Goal: Task Accomplishment & Management: Manage account settings

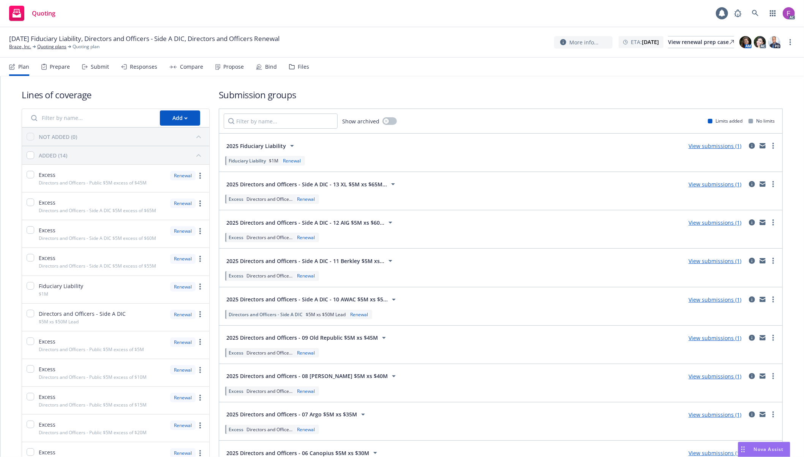
click at [301, 67] on div "Files" at bounding box center [303, 67] width 11 height 6
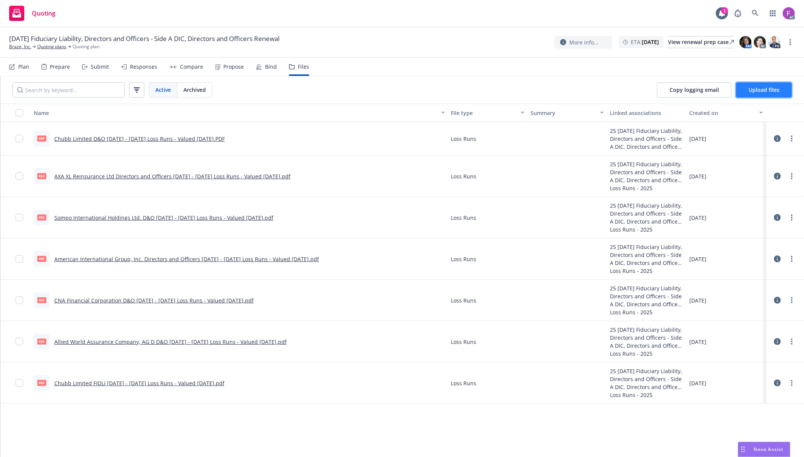
click at [770, 92] on span "Upload files" at bounding box center [763, 89] width 31 height 7
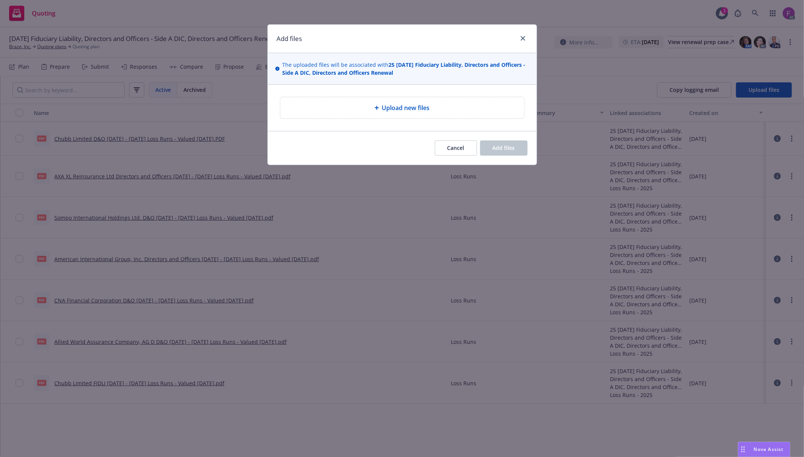
click at [448, 110] on div "Upload new files" at bounding box center [402, 107] width 232 height 9
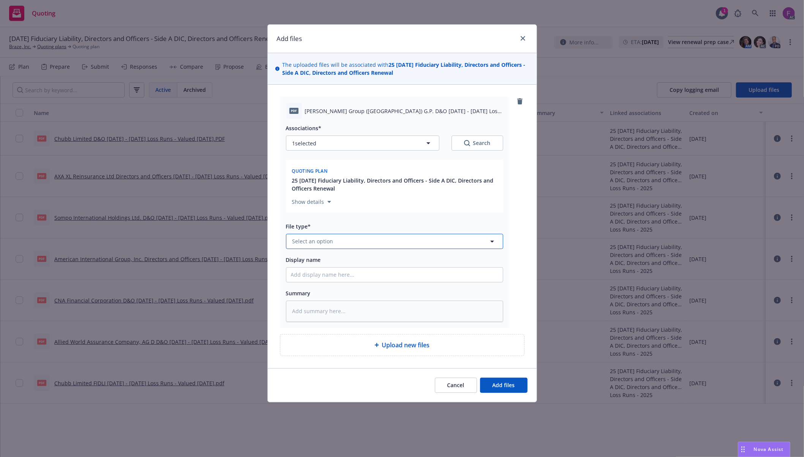
click at [342, 244] on button "Select an option" at bounding box center [394, 241] width 217 height 15
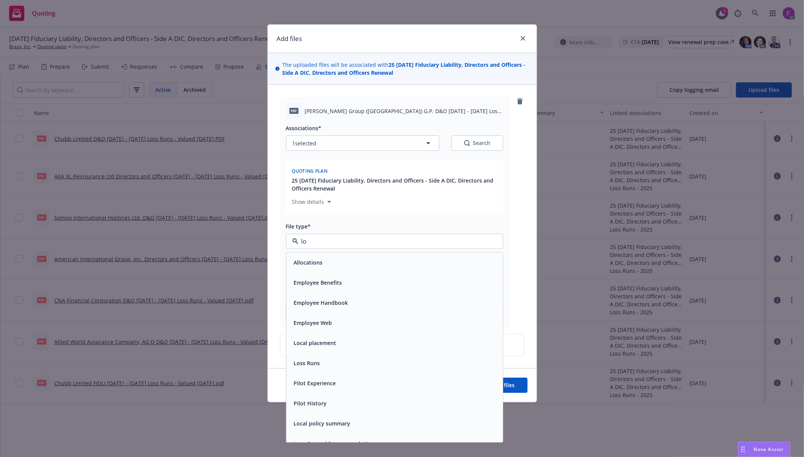
type input "loa"
type textarea "x"
paste input "Loss Run"
type input "Loss Run"
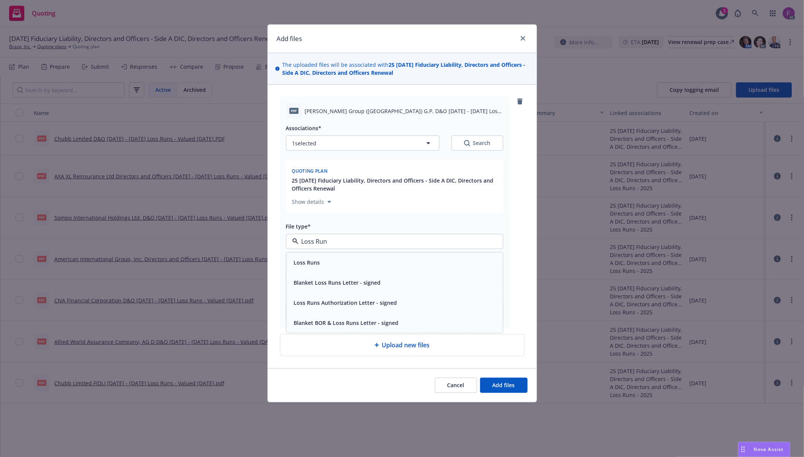
click at [312, 258] on div "Loss Runs" at bounding box center [306, 262] width 31 height 11
click at [333, 144] on button "1 selected" at bounding box center [362, 143] width 153 height 15
type textarea "x"
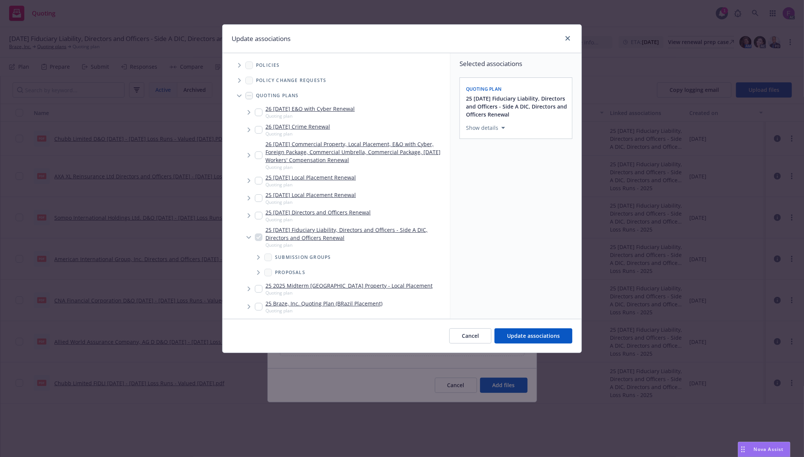
click at [241, 65] on span "Tree Example" at bounding box center [239, 65] width 12 height 12
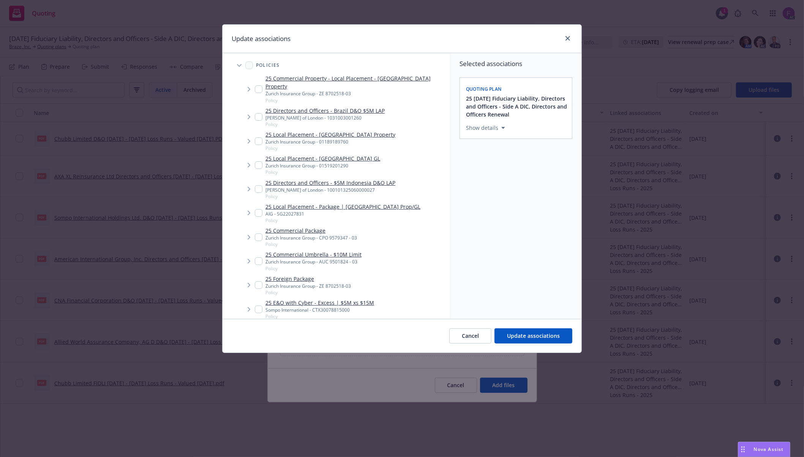
scroll to position [604, 0]
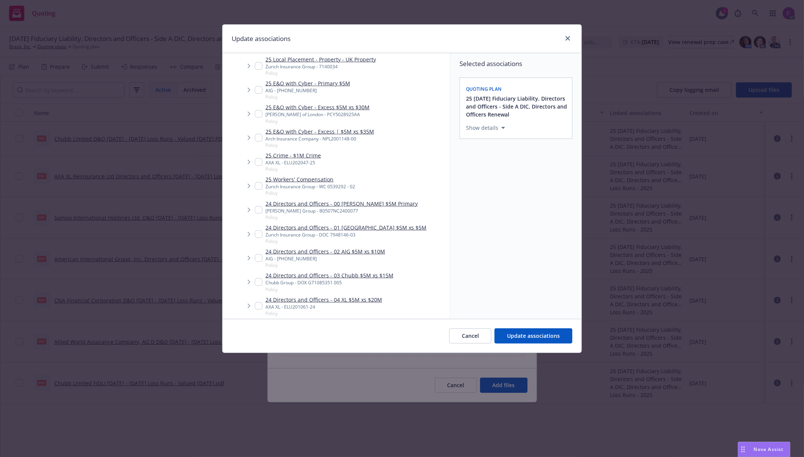
click at [257, 206] on input "Tree Example" at bounding box center [259, 210] width 8 height 8
checkbox input "true"
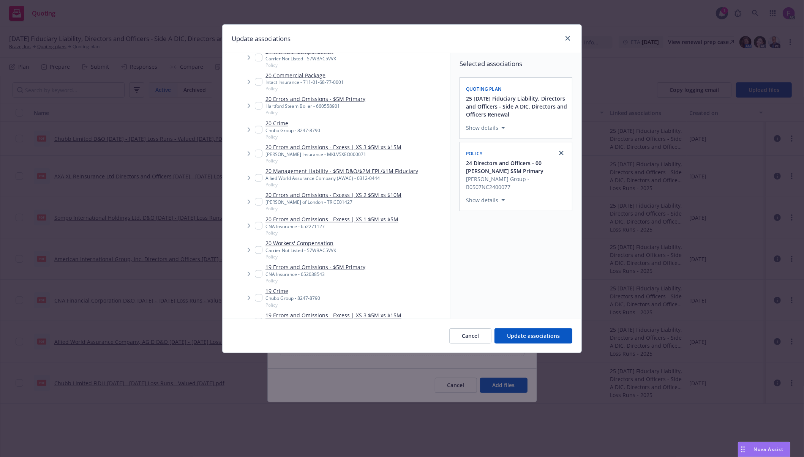
scroll to position [4391, 0]
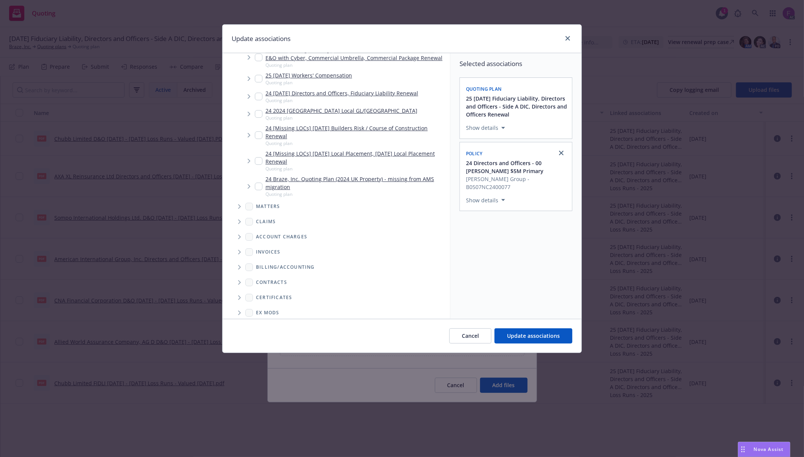
click at [241, 337] on span "Folder Tree Example" at bounding box center [239, 343] width 12 height 12
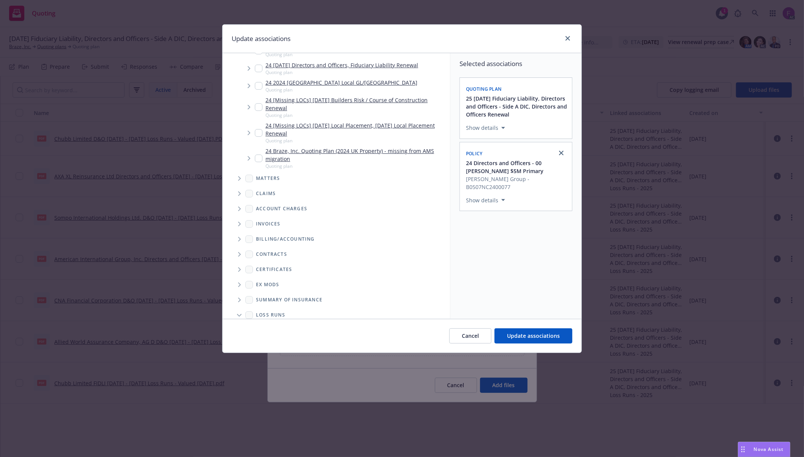
click at [261, 339] on input "Folder Tree Example" at bounding box center [260, 343] width 8 height 8
checkbox input "true"
click at [548, 281] on div "Selected associations Quoting plan 25 11/16/25 Fiduciary Liability, Directors a…" at bounding box center [515, 186] width 131 height 266
click at [547, 331] on button "Update associations" at bounding box center [533, 335] width 78 height 15
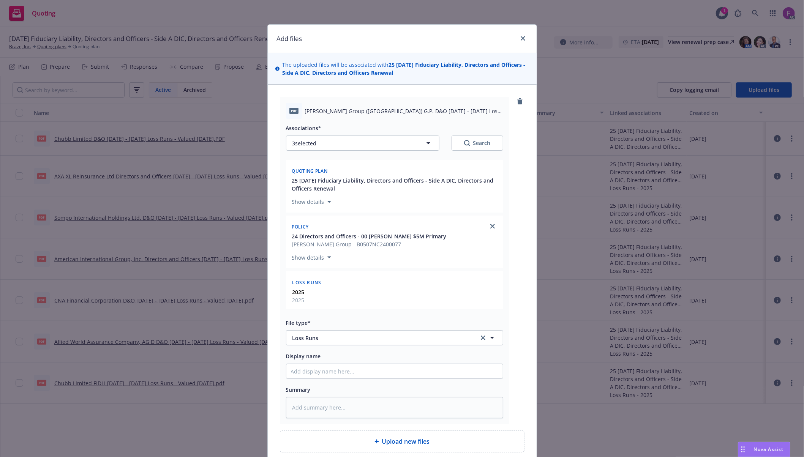
scroll to position [68, 0]
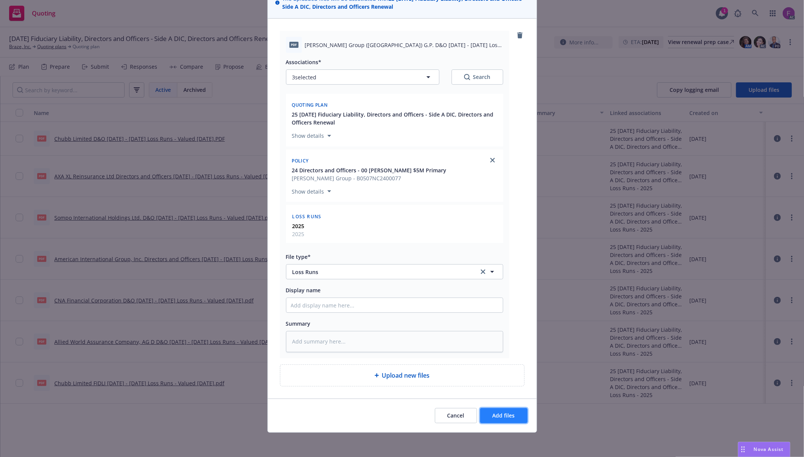
click at [500, 419] on button "Add files" at bounding box center [503, 415] width 47 height 15
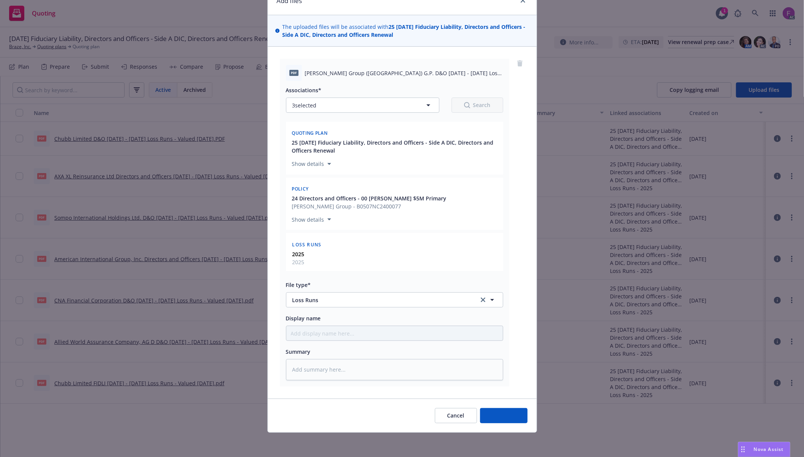
scroll to position [39, 0]
type textarea "x"
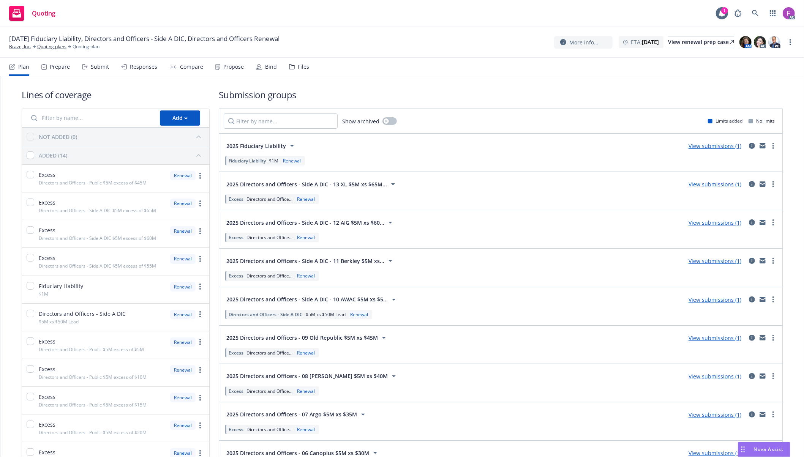
click at [303, 66] on div "Files" at bounding box center [303, 67] width 11 height 6
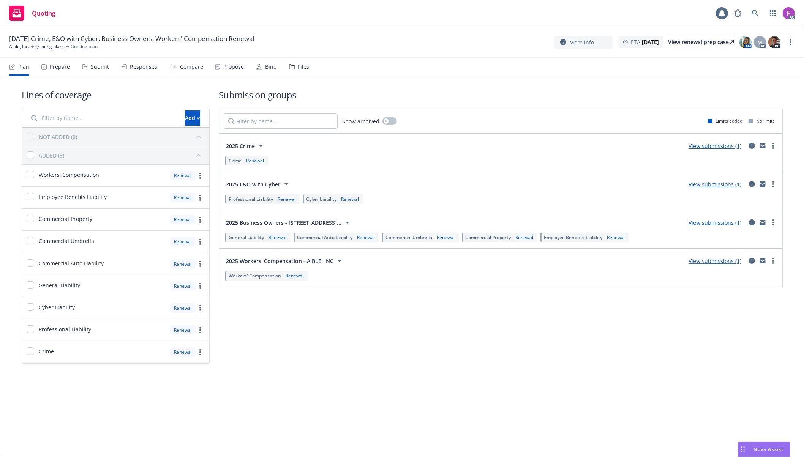
click at [304, 65] on div "Files" at bounding box center [303, 67] width 11 height 6
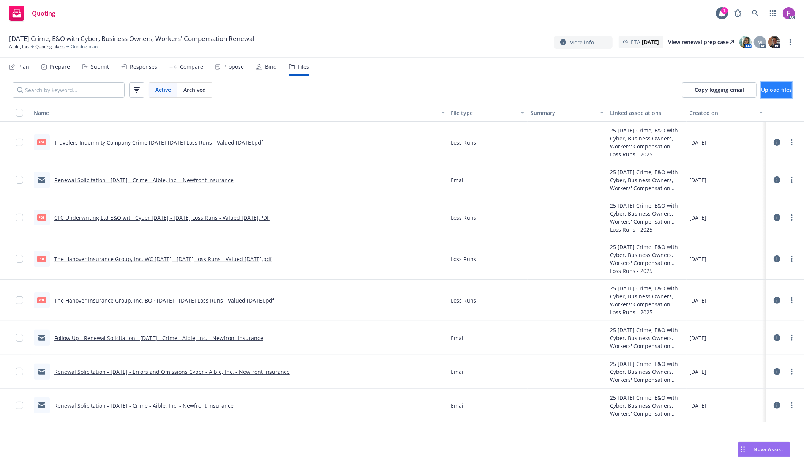
click at [763, 90] on span "Upload files" at bounding box center [776, 89] width 31 height 7
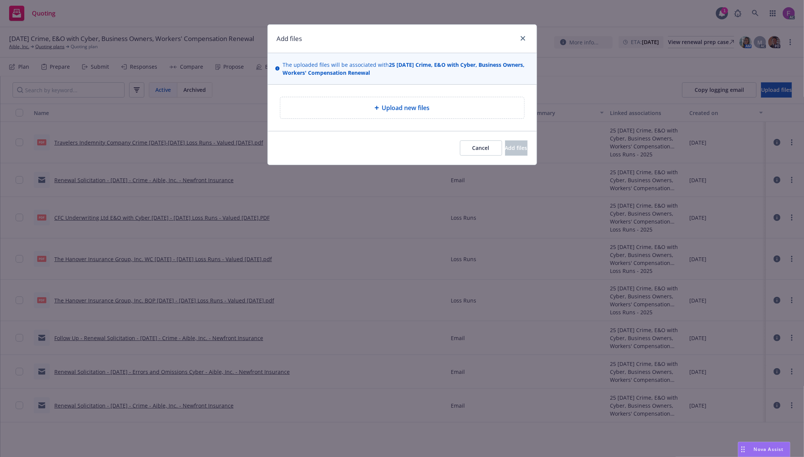
click at [418, 109] on span "Upload new files" at bounding box center [406, 107] width 48 height 9
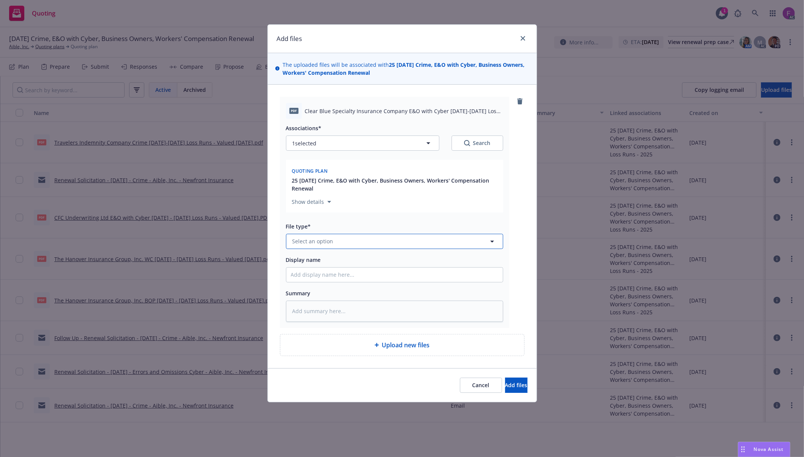
click at [312, 243] on span "Select an option" at bounding box center [312, 241] width 41 height 8
type input "Ubi"
type textarea "x"
type input "U"
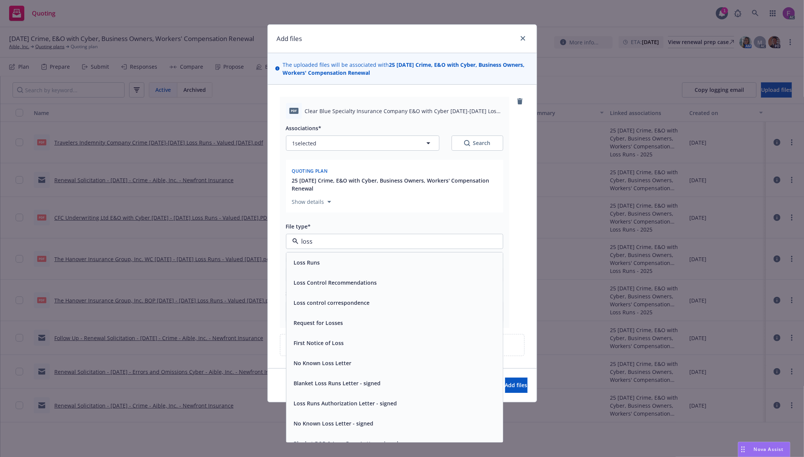
paste input "Loss Run"
type input "Loss Run"
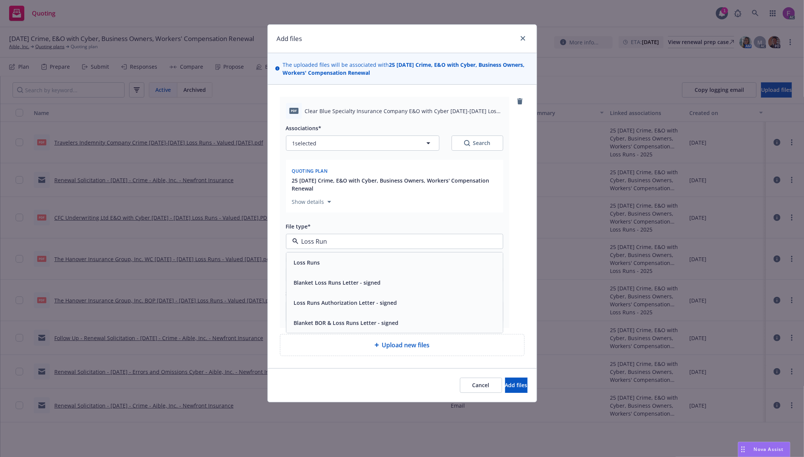
click at [309, 262] on span "Loss Runs" at bounding box center [307, 263] width 26 height 8
click at [345, 145] on button "1 selected" at bounding box center [362, 143] width 153 height 15
type textarea "x"
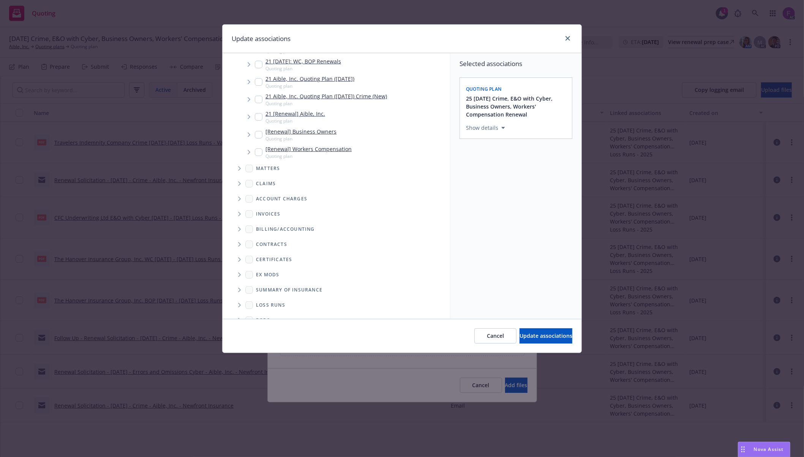
scroll to position [292, 0]
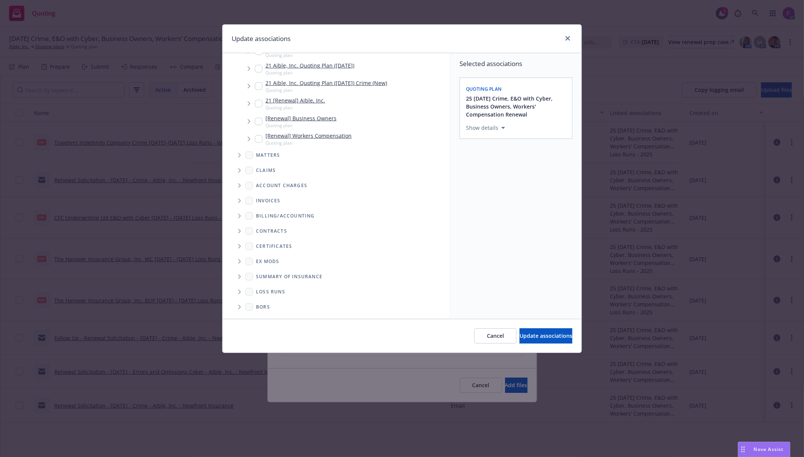
click at [241, 292] on icon "Folder Tree Example" at bounding box center [239, 292] width 3 height 5
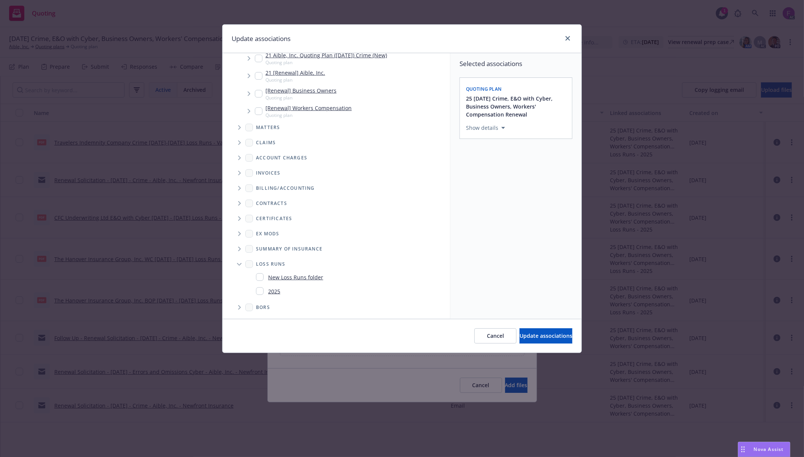
click at [259, 289] on input "Folder Tree Example" at bounding box center [260, 291] width 8 height 8
checkbox input "true"
click at [531, 256] on div "Selected associations Quoting plan 25 11/08/25 Crime, E&O with Cyber, Business …" at bounding box center [515, 186] width 131 height 266
click at [519, 332] on button "Update associations" at bounding box center [545, 335] width 53 height 15
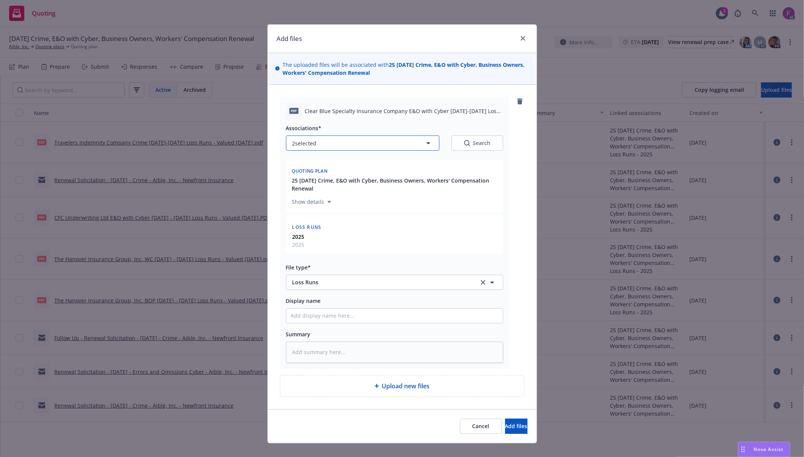
click at [342, 143] on button "2 selected" at bounding box center [362, 143] width 153 height 15
type textarea "x"
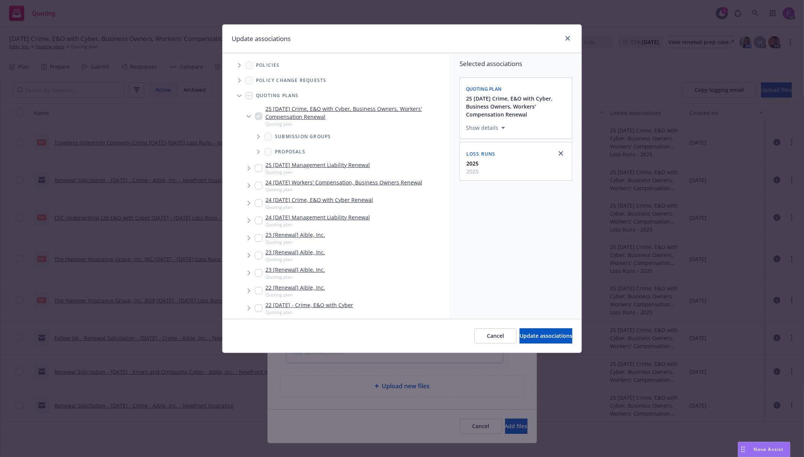
click at [243, 65] on span "Tree Example" at bounding box center [239, 65] width 12 height 12
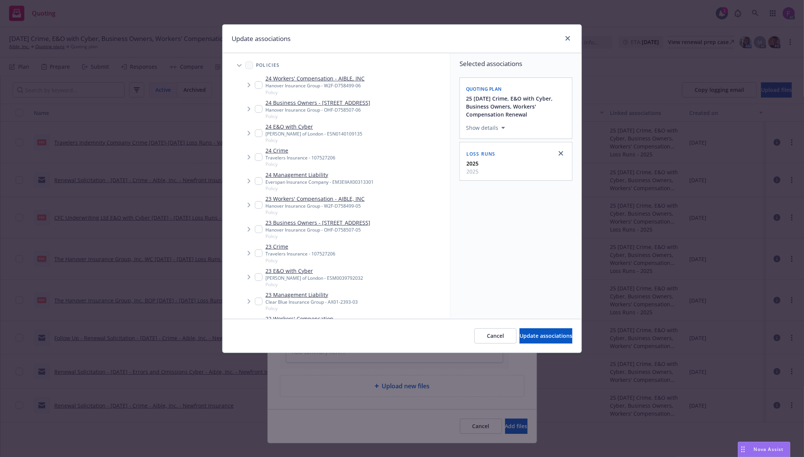
scroll to position [227, 0]
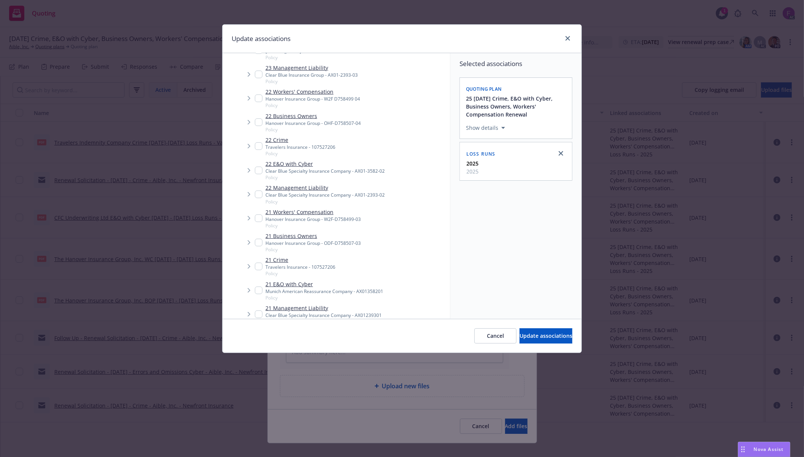
click at [256, 174] on input "Tree Example" at bounding box center [259, 171] width 8 height 8
checkbox input "true"
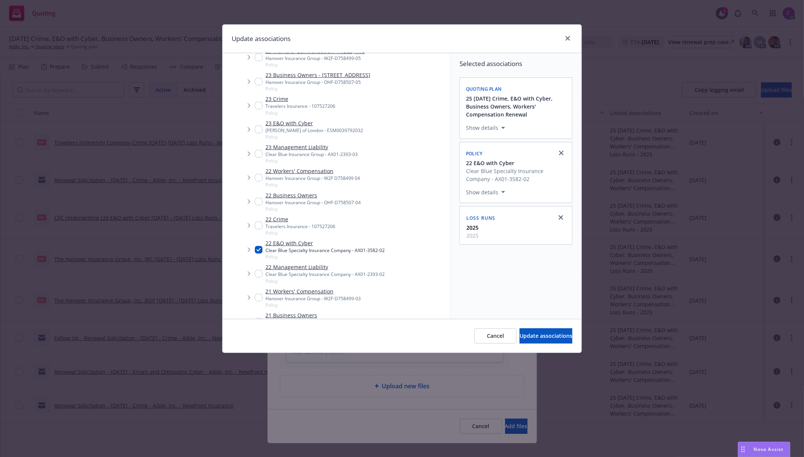
scroll to position [97, 0]
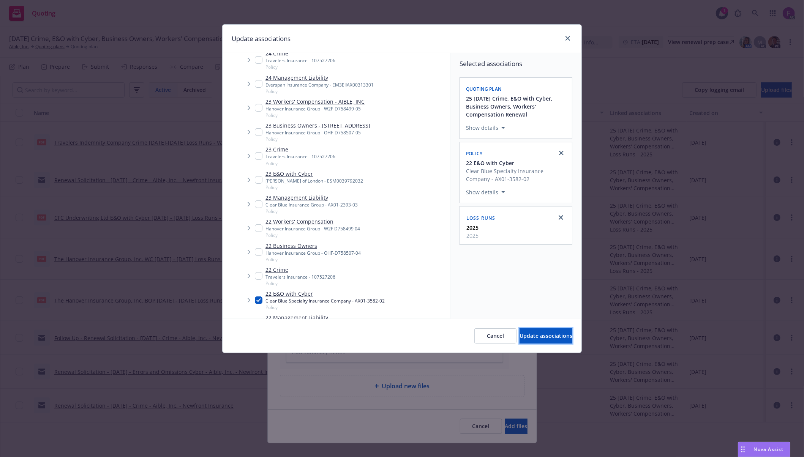
click at [527, 336] on span "Update associations" at bounding box center [545, 335] width 53 height 7
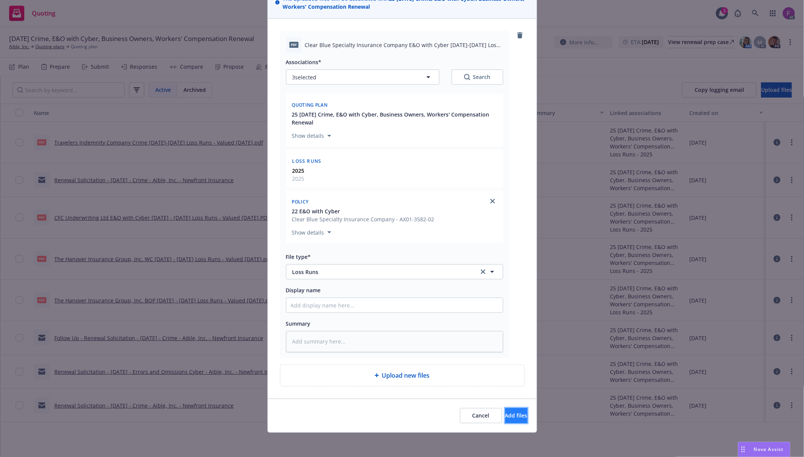
click at [505, 419] on button "Add files" at bounding box center [516, 415] width 22 height 15
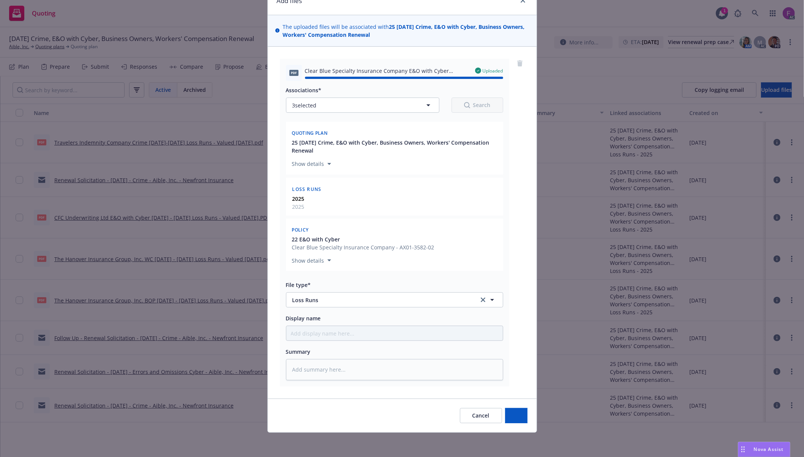
type textarea "x"
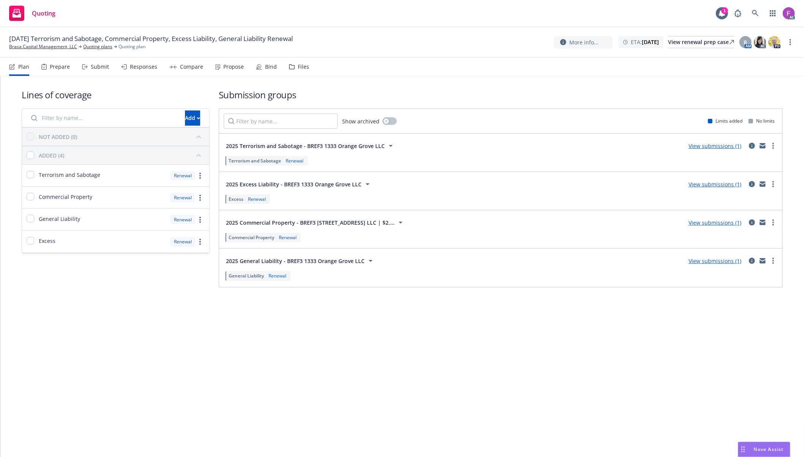
click at [298, 68] on div "Files" at bounding box center [303, 67] width 11 height 6
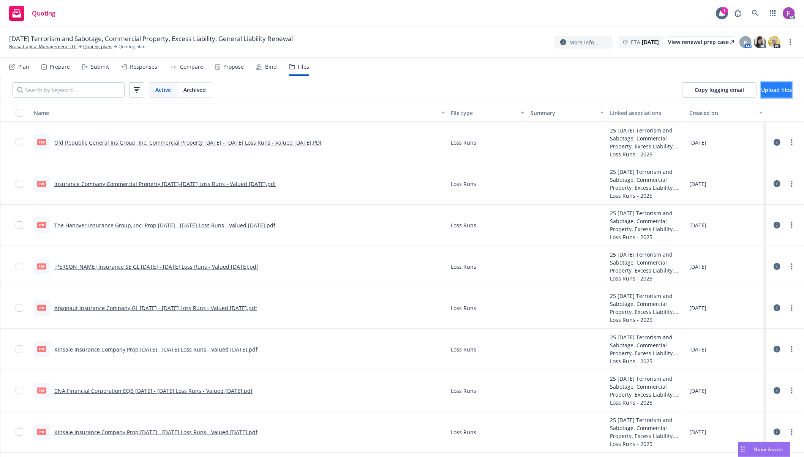
click at [765, 96] on button "Upload files" at bounding box center [776, 89] width 31 height 15
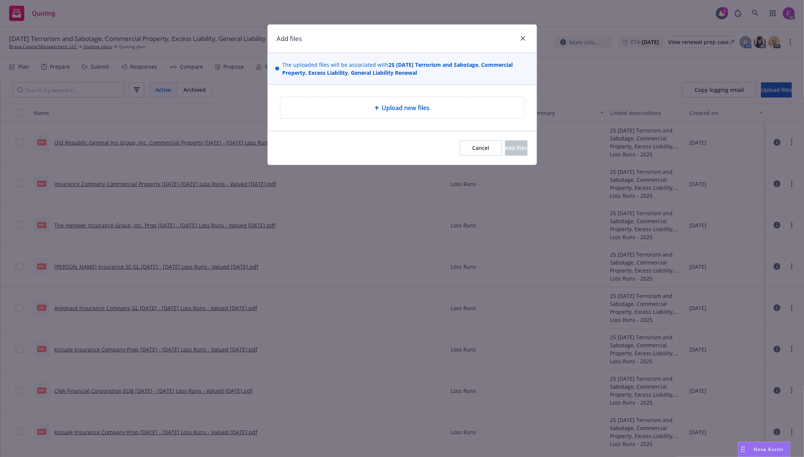
click at [396, 107] on span "Upload new files" at bounding box center [406, 107] width 48 height 9
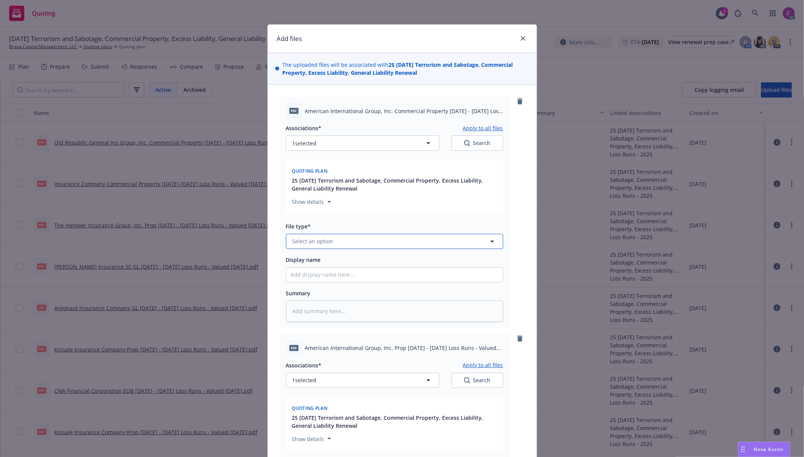
click at [313, 247] on button "Select an option" at bounding box center [394, 241] width 217 height 15
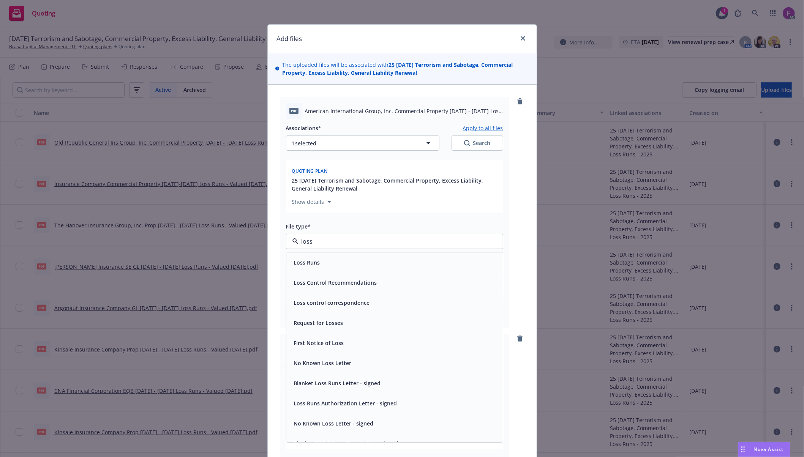
paste input "Loss Run"
type input "Loss Run"
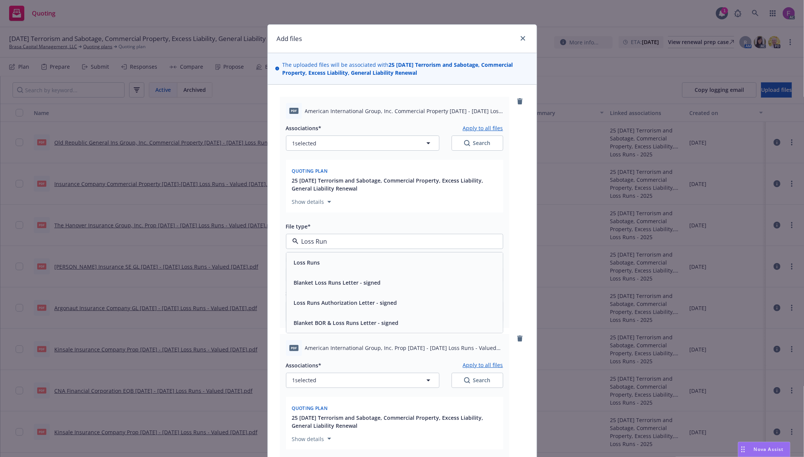
drag, startPoint x: 342, startPoint y: 243, endPoint x: 257, endPoint y: 239, distance: 85.9
click at [257, 239] on div "Add files The uploaded files will be associated with 25 11/12/25 Terrorism and …" at bounding box center [402, 228] width 804 height 457
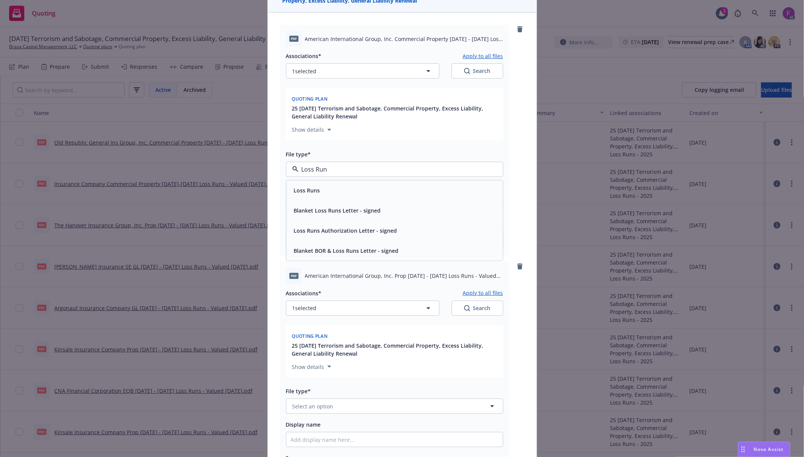
scroll to position [101, 0]
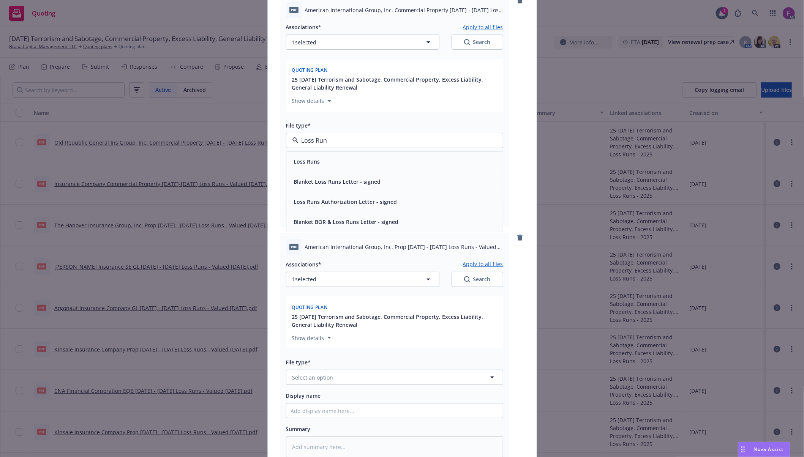
click at [305, 159] on span "Loss Runs" at bounding box center [307, 162] width 26 height 8
type textarea "x"
click at [312, 380] on span "Select an option" at bounding box center [312, 378] width 41 height 8
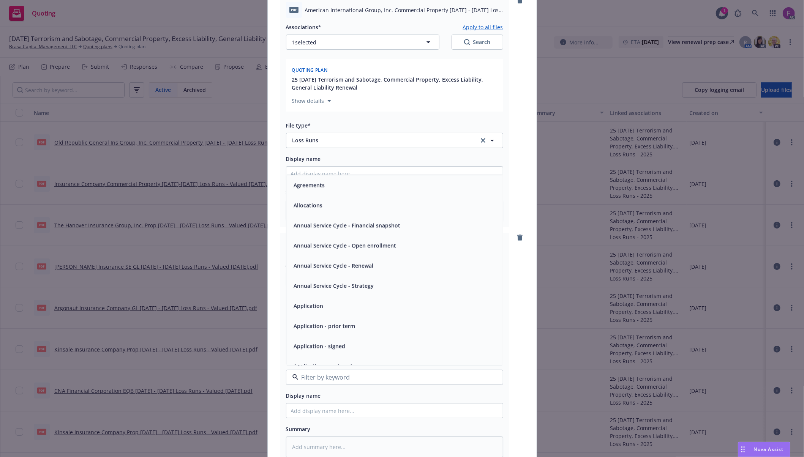
paste input "Loss Run"
type input "Loss Run"
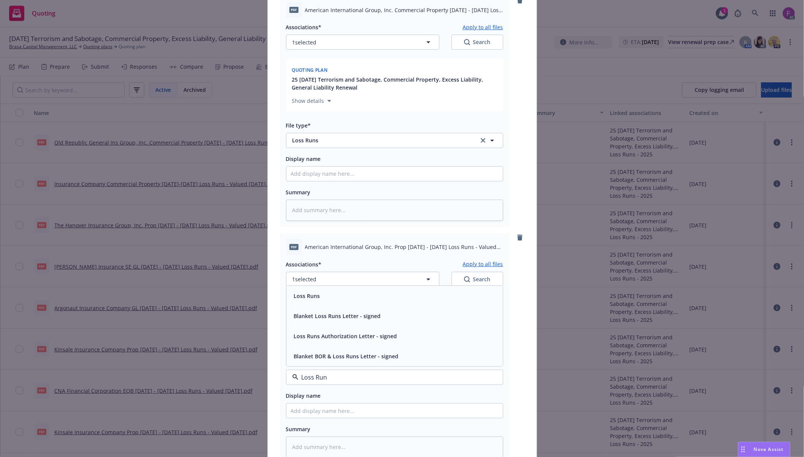
click at [322, 295] on div "Loss Runs" at bounding box center [394, 295] width 207 height 11
type textarea "x"
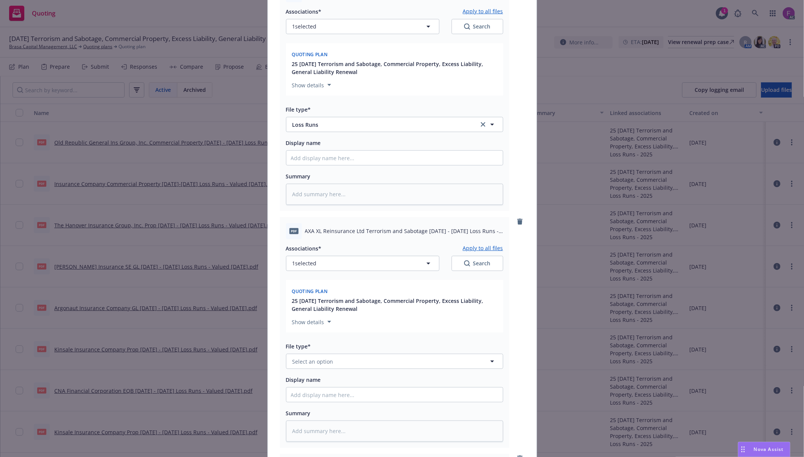
scroll to position [354, 0]
click at [327, 359] on span "Select an option" at bounding box center [312, 361] width 41 height 8
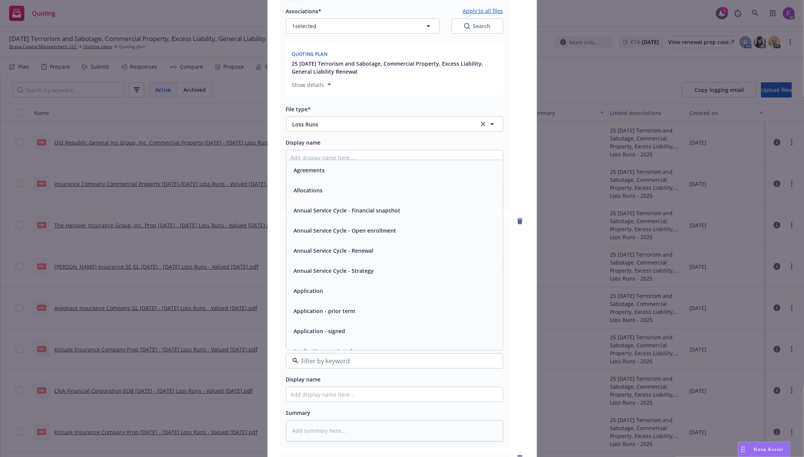
paste input "Loss Run"
type input "Loss Run"
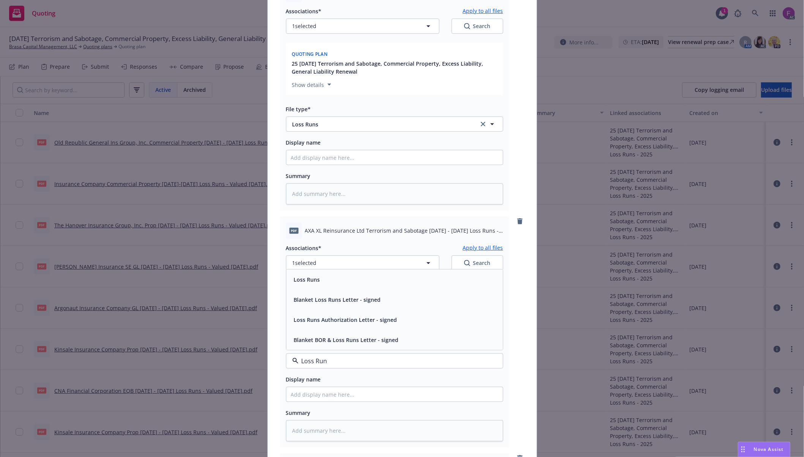
click at [324, 274] on div "Loss Runs" at bounding box center [394, 280] width 216 height 20
type textarea "x"
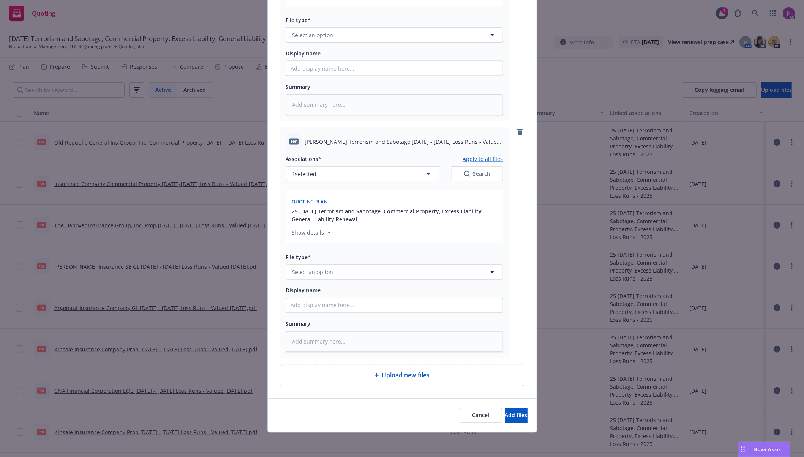
scroll to position [919, 0]
click at [309, 268] on span "Select an option" at bounding box center [312, 272] width 41 height 8
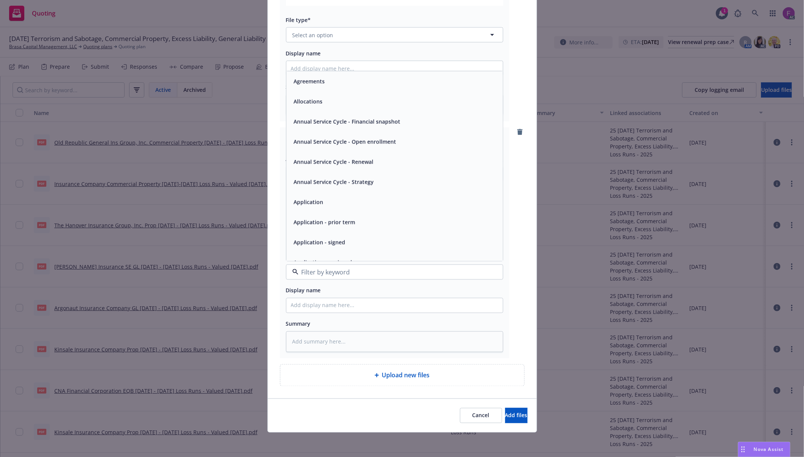
paste input "Loss Run"
type input "Loss Run"
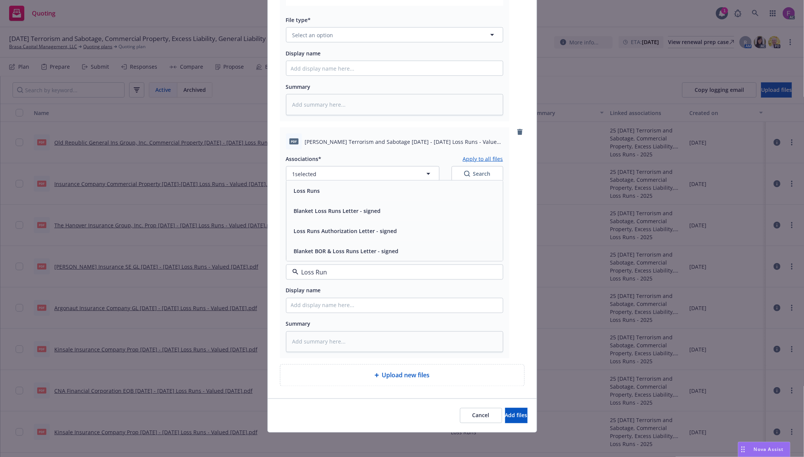
click at [311, 188] on span "Loss Runs" at bounding box center [307, 191] width 26 height 8
click at [316, 172] on button "1 selected" at bounding box center [362, 173] width 153 height 15
type textarea "x"
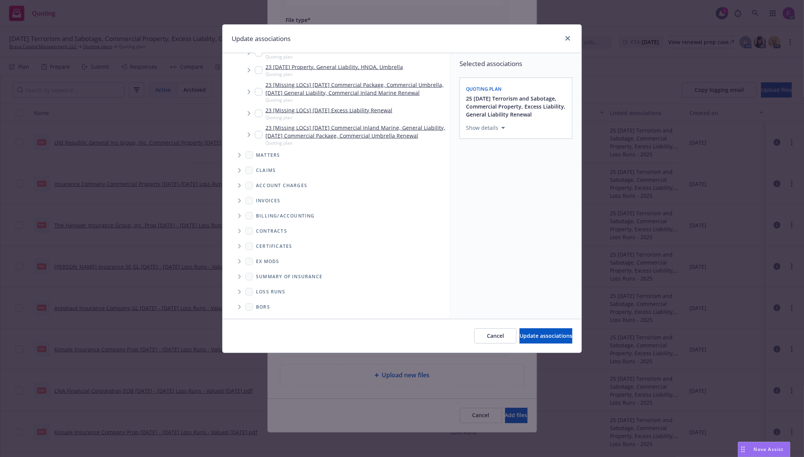
scroll to position [717, 0]
click at [242, 293] on span "Folder Tree Example" at bounding box center [239, 292] width 12 height 12
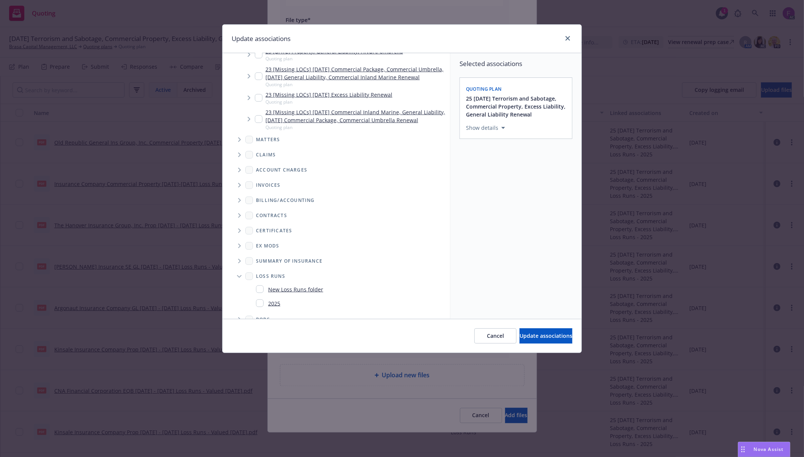
scroll to position [745, 0]
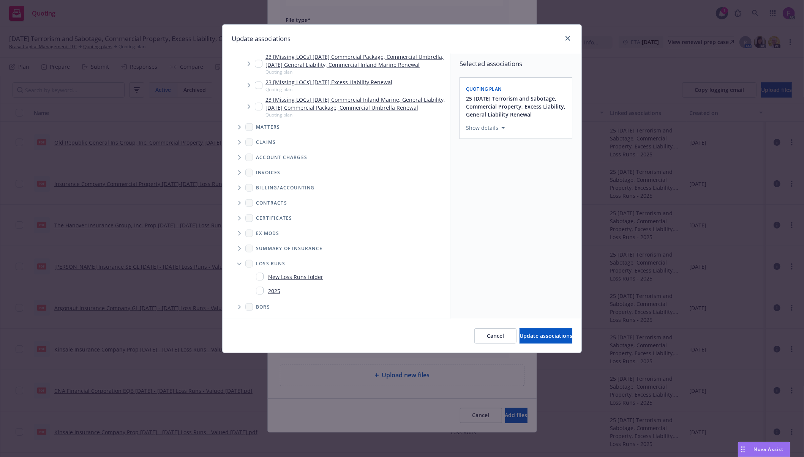
click at [260, 295] on input "Folder Tree Example" at bounding box center [260, 291] width 8 height 8
checkbox input "true"
click at [475, 275] on div "Selected associations Quoting plan 25 11/12/25 Terrorism and Sabotage, Commerci…" at bounding box center [515, 186] width 131 height 266
click at [530, 336] on span "Update associations" at bounding box center [545, 335] width 53 height 7
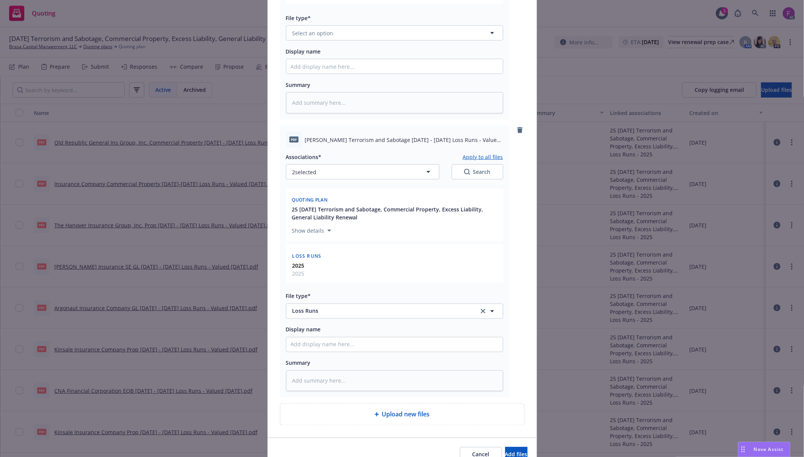
click at [473, 159] on button "Apply to all files" at bounding box center [483, 156] width 40 height 9
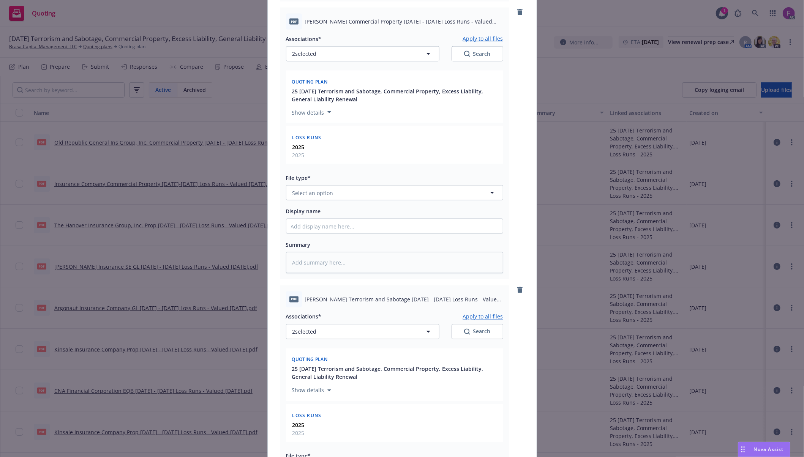
scroll to position [1126, 0]
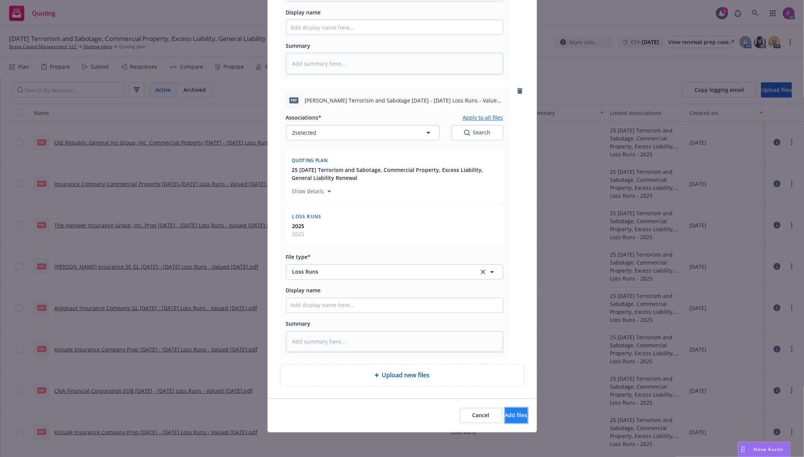
click at [505, 410] on button "Add files" at bounding box center [516, 415] width 22 height 15
type textarea "x"
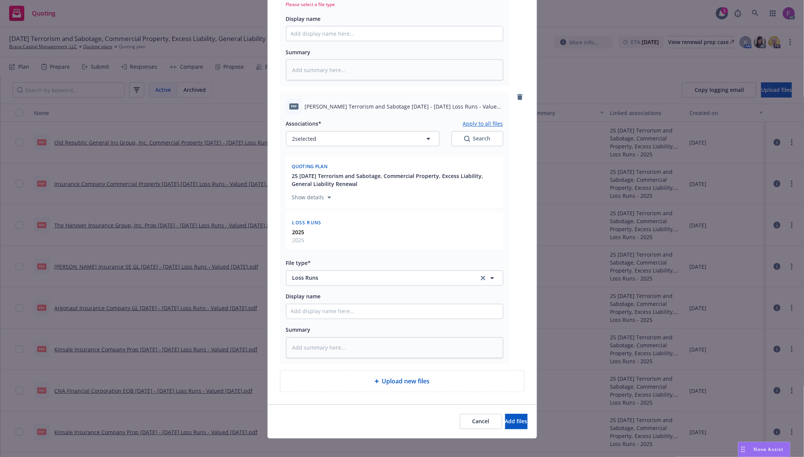
scroll to position [1024, 0]
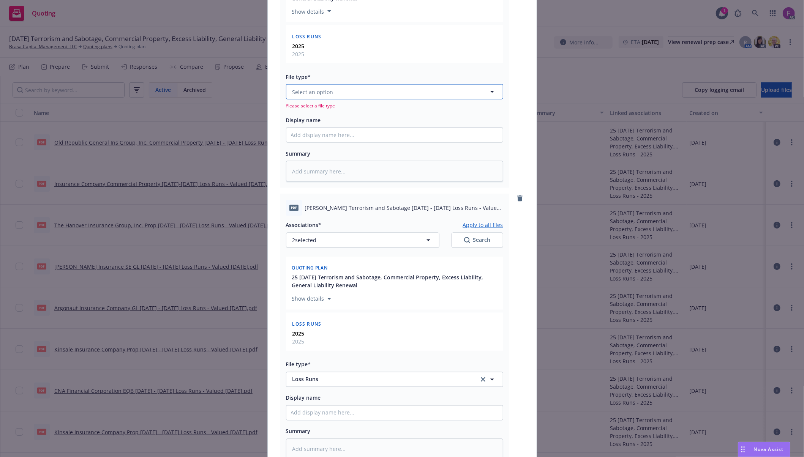
click at [320, 94] on span "Select an option" at bounding box center [312, 92] width 41 height 8
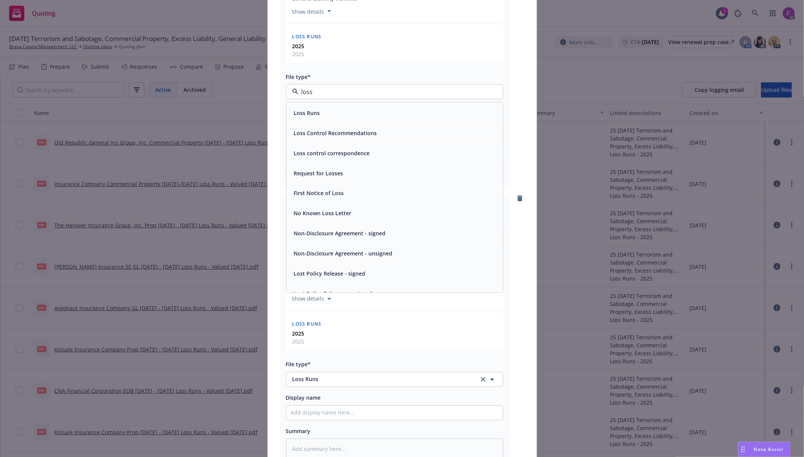
paste input "Loss Run"
type input "Loss Run"
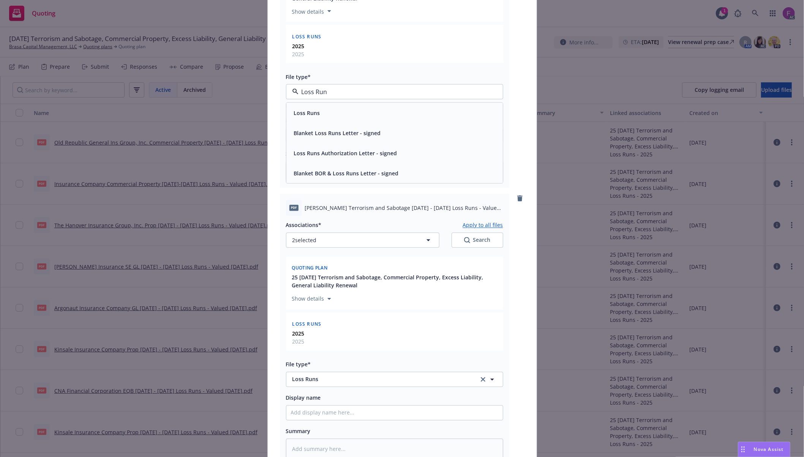
click at [312, 108] on div "Loss Runs" at bounding box center [394, 113] width 216 height 20
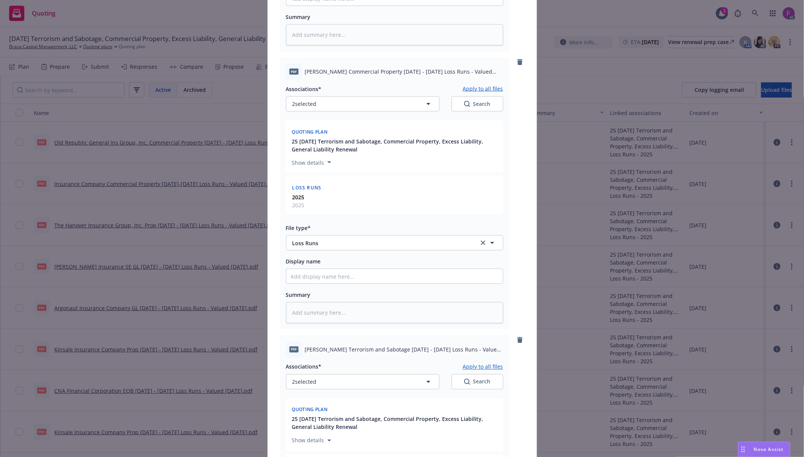
scroll to position [1126, 0]
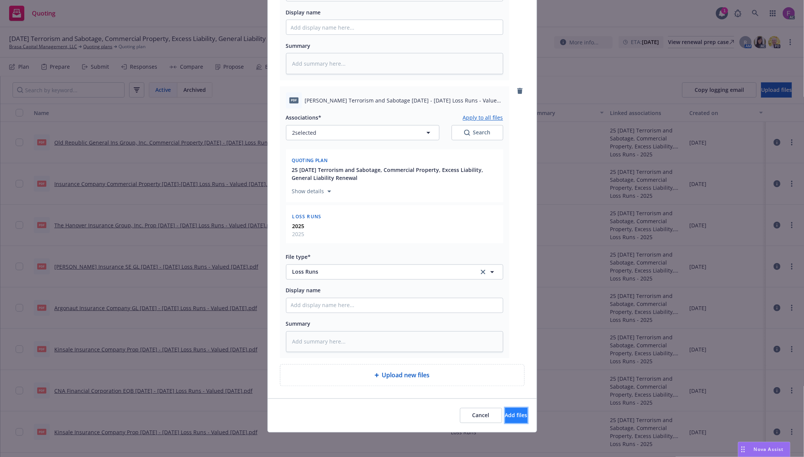
click at [506, 411] on button "Add files" at bounding box center [516, 415] width 22 height 15
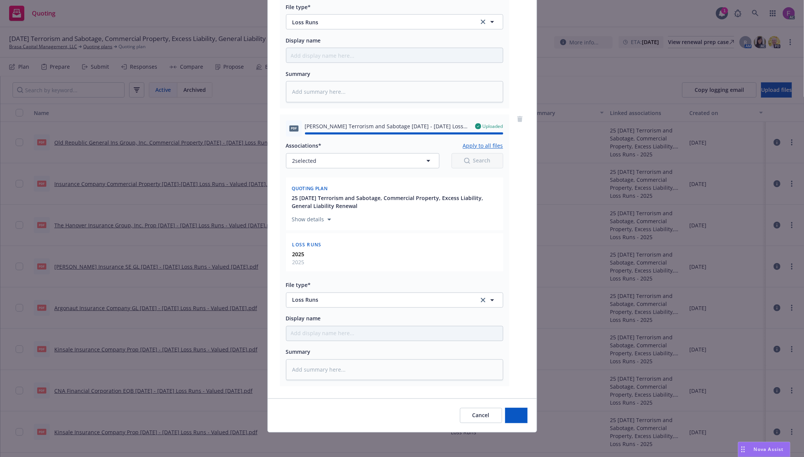
type textarea "x"
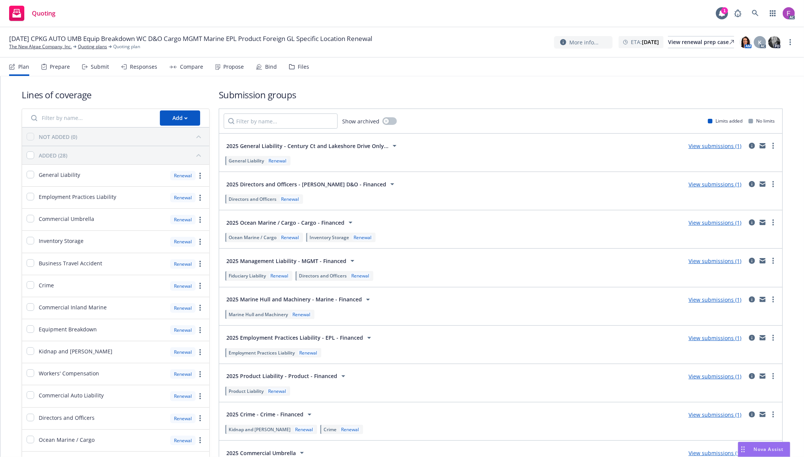
drag, startPoint x: 297, startPoint y: 66, endPoint x: 299, endPoint y: 71, distance: 5.8
click at [298, 66] on div "Files" at bounding box center [303, 67] width 11 height 6
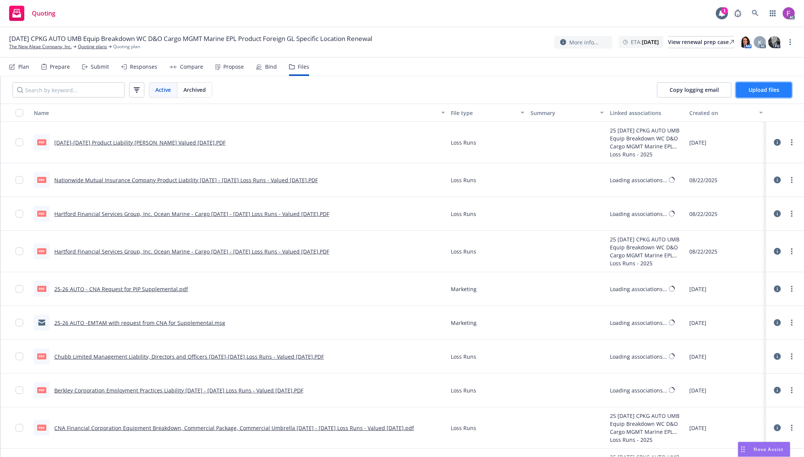
click at [763, 88] on span "Upload files" at bounding box center [763, 89] width 31 height 7
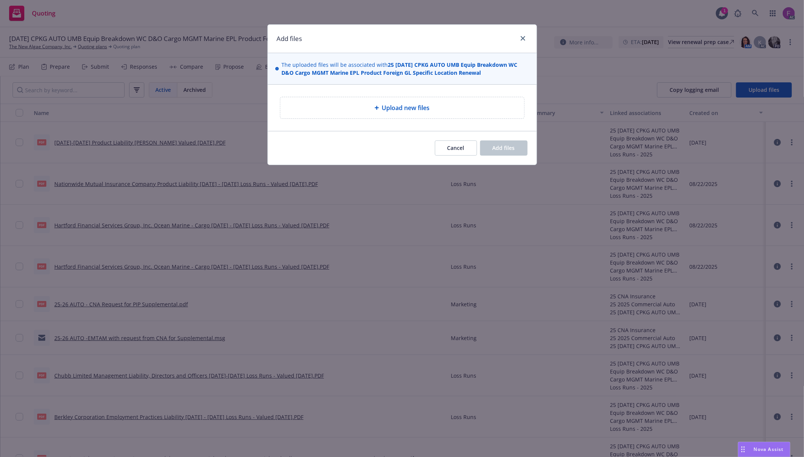
click at [427, 109] on span "Upload new files" at bounding box center [406, 107] width 48 height 9
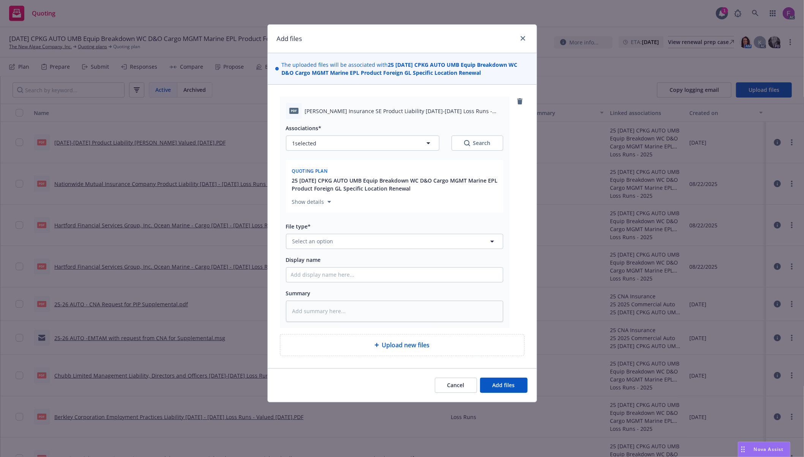
click at [309, 251] on div "Associations* 1 selected Search Quoting plan 25 [DATE] CPKG AUTO UMB Equip Brea…" at bounding box center [394, 220] width 217 height 203
click at [314, 242] on span "Select an option" at bounding box center [312, 241] width 41 height 8
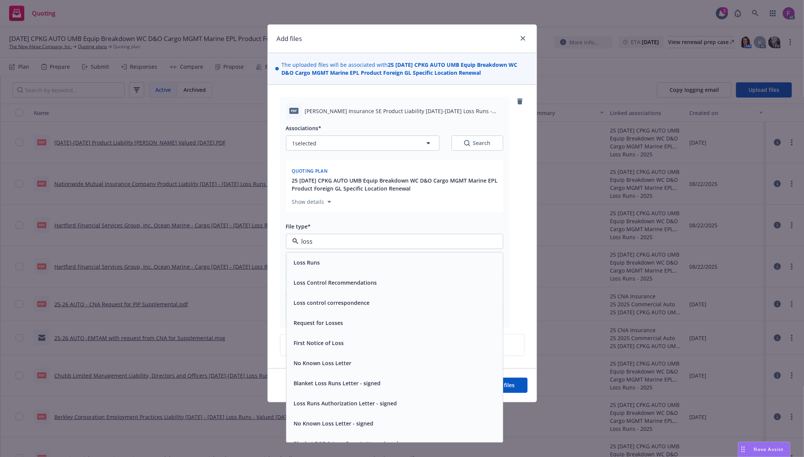
paste input "Loss Run"
type input "Loss Run"
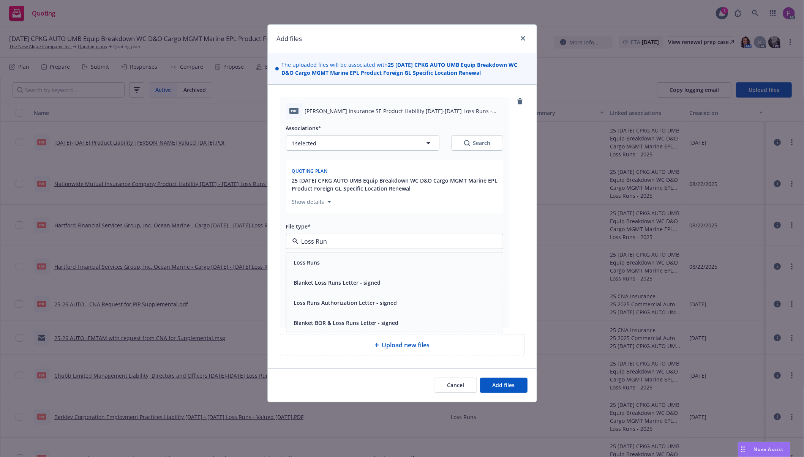
click at [319, 263] on span "Loss Runs" at bounding box center [307, 263] width 26 height 8
click at [314, 144] on span "1 selected" at bounding box center [304, 143] width 24 height 8
type textarea "x"
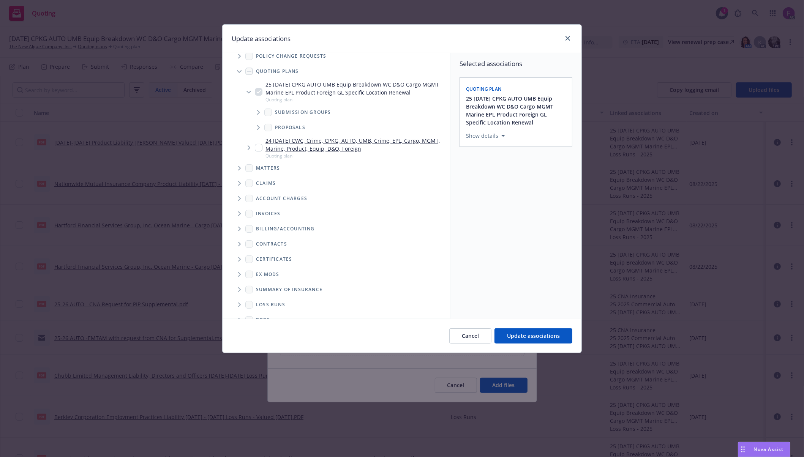
scroll to position [37, 0]
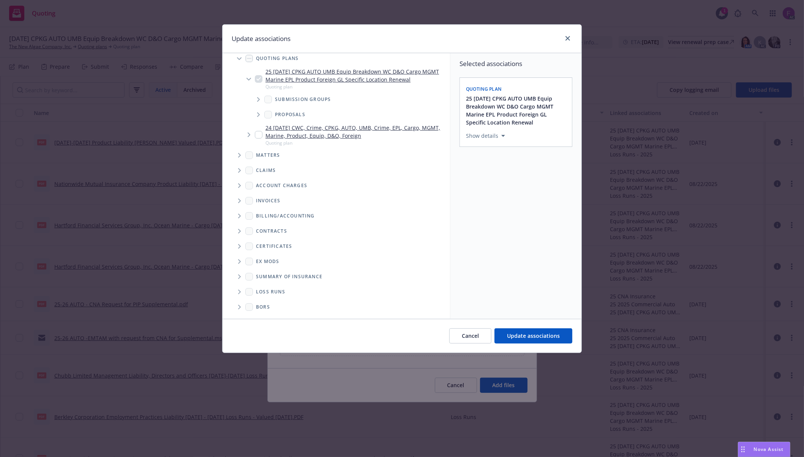
click at [239, 290] on icon "Folder Tree Example" at bounding box center [239, 292] width 3 height 5
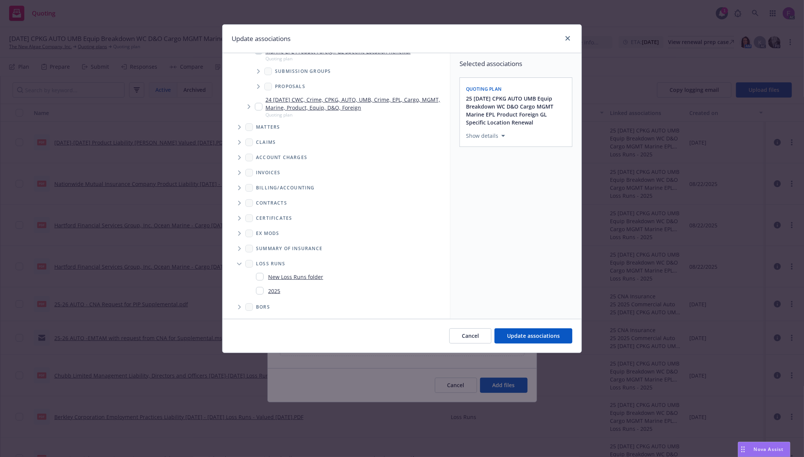
click at [258, 289] on input "Folder Tree Example" at bounding box center [260, 291] width 8 height 8
checkbox input "true"
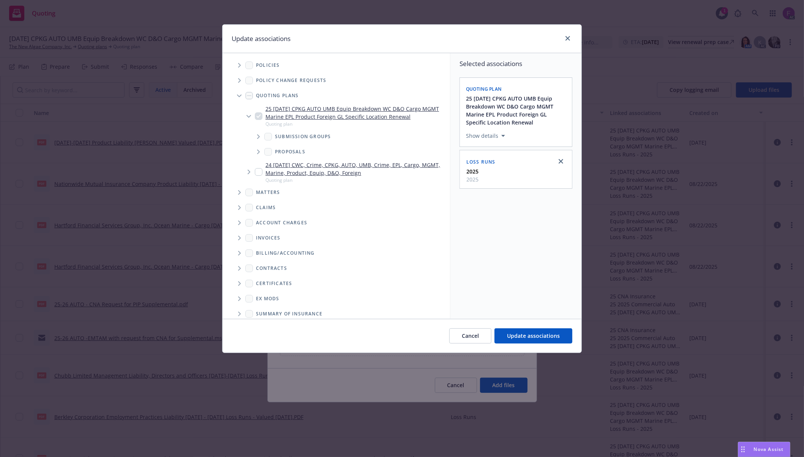
click at [241, 64] on span "Tree Example" at bounding box center [239, 65] width 12 height 12
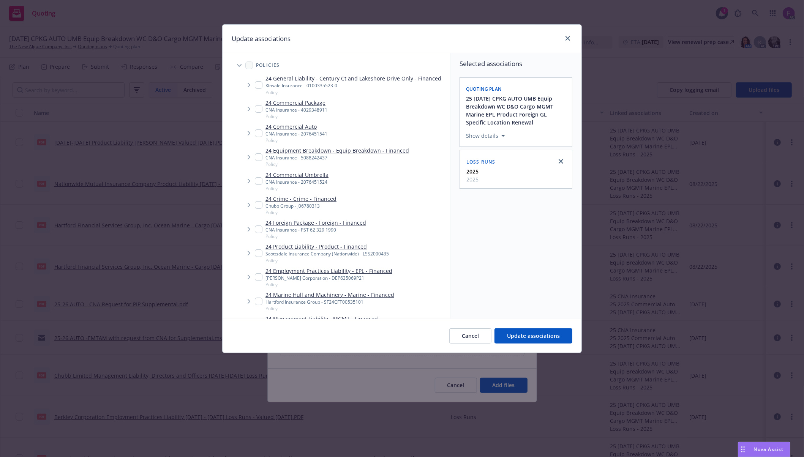
scroll to position [1178, 0]
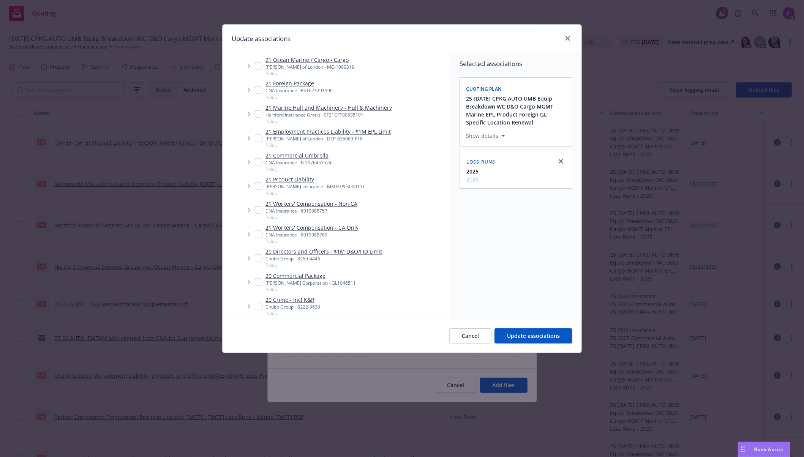
click at [259, 188] on input "Tree Example" at bounding box center [259, 187] width 8 height 8
checkbox input "true"
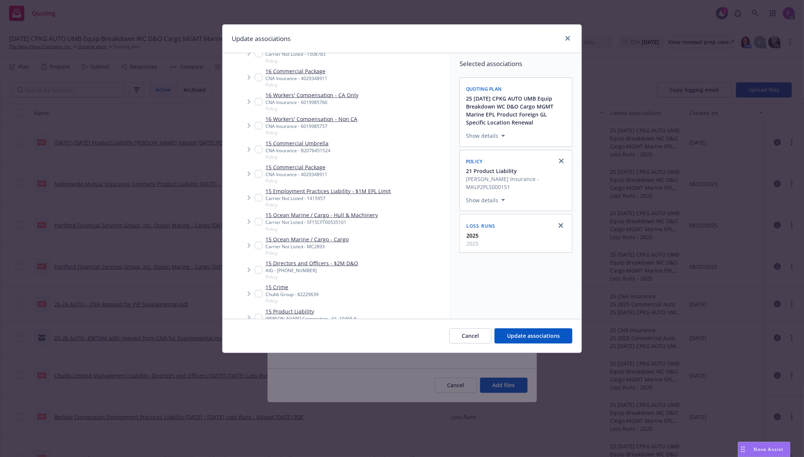
scroll to position [4178, 0]
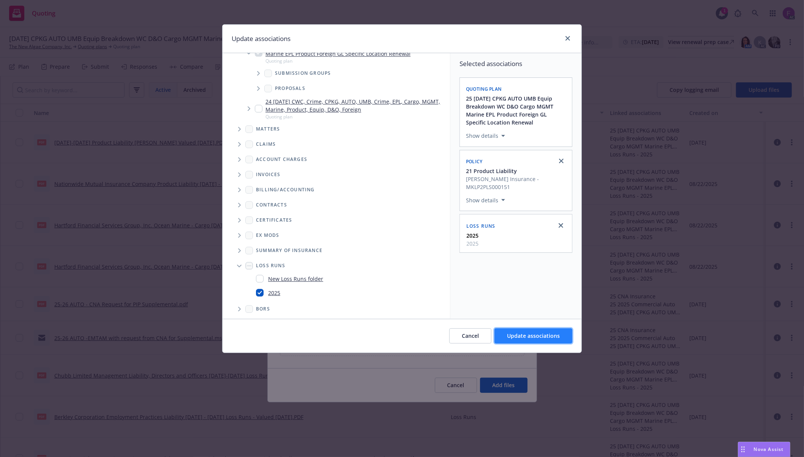
click at [535, 339] on span "Update associations" at bounding box center [533, 335] width 53 height 7
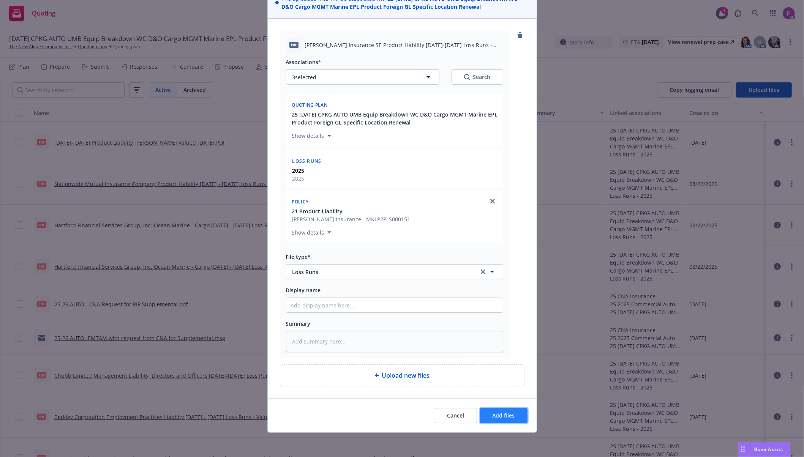
click at [500, 413] on span "Add files" at bounding box center [503, 415] width 22 height 7
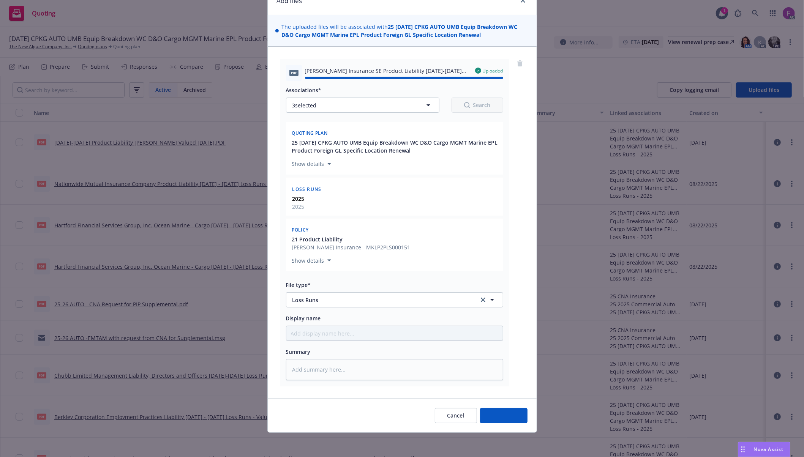
type textarea "x"
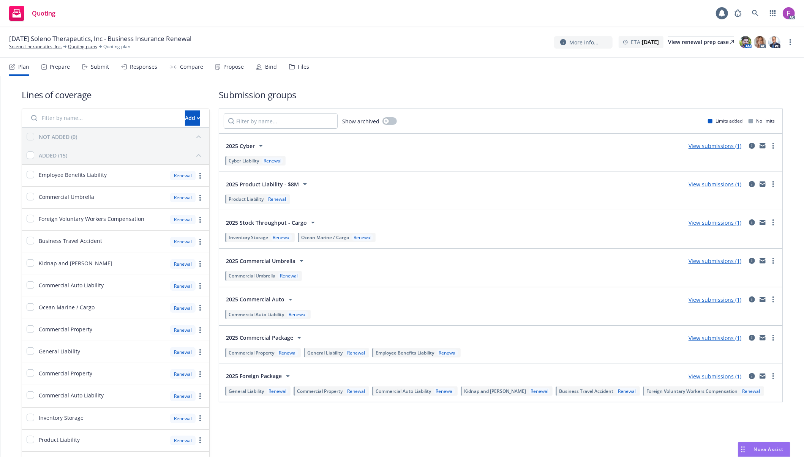
drag, startPoint x: 293, startPoint y: 66, endPoint x: 328, endPoint y: 81, distance: 37.7
click at [293, 66] on div "Files" at bounding box center [299, 67] width 20 height 18
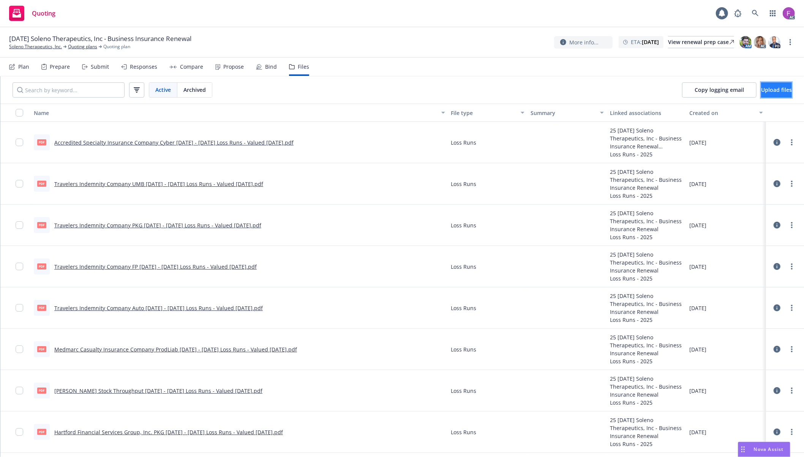
click at [761, 89] on button "Upload files" at bounding box center [776, 89] width 31 height 15
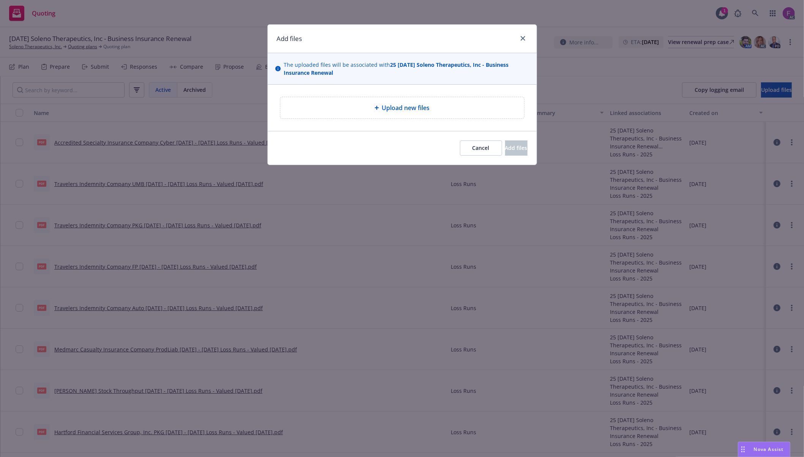
click at [360, 109] on div "Upload new files" at bounding box center [402, 107] width 232 height 9
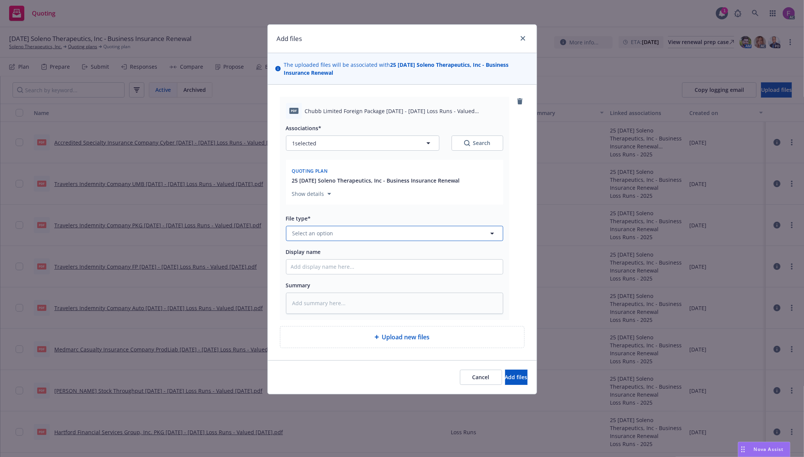
click at [330, 238] on button "Select an option" at bounding box center [394, 233] width 217 height 15
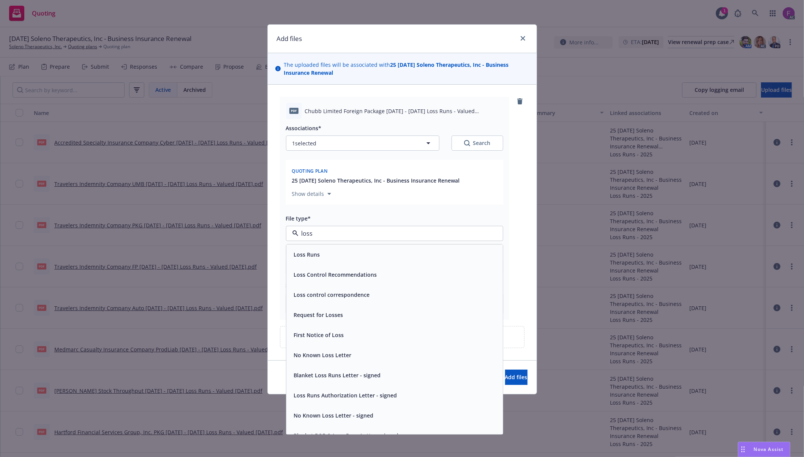
paste input "Loss Run"
type input "Loss Run"
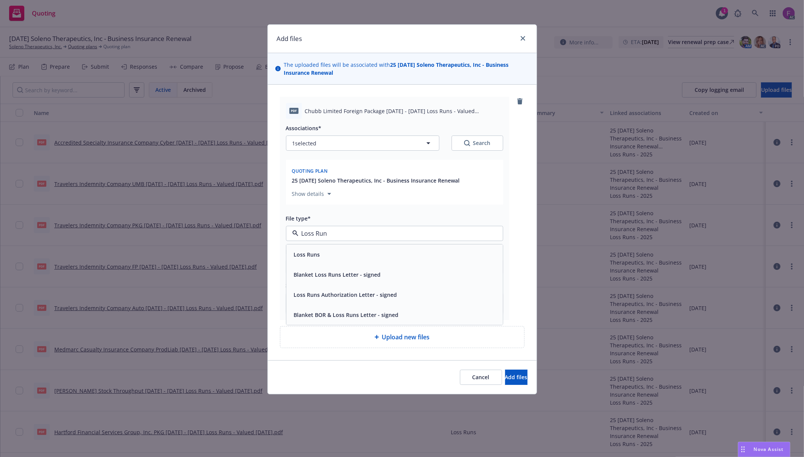
click at [311, 257] on span "Loss Runs" at bounding box center [307, 255] width 26 height 8
click at [328, 136] on button "1 selected" at bounding box center [362, 143] width 153 height 15
type textarea "x"
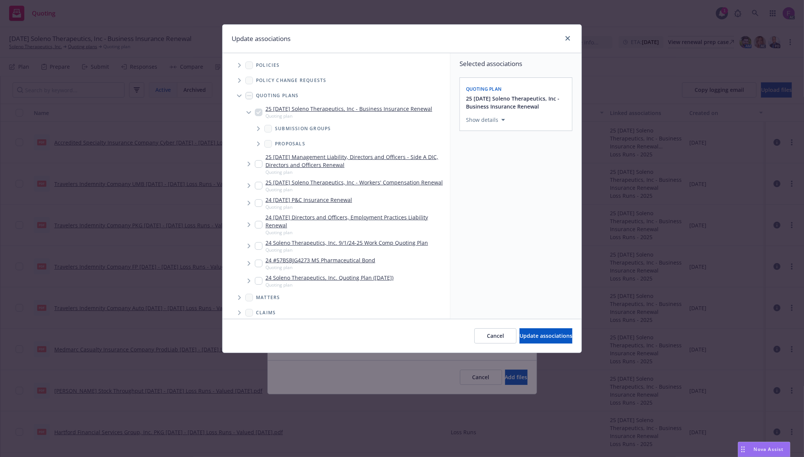
click at [243, 68] on span "Tree Example" at bounding box center [239, 65] width 12 height 12
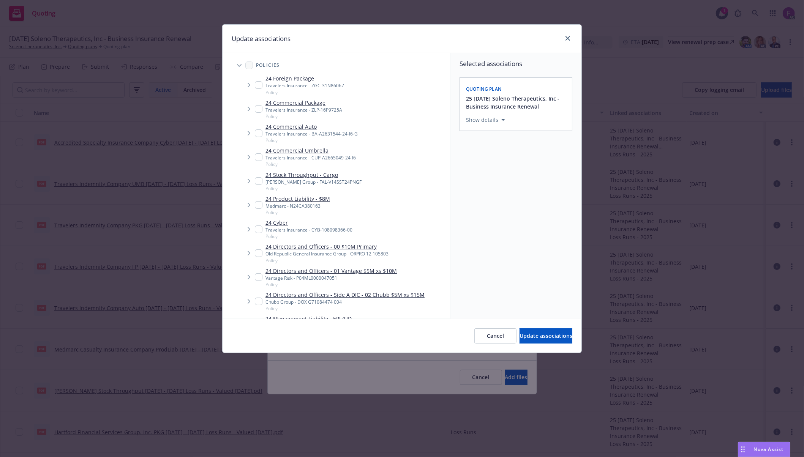
scroll to position [315, 0]
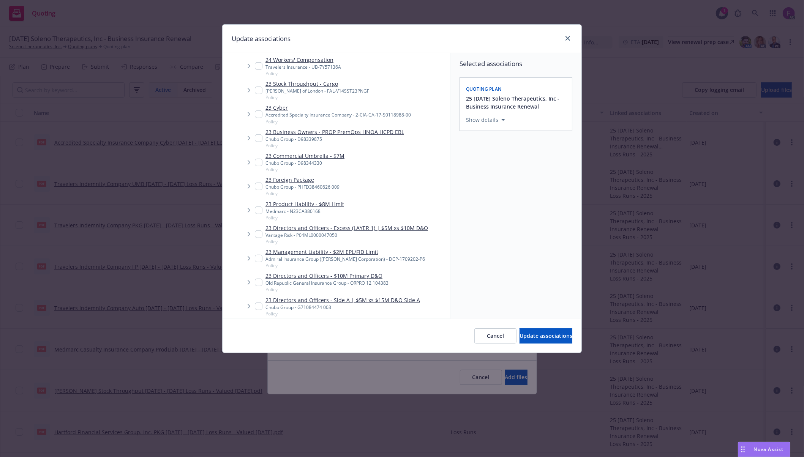
click at [260, 187] on input "Tree Example" at bounding box center [259, 187] width 8 height 8
checkbox input "true"
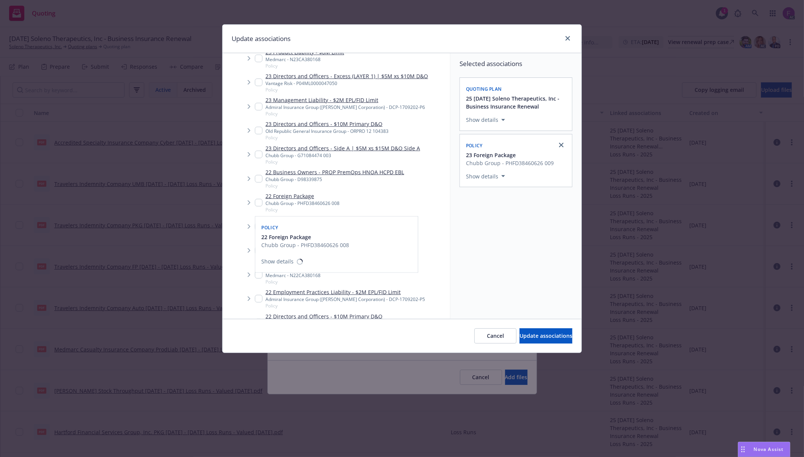
click at [257, 201] on input "Tree Example" at bounding box center [259, 203] width 8 height 8
checkbox input "true"
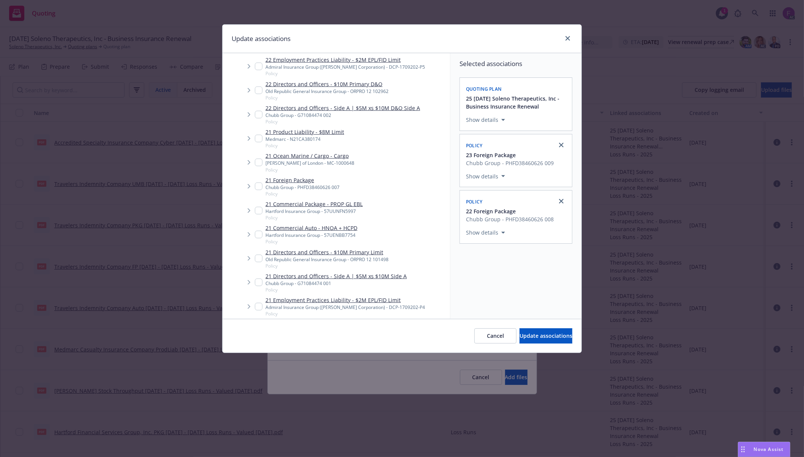
click at [258, 186] on input "Tree Example" at bounding box center [259, 187] width 8 height 8
checkbox input "true"
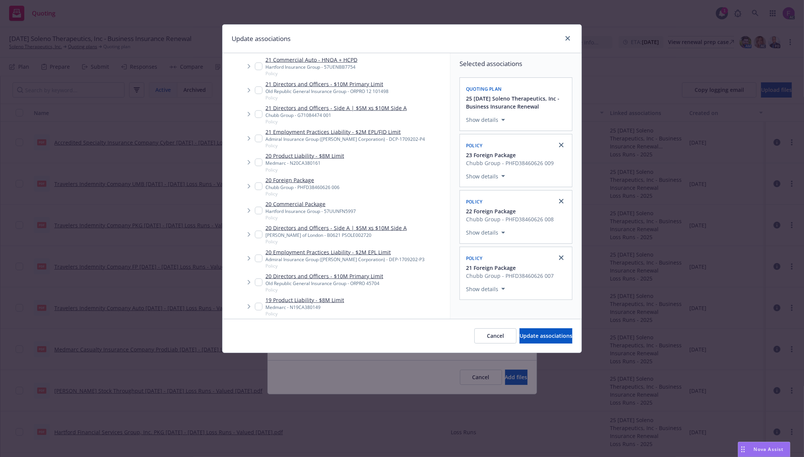
click at [260, 191] on div "20 Foreign Package Chubb Group - PHFD38460626 006 Policy" at bounding box center [297, 186] width 85 height 21
checkbox input "true"
click at [259, 188] on input "Tree Example" at bounding box center [259, 187] width 8 height 8
checkbox input "true"
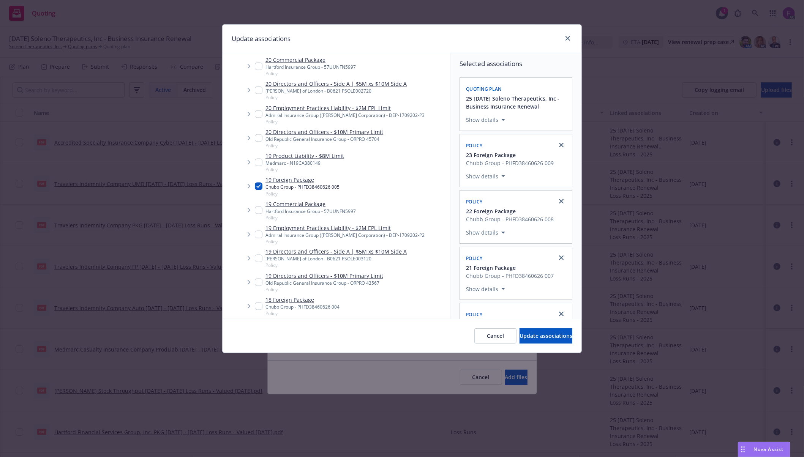
click at [260, 308] on input "Tree Example" at bounding box center [259, 307] width 8 height 8
checkbox input "true"
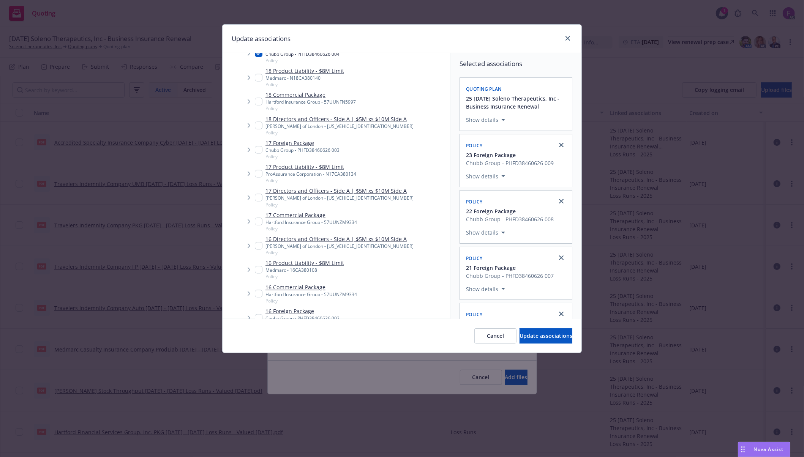
click at [256, 151] on input "Tree Example" at bounding box center [259, 150] width 8 height 8
checkbox input "true"
click at [260, 316] on div "16 Foreign Package Chubb Group - PHFD38460626 002 Policy" at bounding box center [297, 317] width 85 height 21
checkbox input "true"
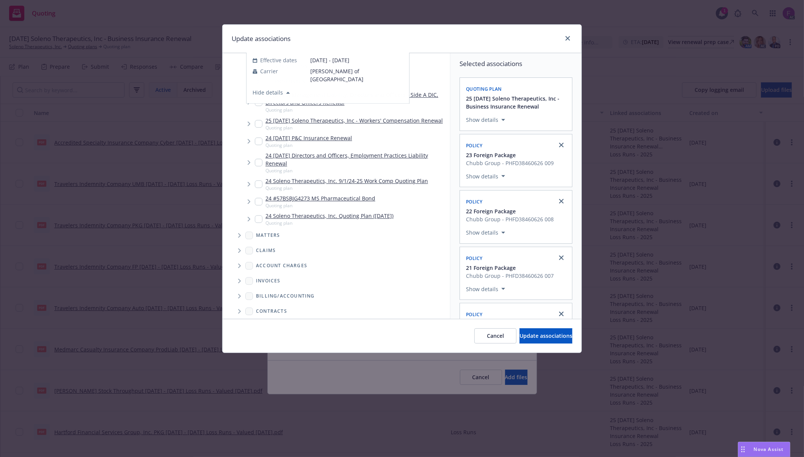
scroll to position [1767, 0]
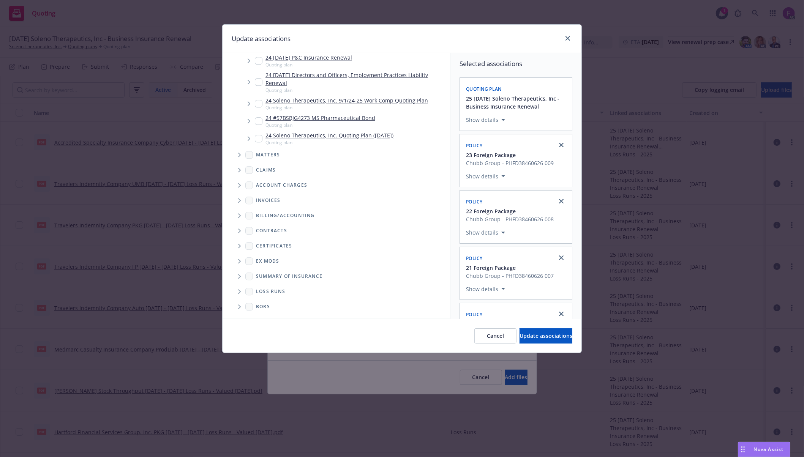
click at [242, 294] on span "Folder Tree Example" at bounding box center [239, 291] width 12 height 12
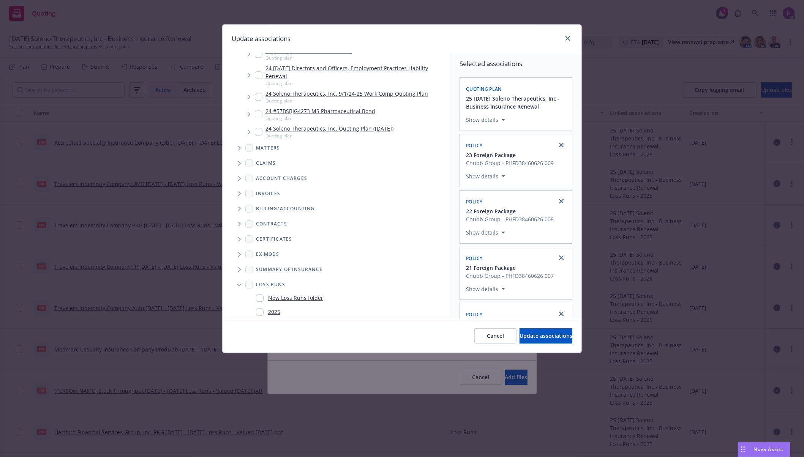
scroll to position [1795, 0]
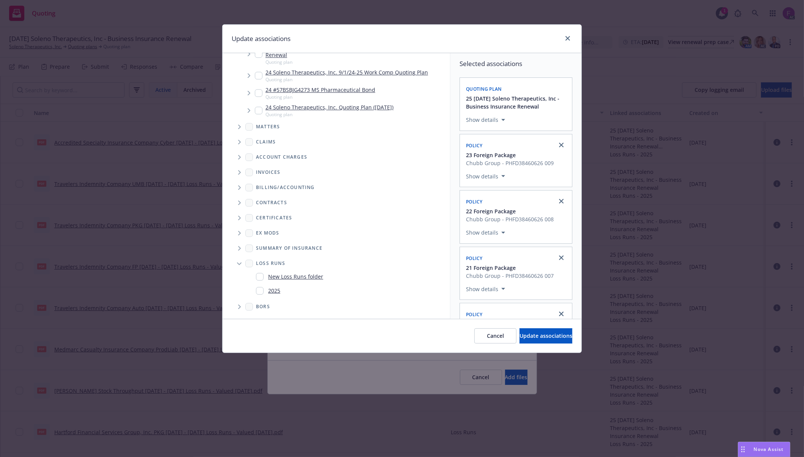
click at [258, 292] on input "Folder Tree Example" at bounding box center [260, 291] width 8 height 8
checkbox input "true"
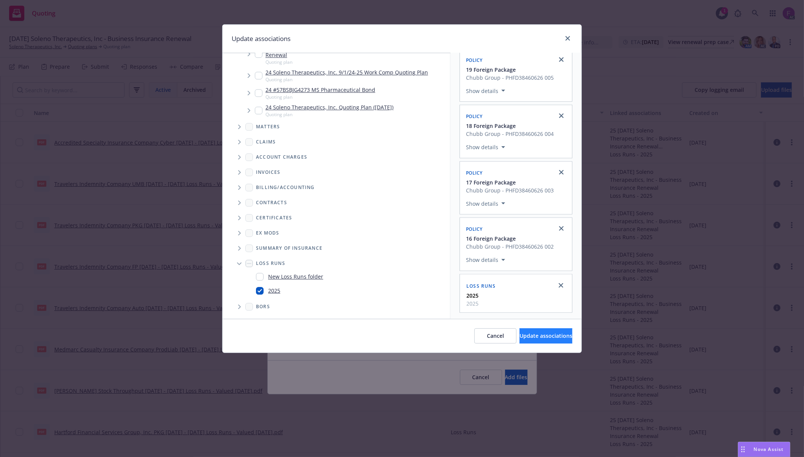
scroll to position [316, 0]
click at [520, 334] on span "Update associations" at bounding box center [545, 335] width 53 height 7
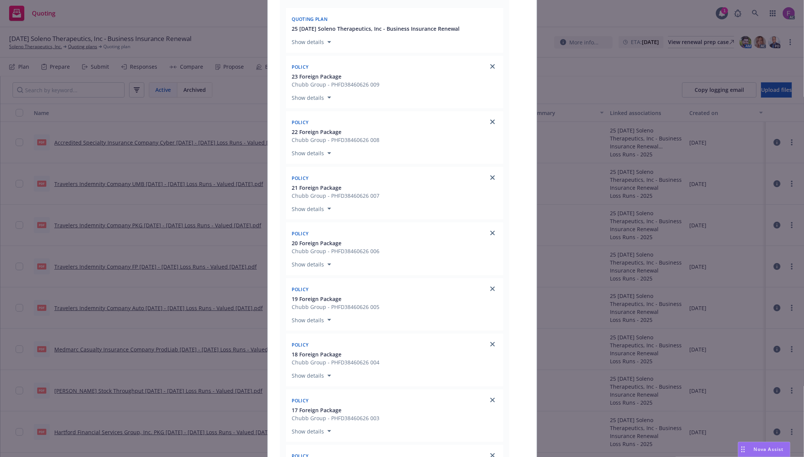
scroll to position [451, 0]
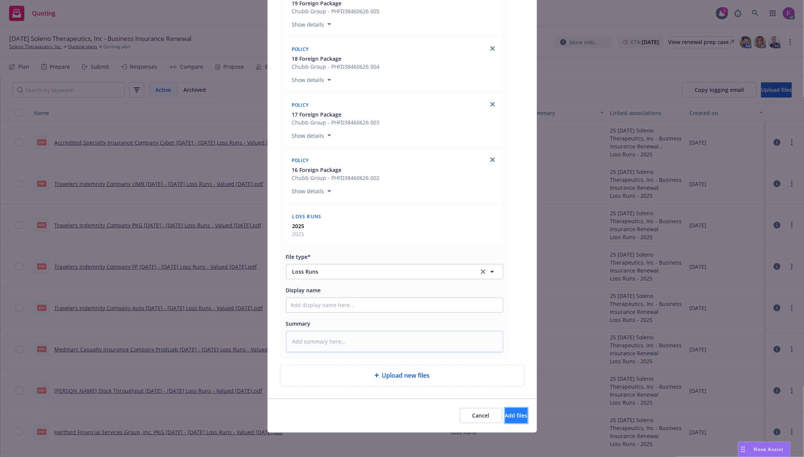
click at [505, 418] on span "Add files" at bounding box center [516, 415] width 22 height 7
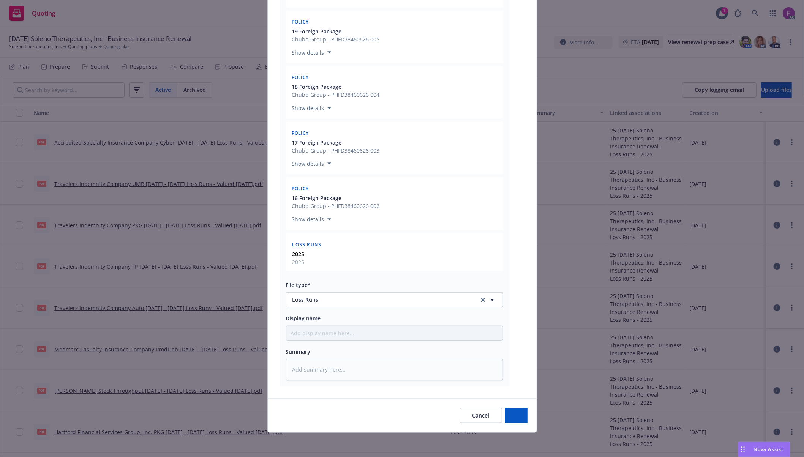
scroll to position [423, 0]
type textarea "x"
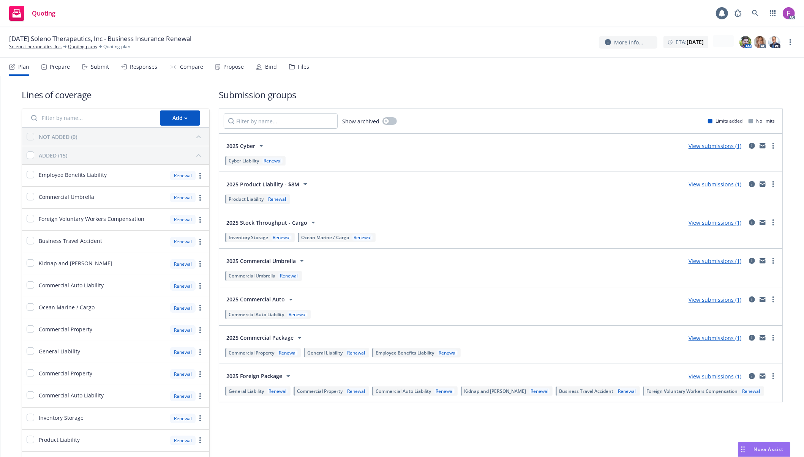
click at [301, 68] on div "Files" at bounding box center [303, 67] width 11 height 6
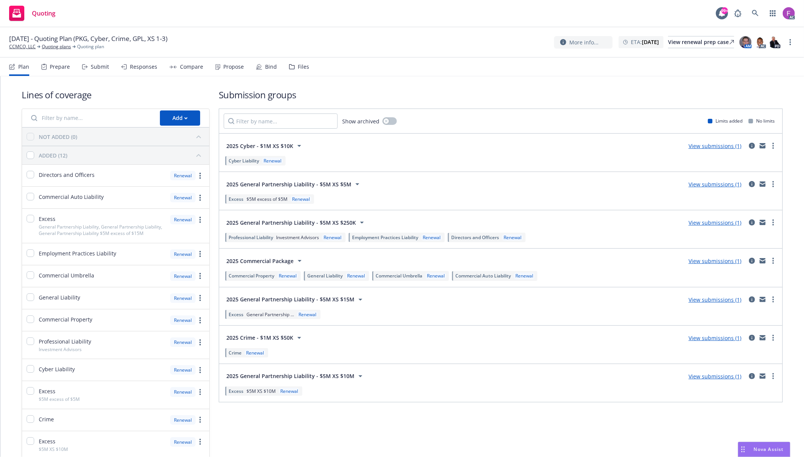
click at [301, 69] on div "Files" at bounding box center [303, 67] width 11 height 6
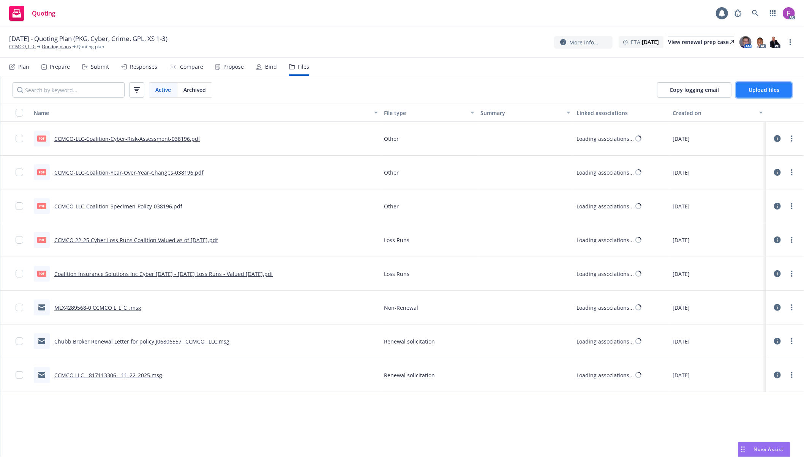
click at [752, 95] on button "Upload files" at bounding box center [764, 89] width 56 height 15
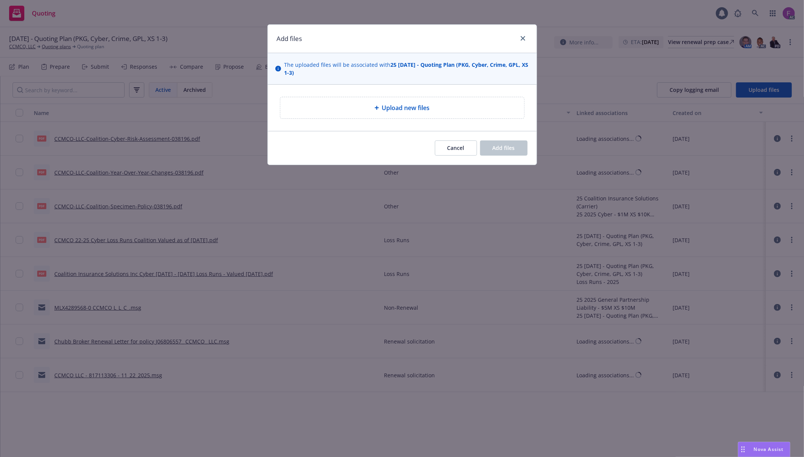
click at [396, 115] on div "Upload new files" at bounding box center [402, 107] width 244 height 21
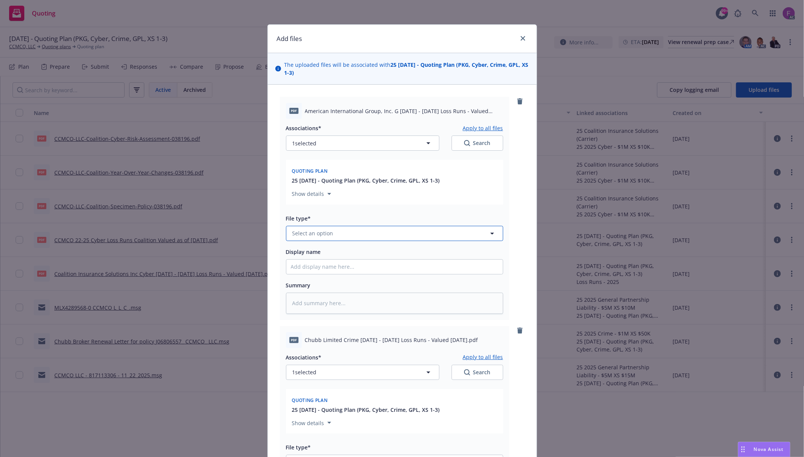
click at [328, 237] on button "Select an option" at bounding box center [394, 233] width 217 height 15
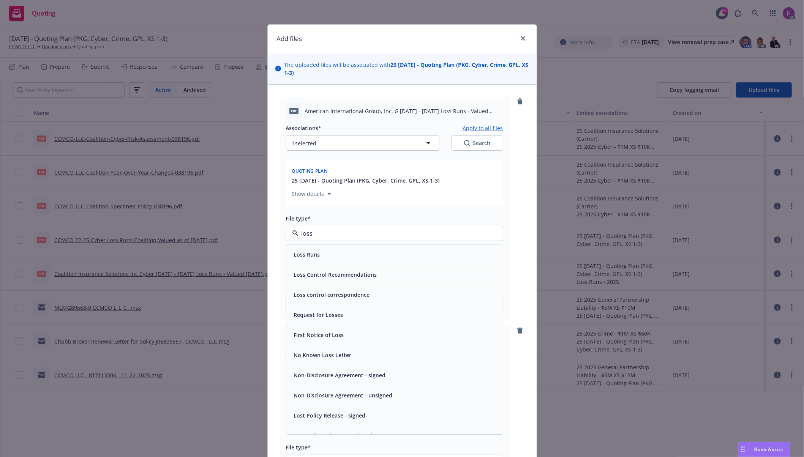
paste input "Loss Run"
type input "Loss Run"
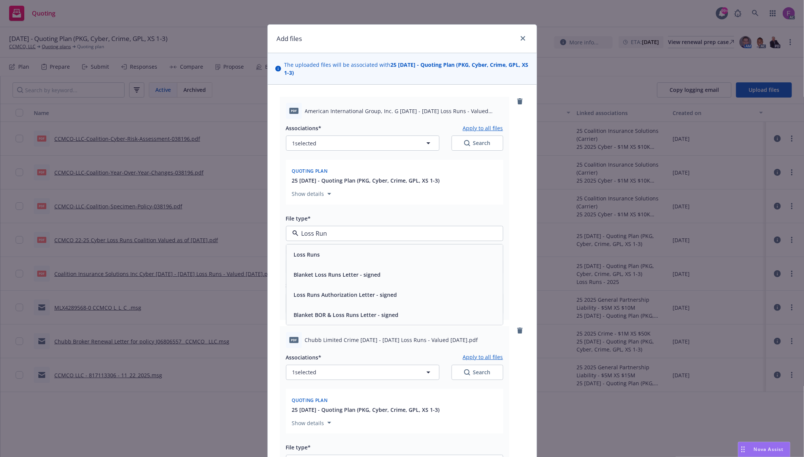
drag, startPoint x: 346, startPoint y: 233, endPoint x: 272, endPoint y: 228, distance: 74.2
click at [316, 253] on div "Loss Runs" at bounding box center [306, 254] width 31 height 11
type textarea "x"
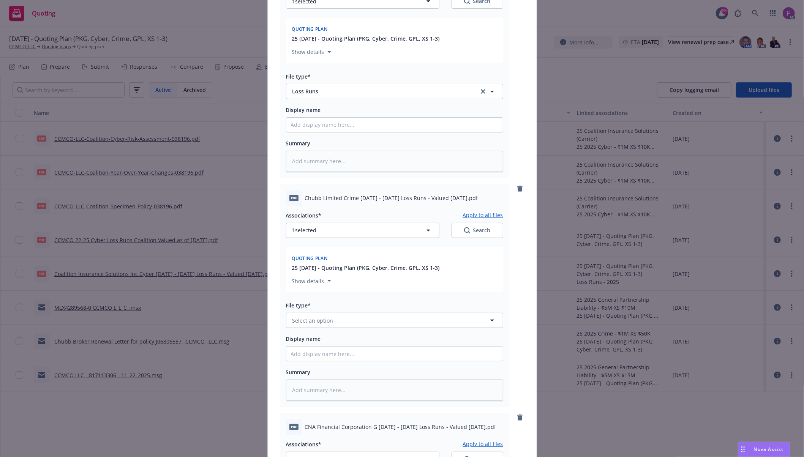
scroll to position [202, 0]
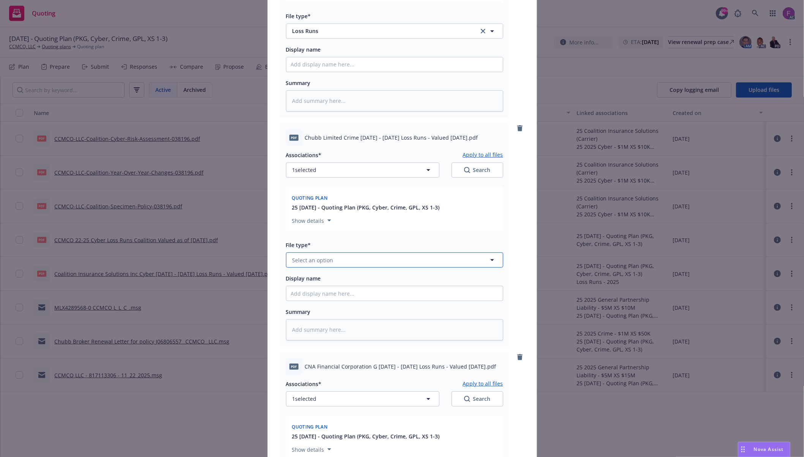
click at [313, 259] on span "Select an option" at bounding box center [312, 260] width 41 height 8
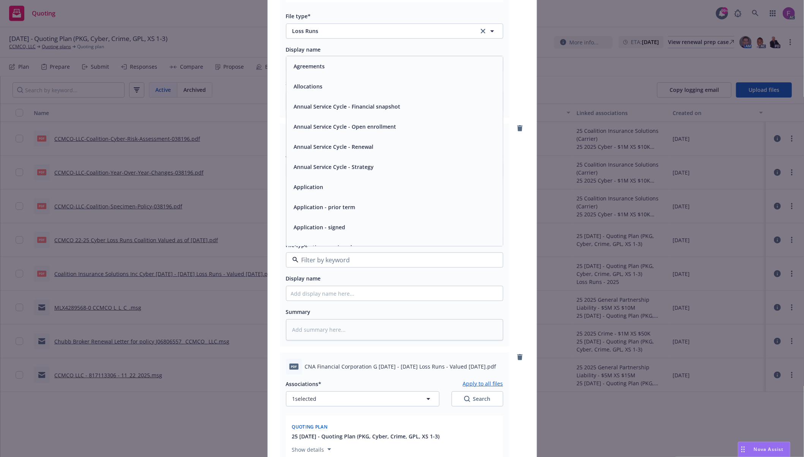
paste input "Loss Run"
type input "Loss Run"
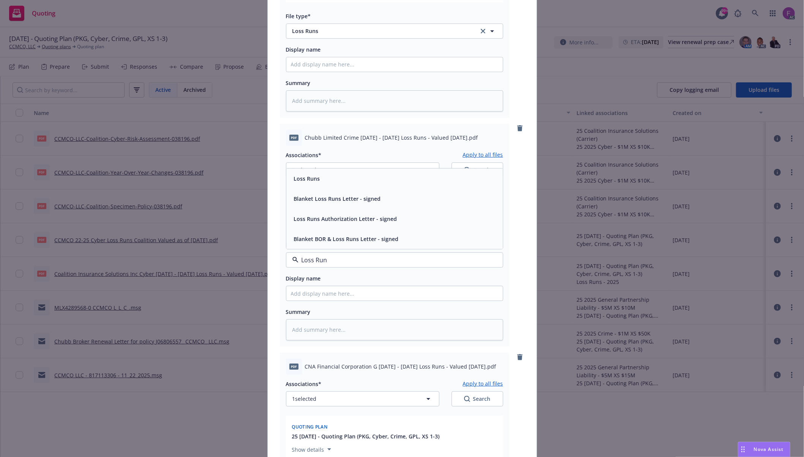
click at [324, 180] on div "Loss Runs" at bounding box center [394, 178] width 207 height 11
type textarea "x"
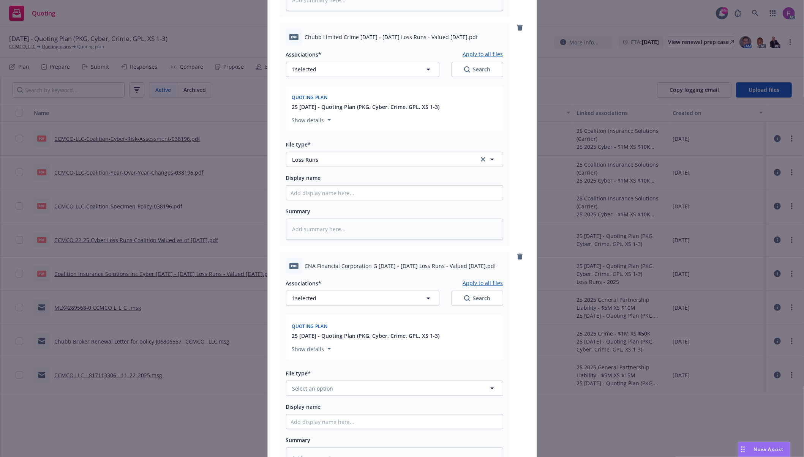
scroll to position [456, 0]
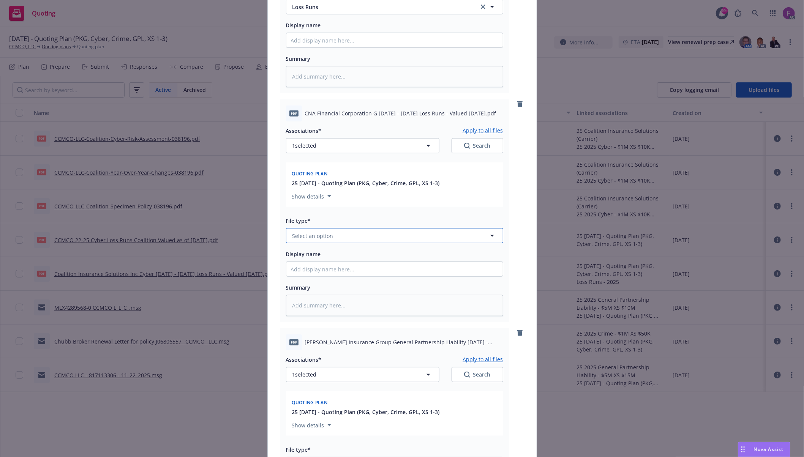
click at [311, 239] on span "Select an option" at bounding box center [312, 236] width 41 height 8
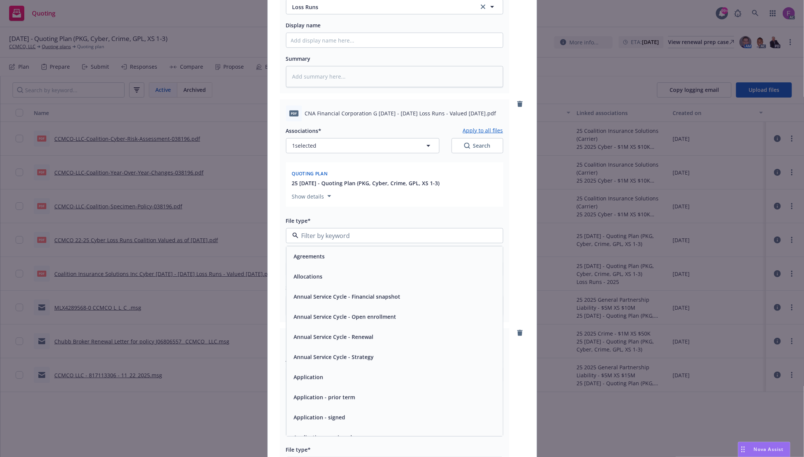
paste input "Loss Run"
type input "Loss Run"
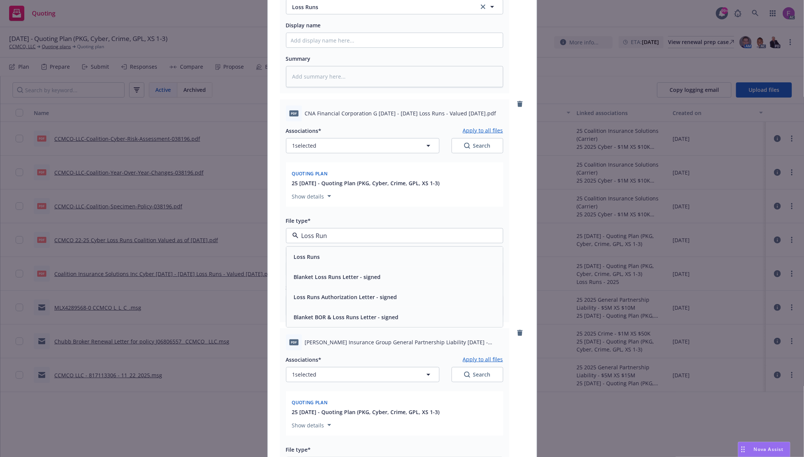
click at [309, 257] on span "Loss Runs" at bounding box center [307, 257] width 26 height 8
type textarea "x"
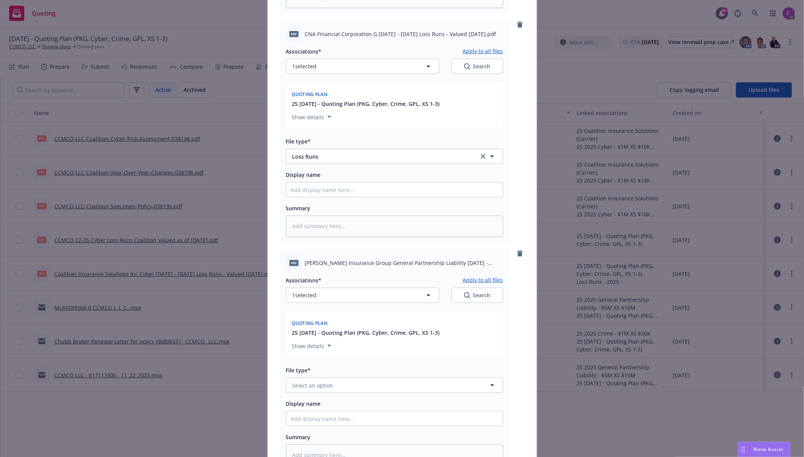
scroll to position [658, 0]
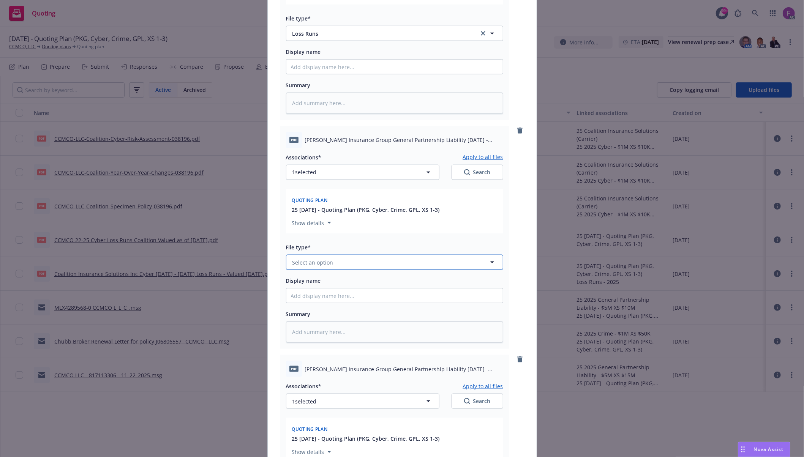
click at [307, 263] on span "Select an option" at bounding box center [312, 263] width 41 height 8
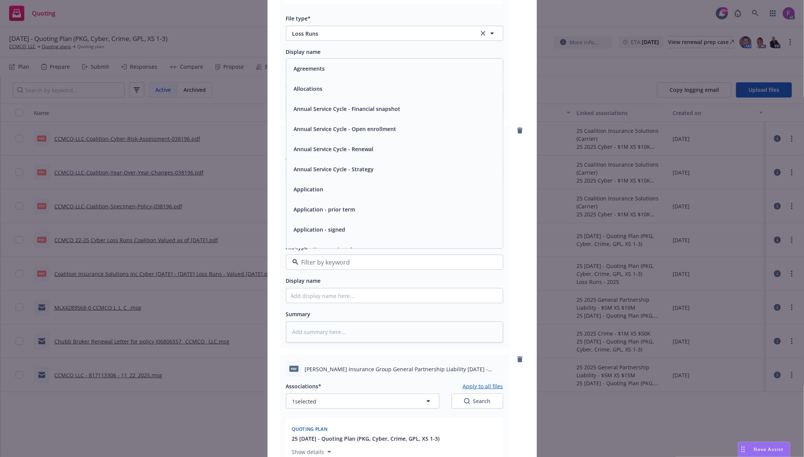
paste input "Loss Run"
type input "Loss Run"
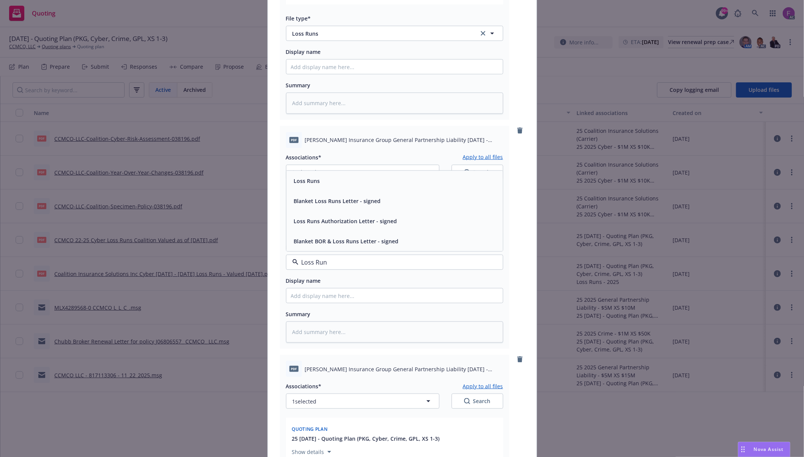
click at [339, 186] on div "Loss Runs" at bounding box center [394, 180] width 207 height 11
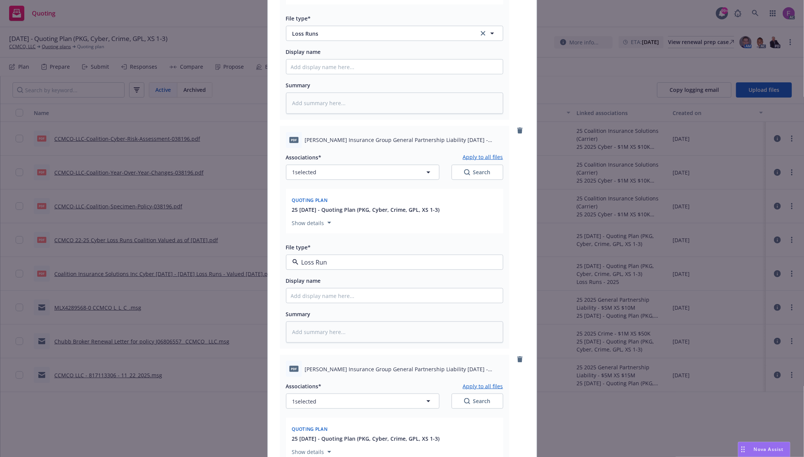
type textarea "x"
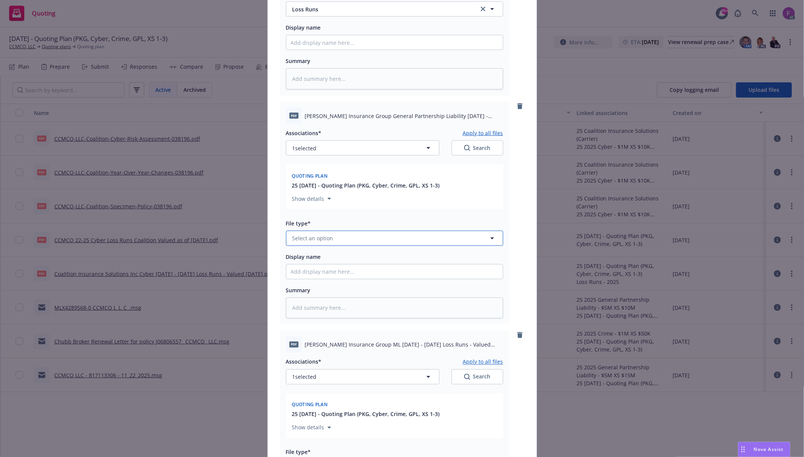
click at [306, 237] on span "Select an option" at bounding box center [312, 238] width 41 height 8
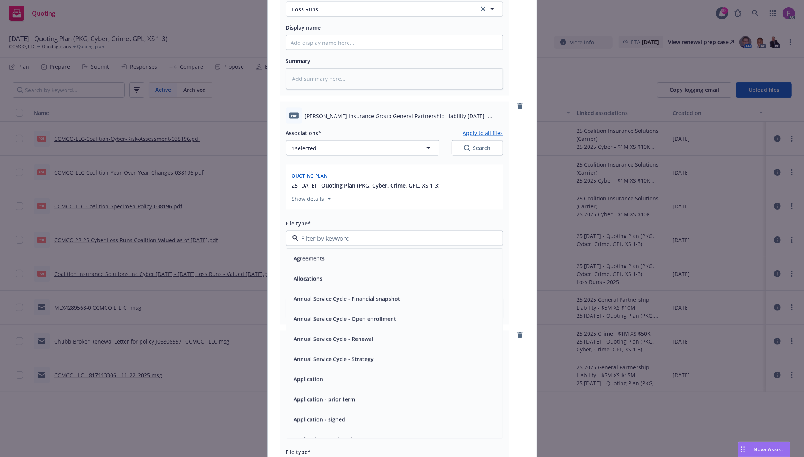
paste input "Loss Run"
type input "Loss Run"
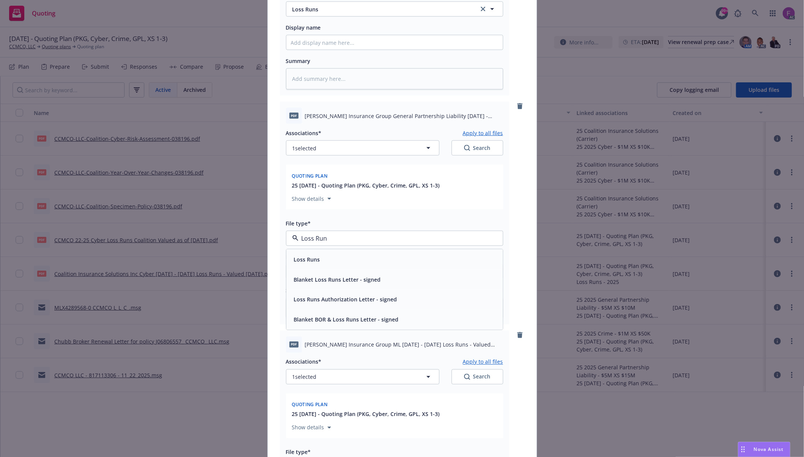
click at [325, 260] on div "Loss Runs" at bounding box center [394, 259] width 207 height 11
type textarea "x"
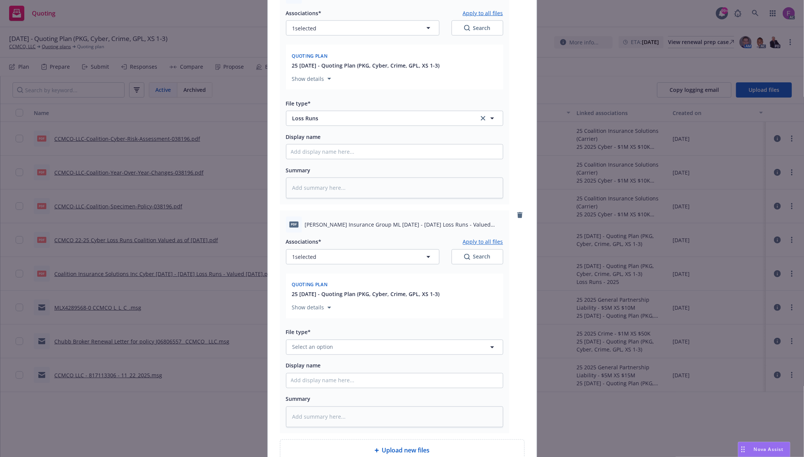
scroll to position [1109, 0]
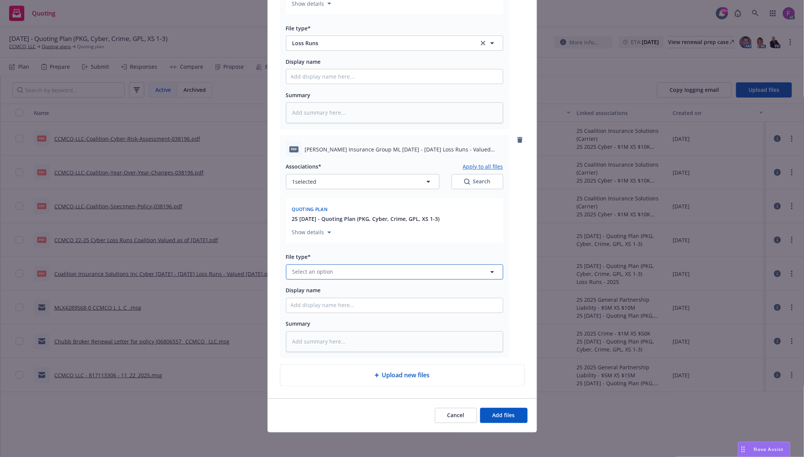
click at [311, 275] on span "Select an option" at bounding box center [312, 272] width 41 height 8
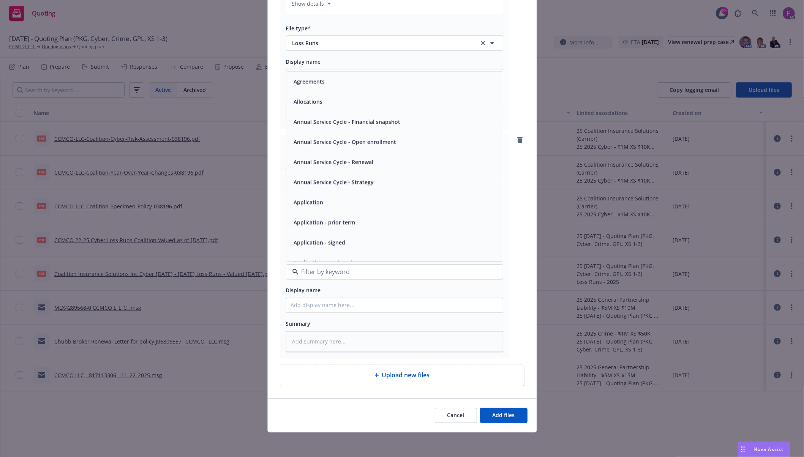
paste input "Loss Run"
type input "Loss Run"
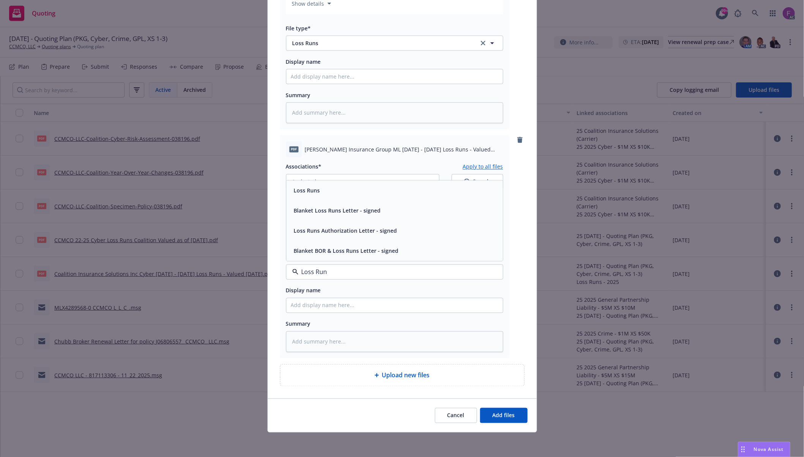
click at [322, 190] on div "Loss Runs" at bounding box center [394, 190] width 207 height 11
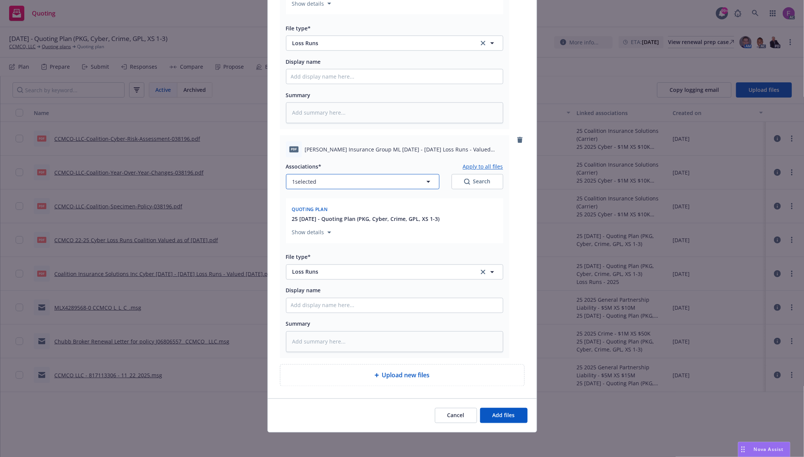
click at [322, 184] on button "1 selected" at bounding box center [362, 181] width 153 height 15
type textarea "x"
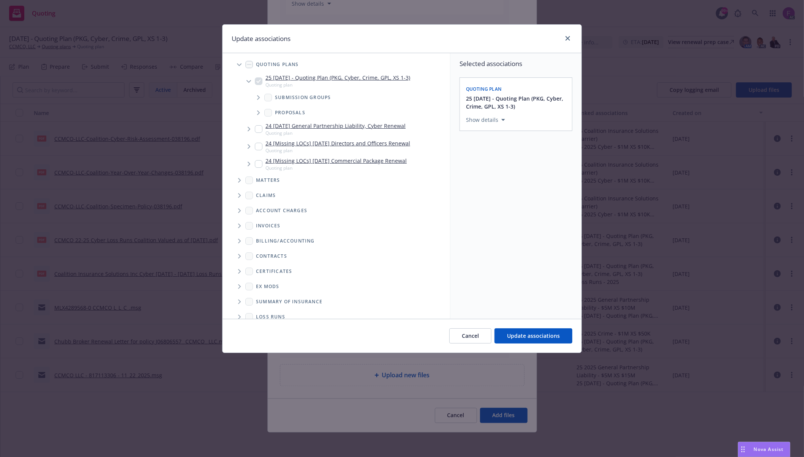
scroll to position [56, 0]
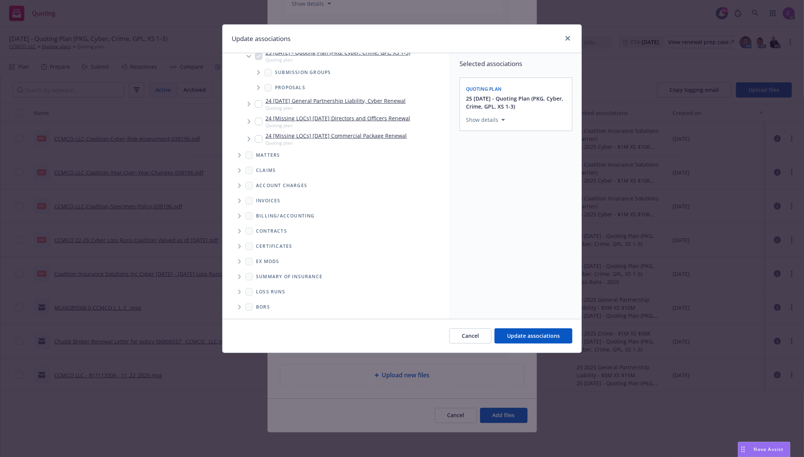
click at [239, 293] on icon "Folder Tree Example" at bounding box center [239, 292] width 3 height 5
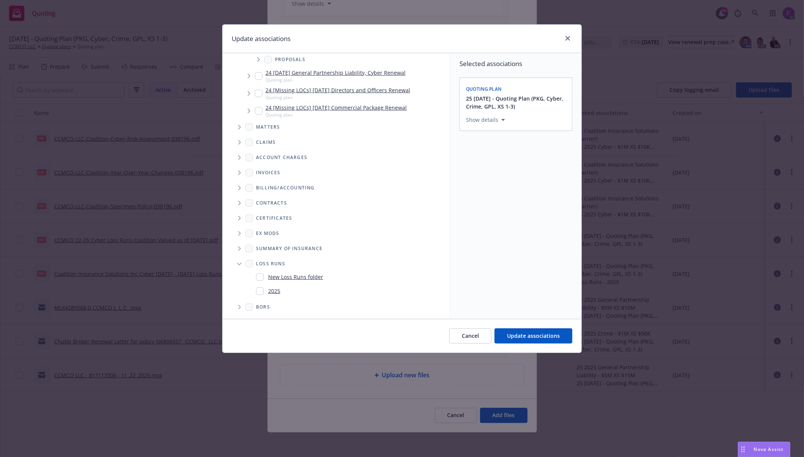
click at [260, 289] on input "Folder Tree Example" at bounding box center [260, 291] width 8 height 8
checkbox input "true"
click at [524, 259] on div "Selected associations Quoting plan 25 11/22/25 - Quoting Plan (PKG, Cyber, Crim…" at bounding box center [515, 186] width 131 height 266
click at [526, 335] on span "Update associations" at bounding box center [533, 335] width 53 height 7
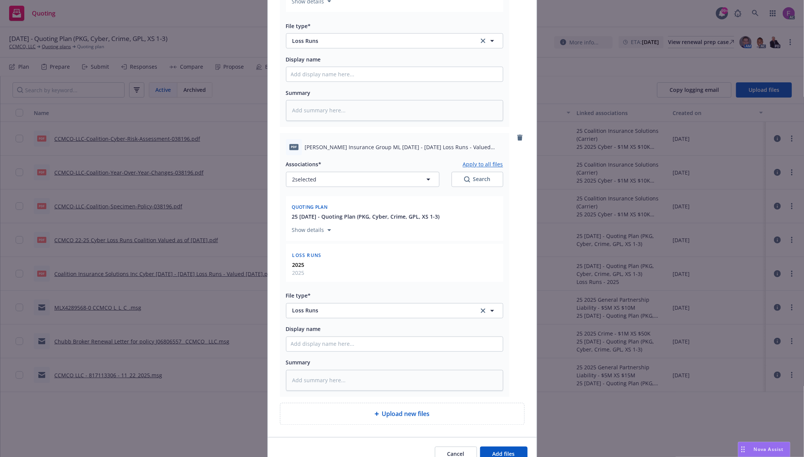
click at [473, 166] on button "Apply to all files" at bounding box center [483, 164] width 40 height 9
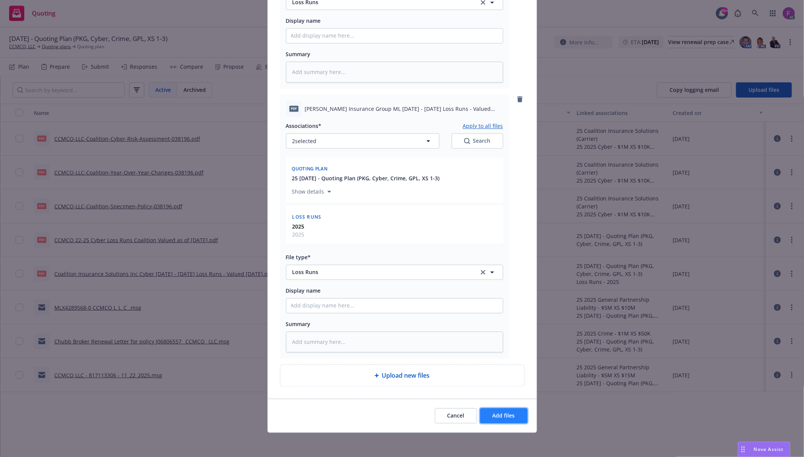
click at [512, 417] on button "Add files" at bounding box center [503, 415] width 47 height 15
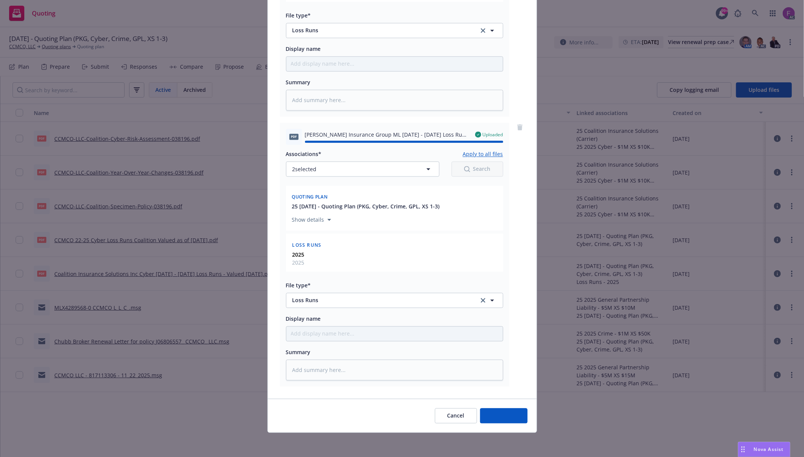
type textarea "x"
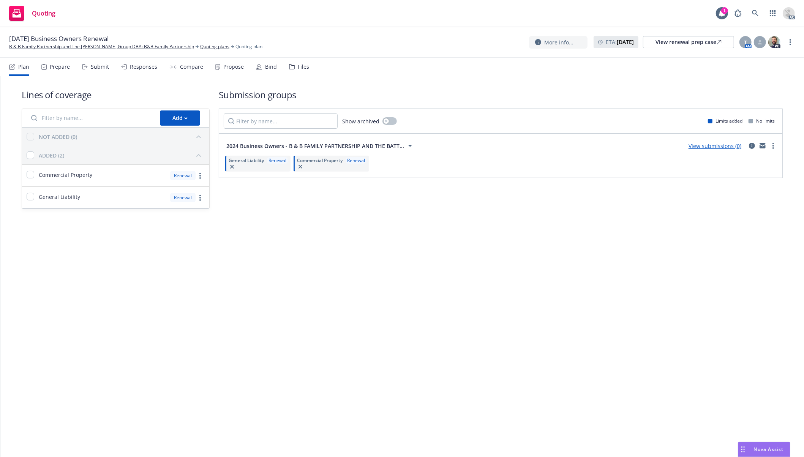
click at [293, 66] on div "Files" at bounding box center [299, 67] width 20 height 18
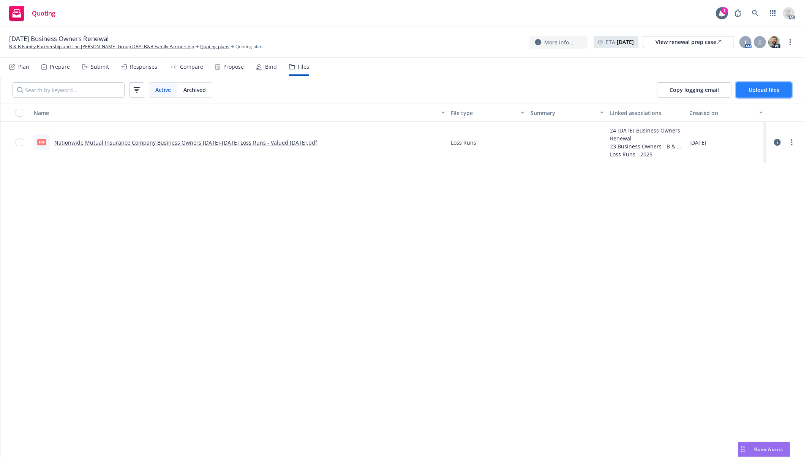
click at [750, 89] on span "Upload files" at bounding box center [763, 89] width 31 height 7
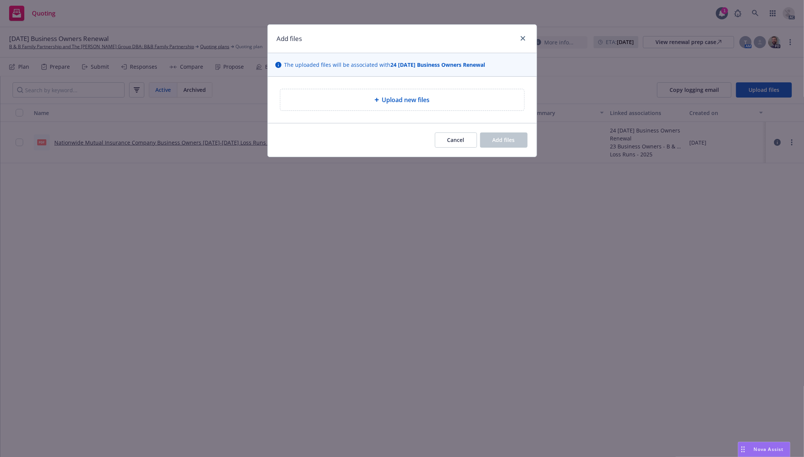
click at [407, 93] on div "Upload new files" at bounding box center [402, 99] width 244 height 21
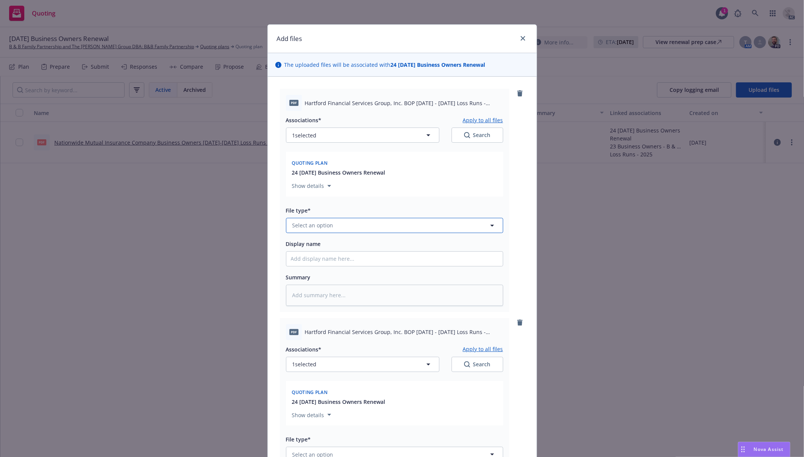
click at [346, 227] on button "Select an option" at bounding box center [394, 225] width 217 height 15
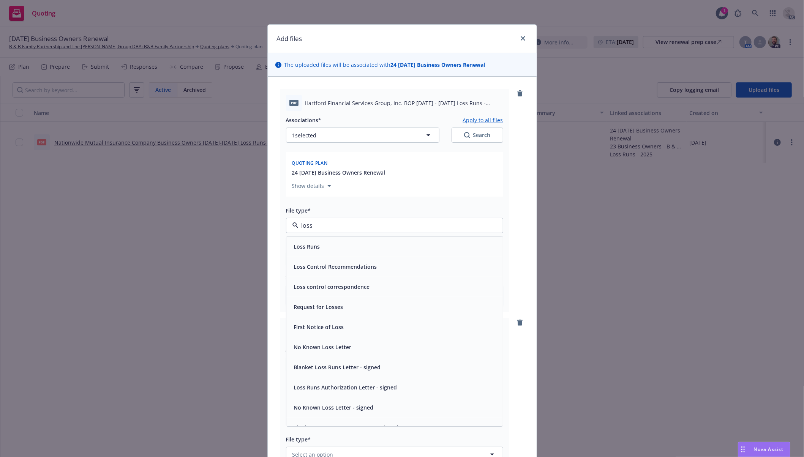
paste input "Loss Run"
type input "Loss Run"
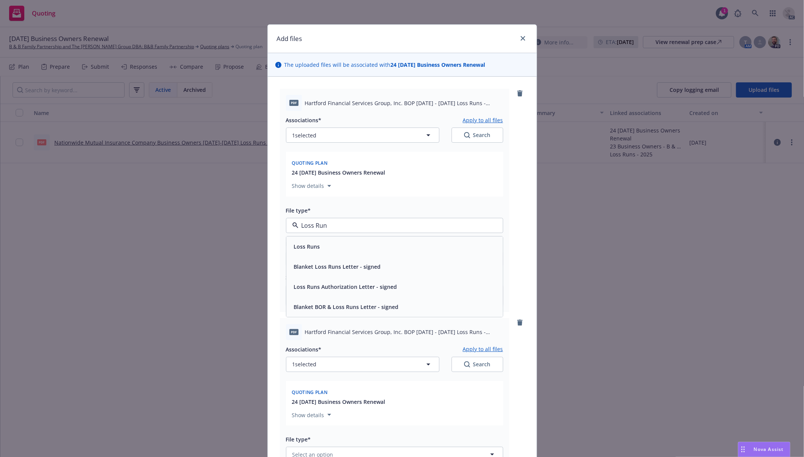
drag, startPoint x: 346, startPoint y: 227, endPoint x: 194, endPoint y: 217, distance: 152.9
click at [194, 217] on div "Add files The uploaded files will be associated with 24 [DATE] Business Owners …" at bounding box center [402, 228] width 804 height 457
click at [337, 249] on div "Loss Runs" at bounding box center [394, 246] width 207 height 11
type textarea "x"
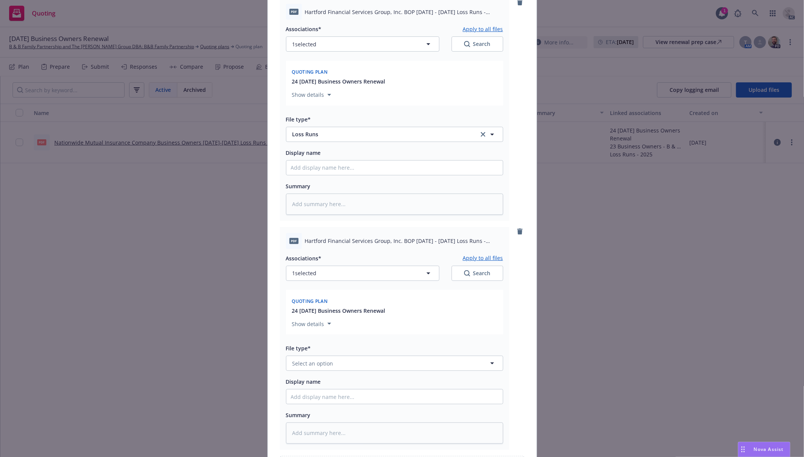
scroll to position [184, 0]
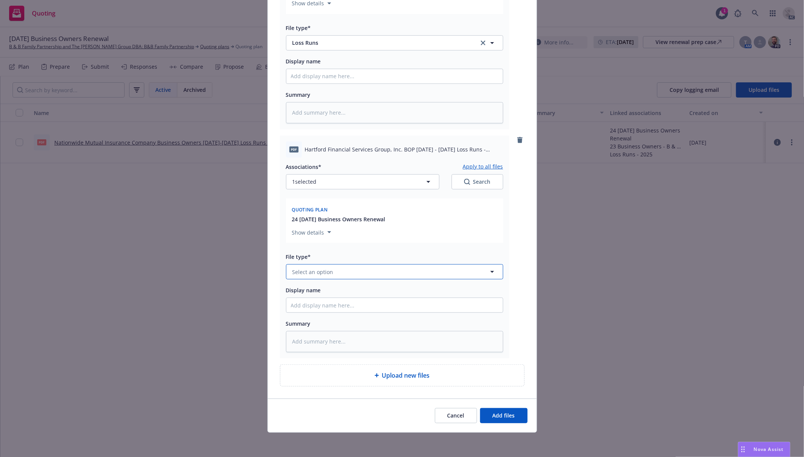
click at [310, 274] on span "Select an option" at bounding box center [312, 272] width 41 height 8
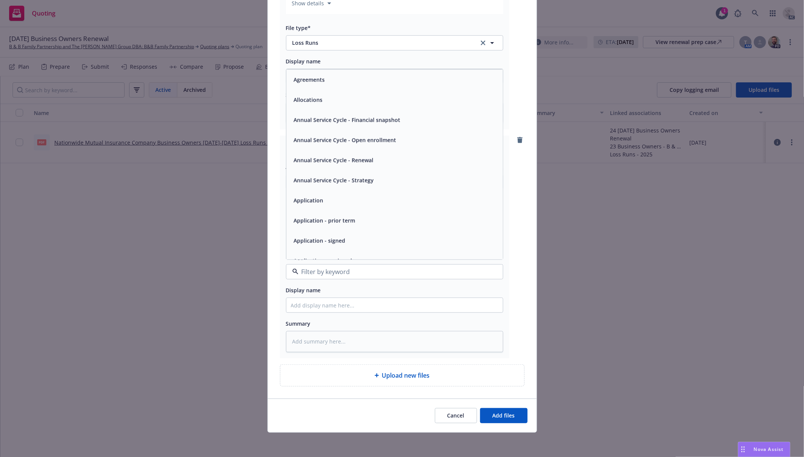
paste input "Loss Run"
type input "Loss Run"
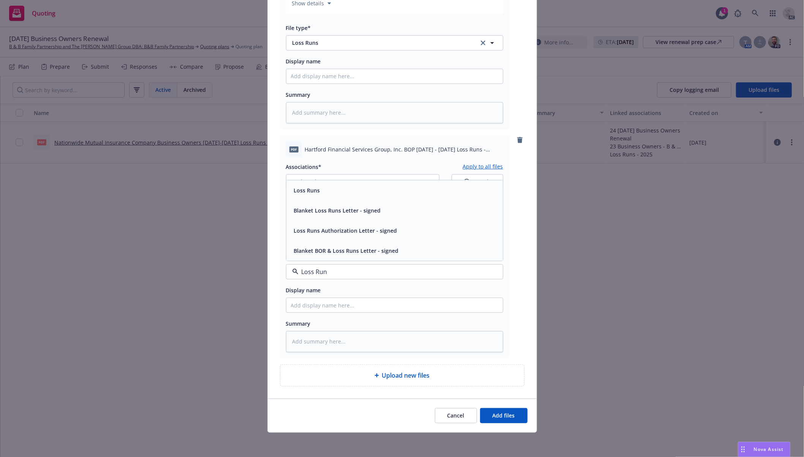
click at [313, 193] on span "Loss Runs" at bounding box center [307, 190] width 26 height 8
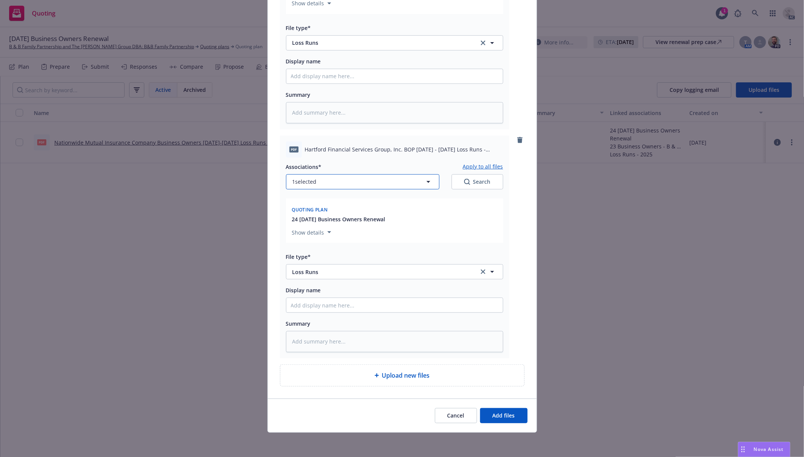
click at [315, 186] on button "1 selected" at bounding box center [362, 181] width 153 height 15
type textarea "x"
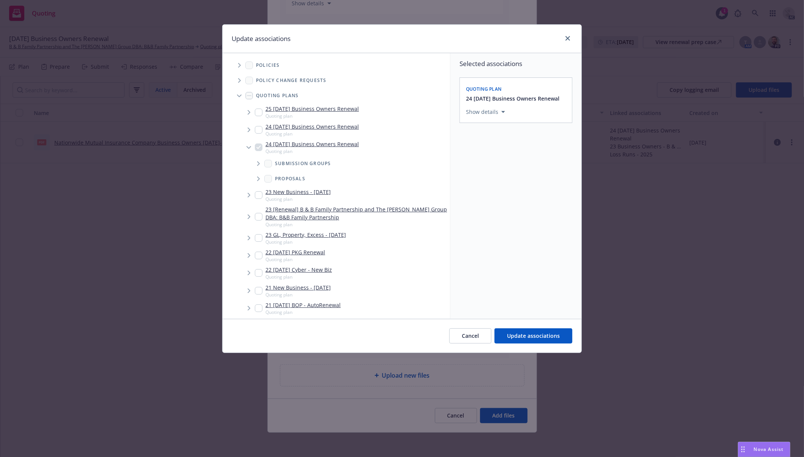
scroll to position [187, 0]
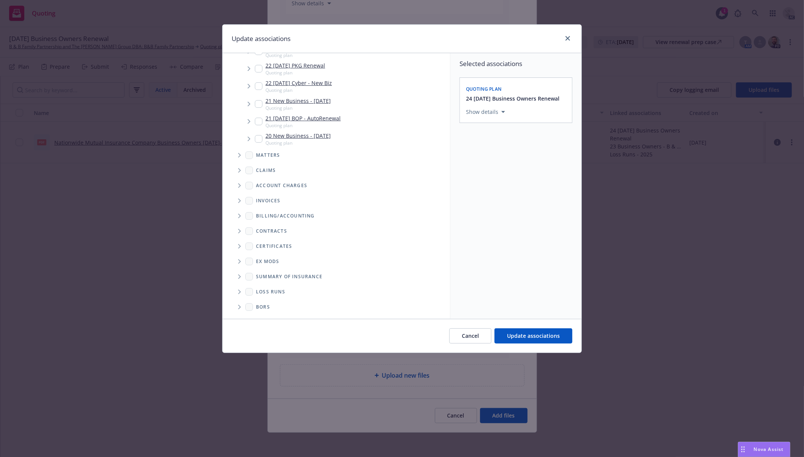
click at [240, 292] on icon "Folder Tree Example" at bounding box center [239, 292] width 3 height 5
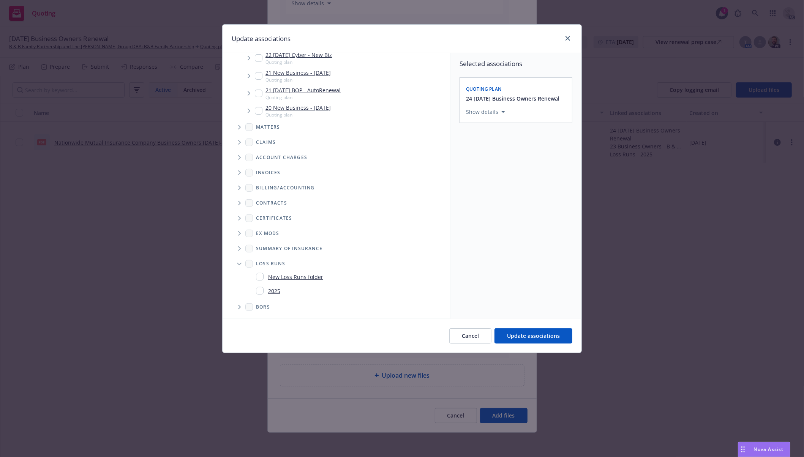
click at [262, 290] on input "Folder Tree Example" at bounding box center [260, 291] width 8 height 8
checkbox input "true"
click at [409, 284] on div "2025" at bounding box center [348, 291] width 197 height 14
click at [530, 280] on div "Selected associations Quoting plan 24 [DATE] Business Owners Renewal Show detai…" at bounding box center [515, 186] width 131 height 266
click at [532, 337] on span "Update associations" at bounding box center [533, 335] width 53 height 7
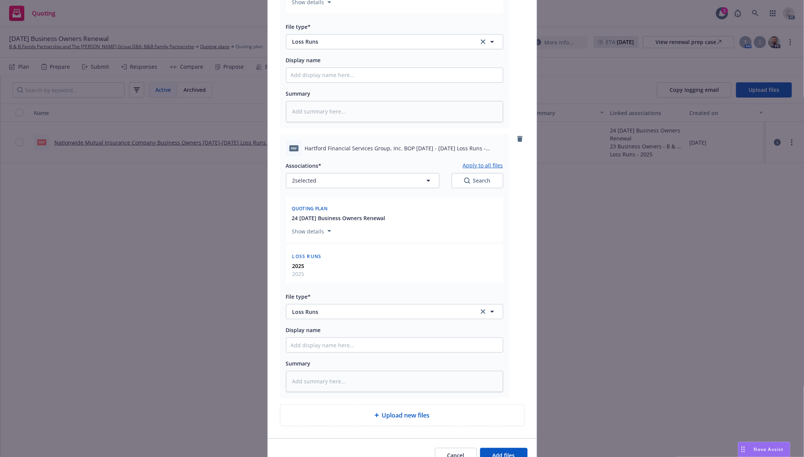
click at [487, 165] on button "Apply to all files" at bounding box center [483, 165] width 40 height 9
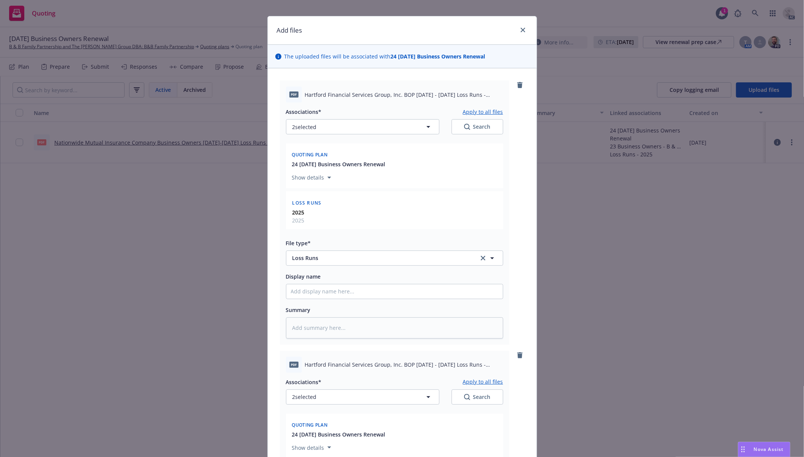
scroll to position [0, 0]
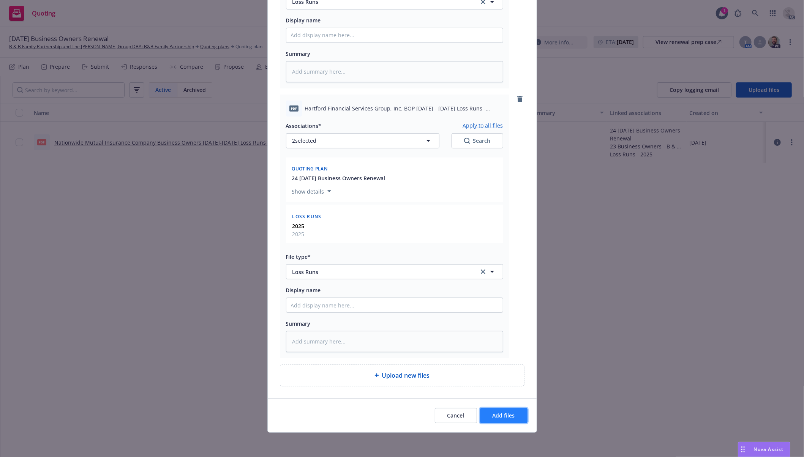
click at [492, 415] on span "Add files" at bounding box center [503, 415] width 22 height 7
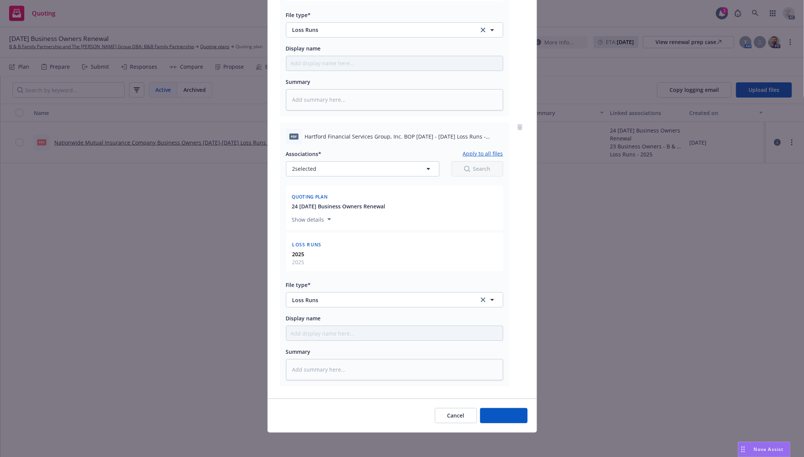
type textarea "x"
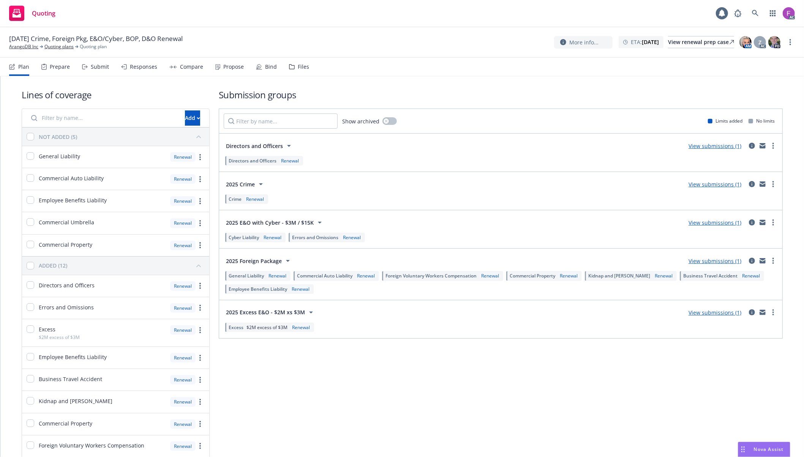
click at [300, 64] on div "Files" at bounding box center [303, 67] width 11 height 6
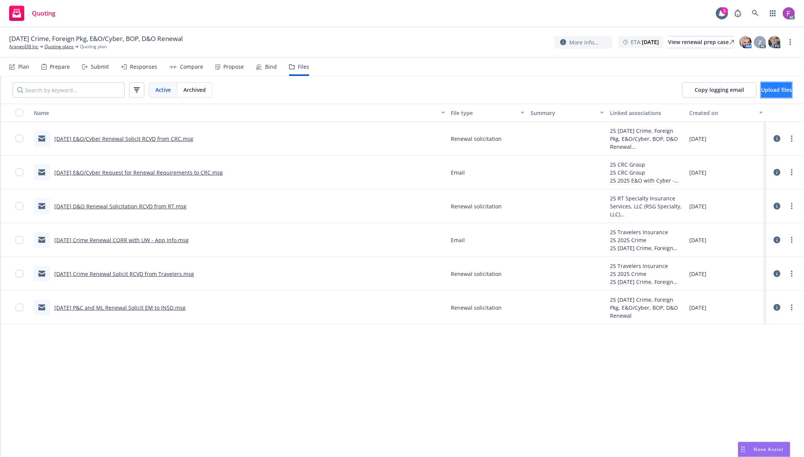
click at [761, 88] on button "Upload files" at bounding box center [776, 89] width 31 height 15
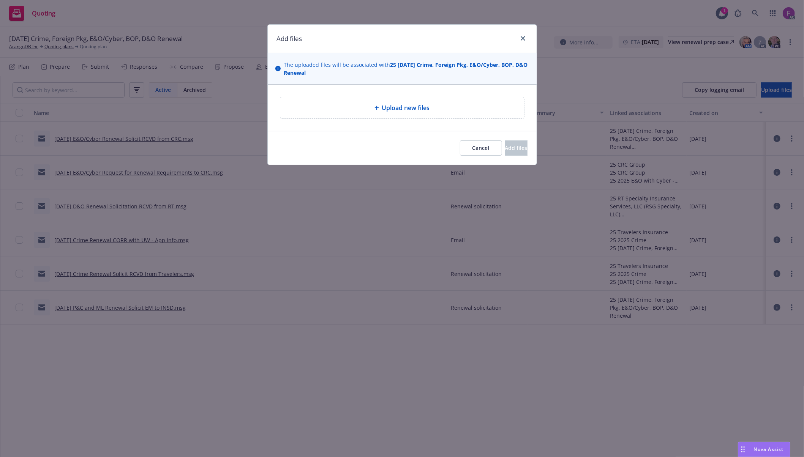
click at [428, 104] on span "Upload new files" at bounding box center [406, 107] width 48 height 9
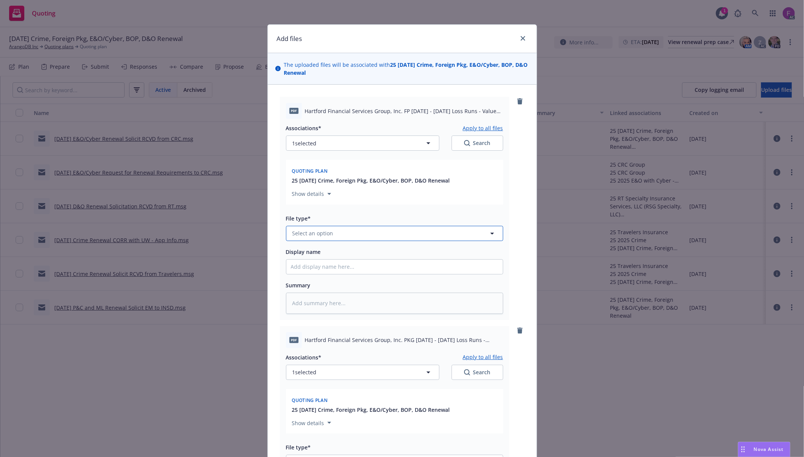
click at [322, 234] on span "Select an option" at bounding box center [312, 233] width 41 height 8
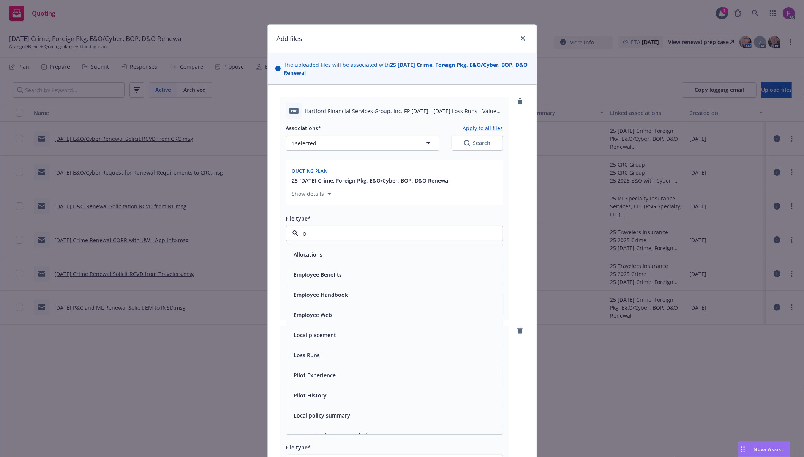
type input "lod"
type textarea "x"
paste input "Loss Run"
type input "Loss Run"
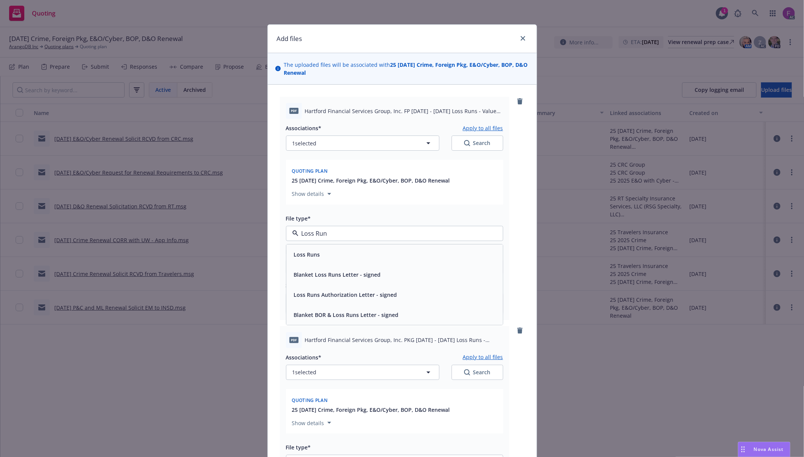
click at [317, 248] on div "Loss Runs" at bounding box center [394, 254] width 216 height 20
type textarea "x"
click at [322, 237] on span "Loss Runs" at bounding box center [380, 233] width 176 height 8
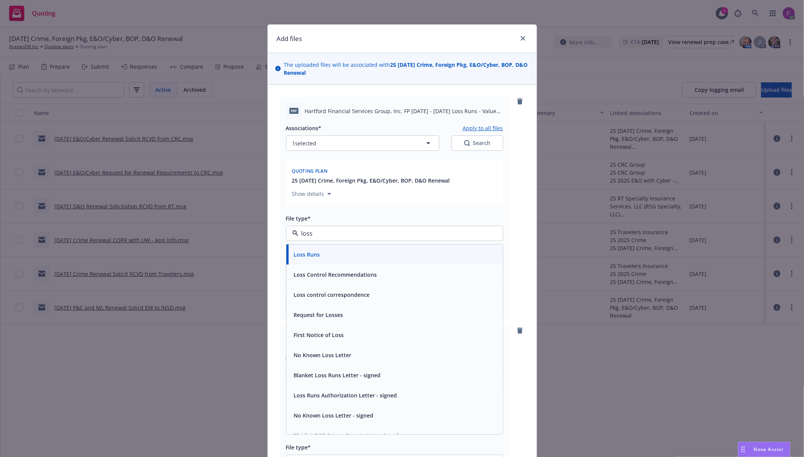
paste input "Loss Run"
type input "Loss Run"
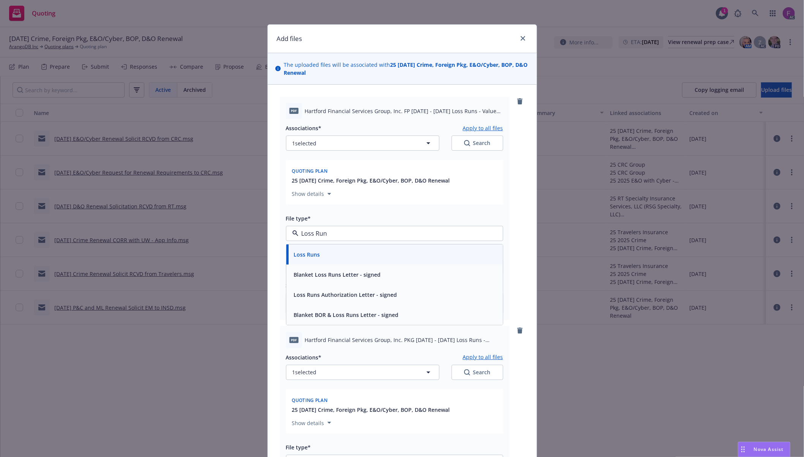
drag, startPoint x: 337, startPoint y: 233, endPoint x: 286, endPoint y: 232, distance: 51.6
click at [286, 232] on div "Loss Run" at bounding box center [394, 233] width 217 height 15
click at [306, 257] on span "Loss Runs" at bounding box center [307, 255] width 26 height 8
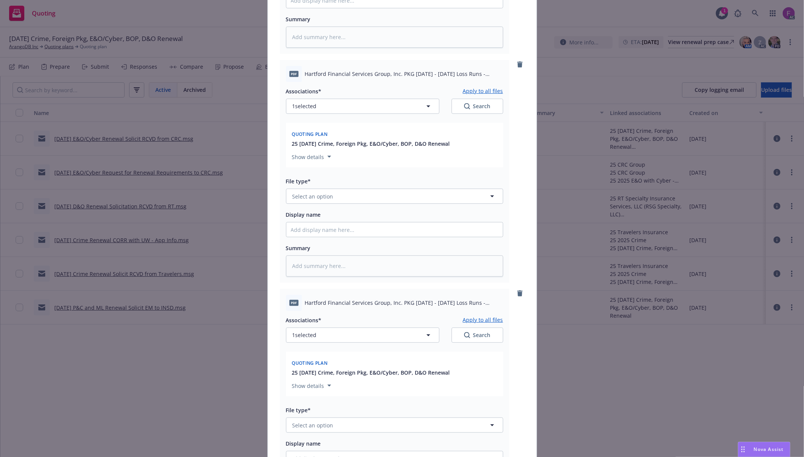
scroll to position [405, 0]
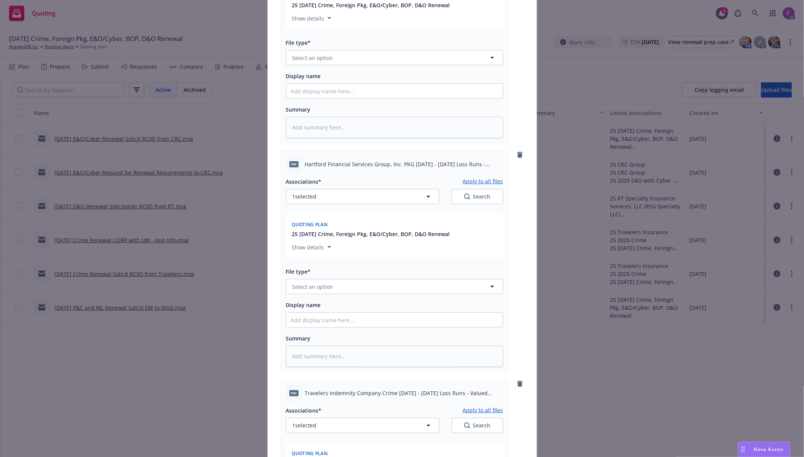
click at [306, 66] on div "Associations* Apply to all files 1 selected Search Quoting plan 25 [DATE] Crime…" at bounding box center [394, 40] width 217 height 195
click at [307, 61] on span "Select an option" at bounding box center [312, 58] width 41 height 8
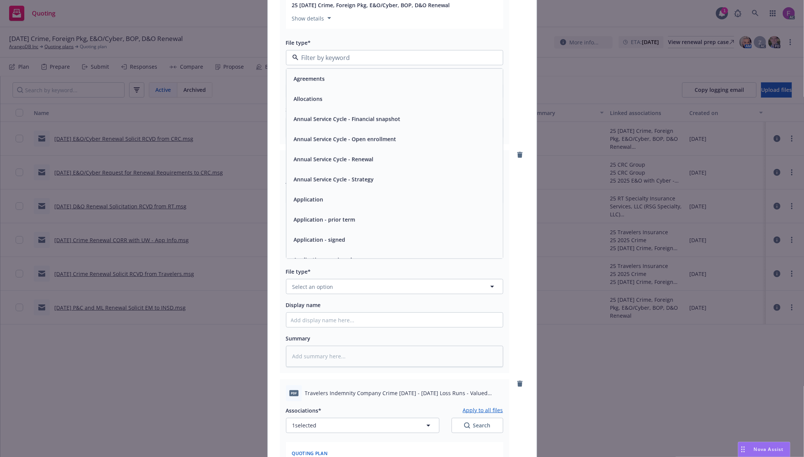
paste input "Loss Run"
type input "Loss Run"
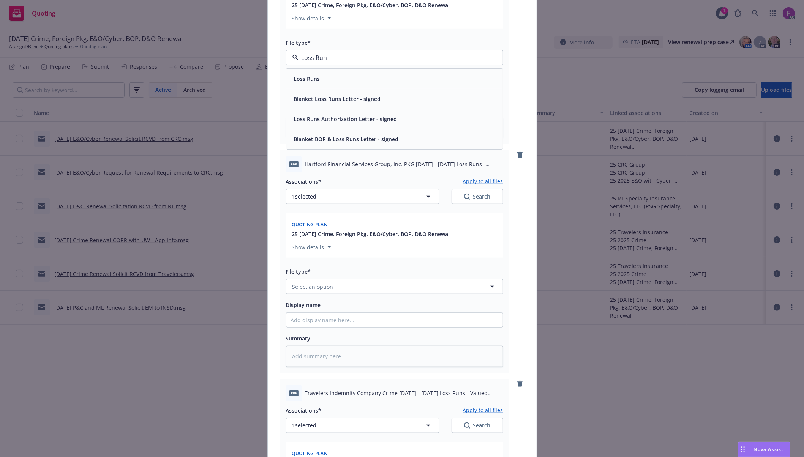
click at [300, 79] on span "Loss Runs" at bounding box center [307, 79] width 26 height 8
type textarea "x"
click at [322, 290] on span "Select an option" at bounding box center [312, 287] width 41 height 8
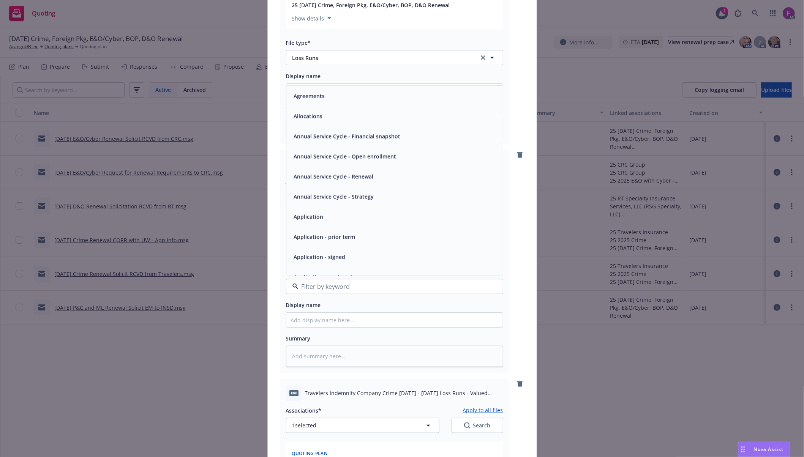
paste input "Loss Run"
type input "Loss Run"
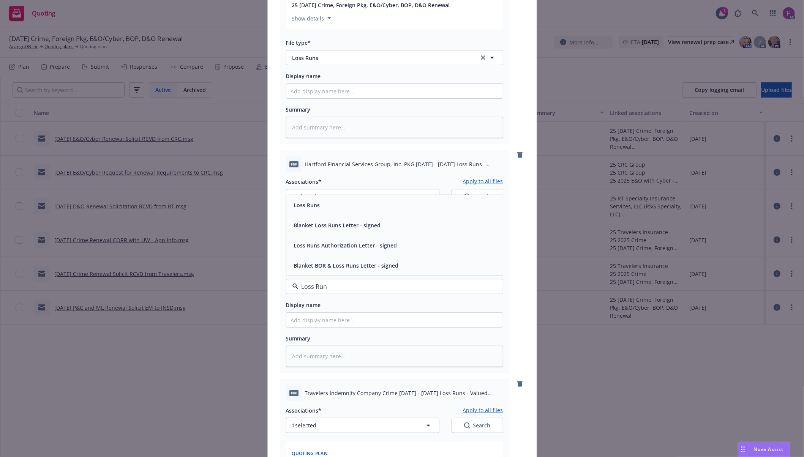
click at [319, 205] on div "Loss Runs" at bounding box center [394, 205] width 207 height 11
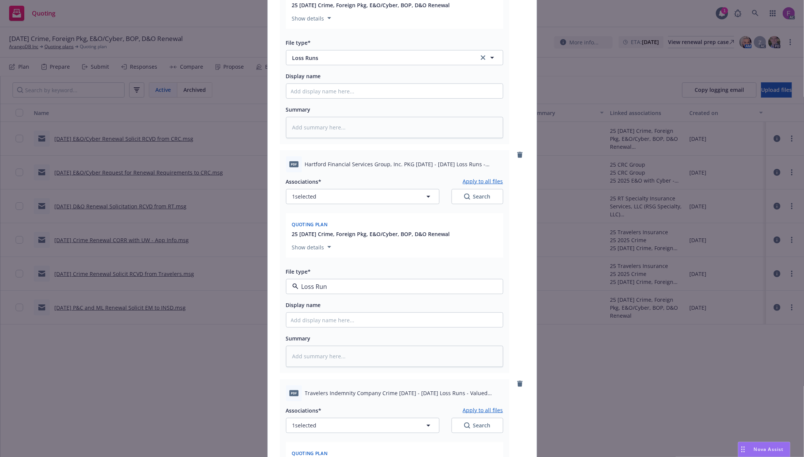
type textarea "x"
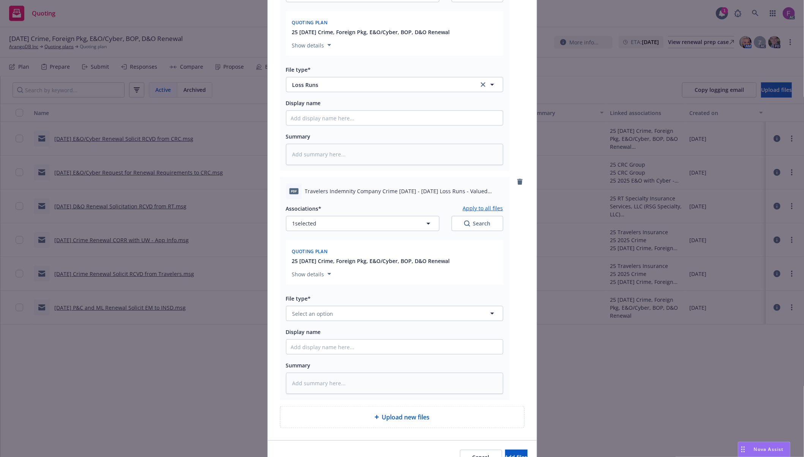
scroll to position [607, 0]
click at [304, 309] on button "Select an option" at bounding box center [394, 312] width 217 height 15
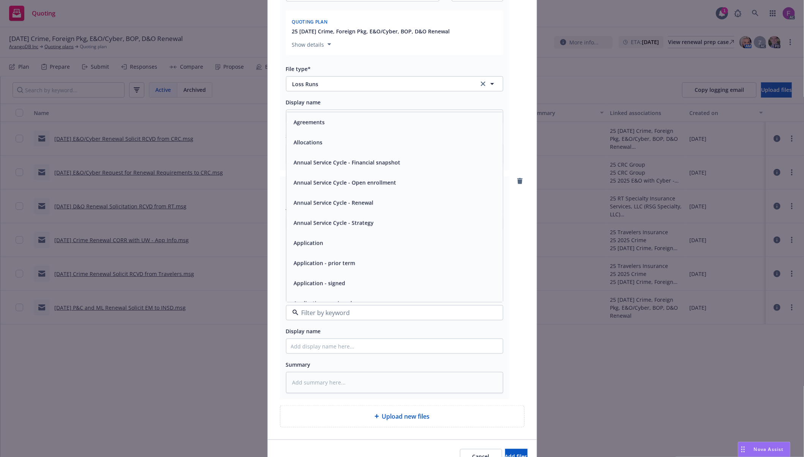
paste input "Loss Run"
type input "Loss Run"
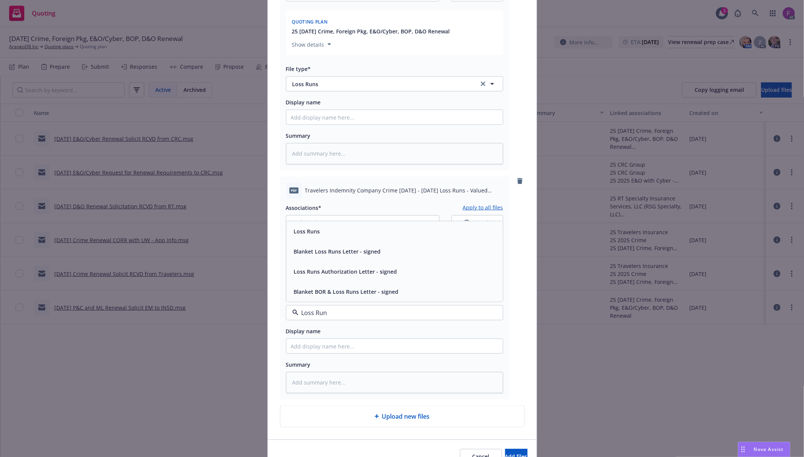
click at [318, 231] on div "Loss Runs" at bounding box center [394, 231] width 207 height 11
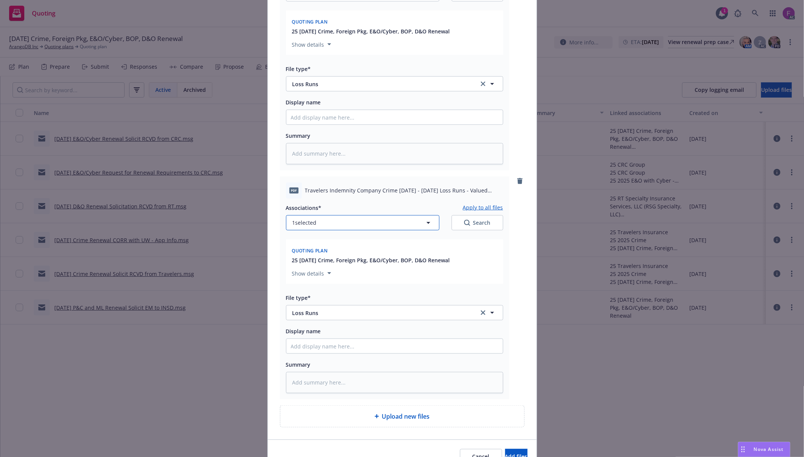
click at [333, 223] on button "1 selected" at bounding box center [362, 222] width 153 height 15
type textarea "x"
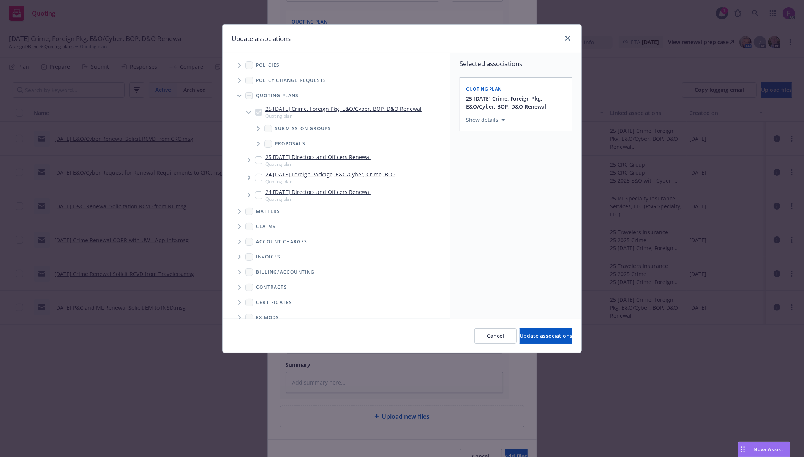
click at [239, 67] on icon "Tree Example" at bounding box center [239, 65] width 3 height 5
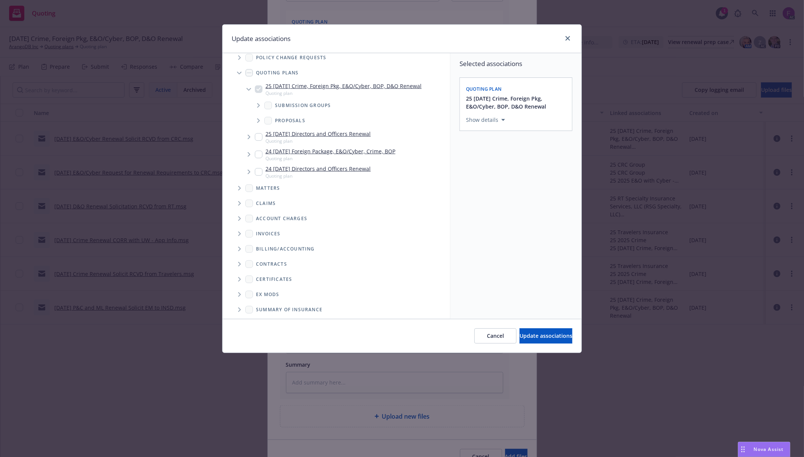
scroll to position [488, 0]
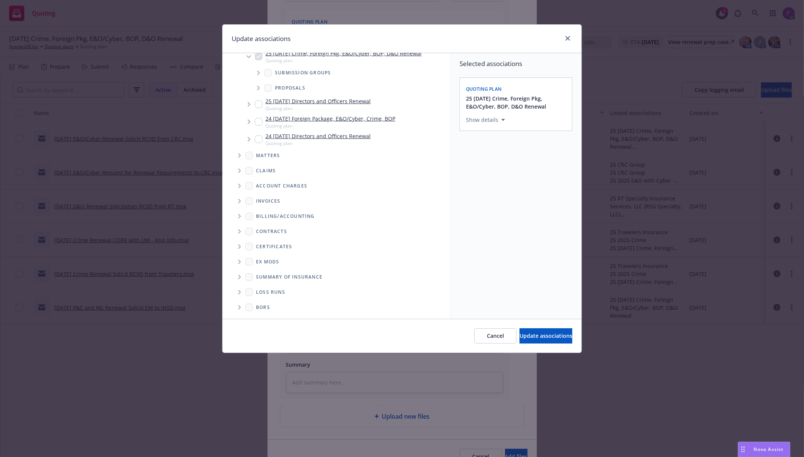
click at [240, 292] on icon "Folder Tree Example" at bounding box center [239, 292] width 3 height 5
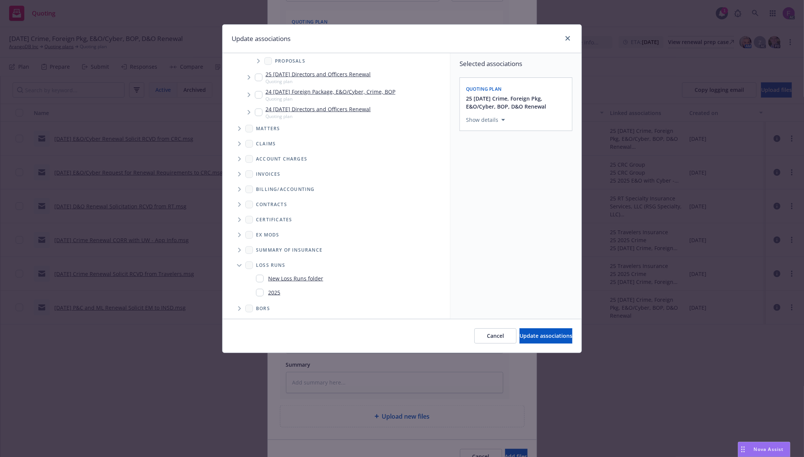
scroll to position [517, 0]
click at [262, 292] on input "Folder Tree Example" at bounding box center [260, 291] width 8 height 8
checkbox input "true"
click at [511, 270] on div "Selected associations Quoting plan 25 11/14/25 Crime, Foreign Pkg, E&O/Cyber, B…" at bounding box center [515, 186] width 131 height 266
click at [523, 338] on span "Update associations" at bounding box center [545, 335] width 53 height 7
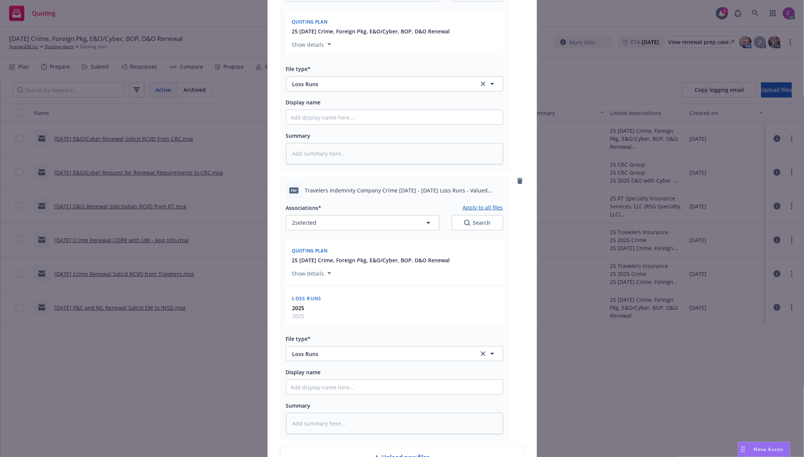
click at [481, 207] on button "Apply to all files" at bounding box center [483, 207] width 40 height 9
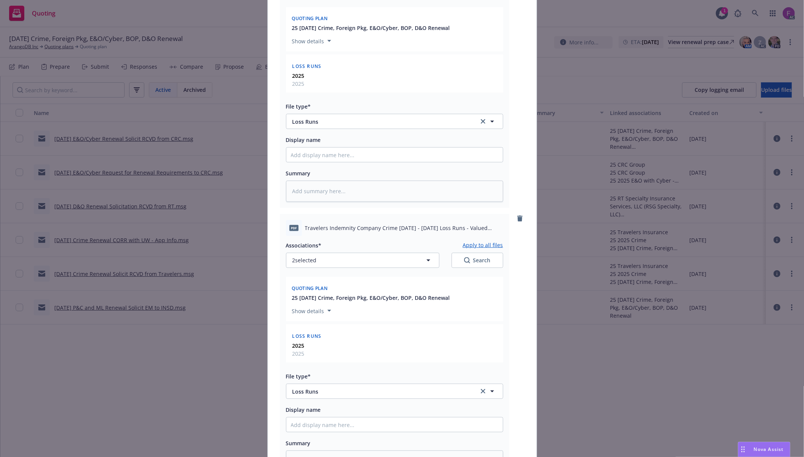
scroll to position [815, 0]
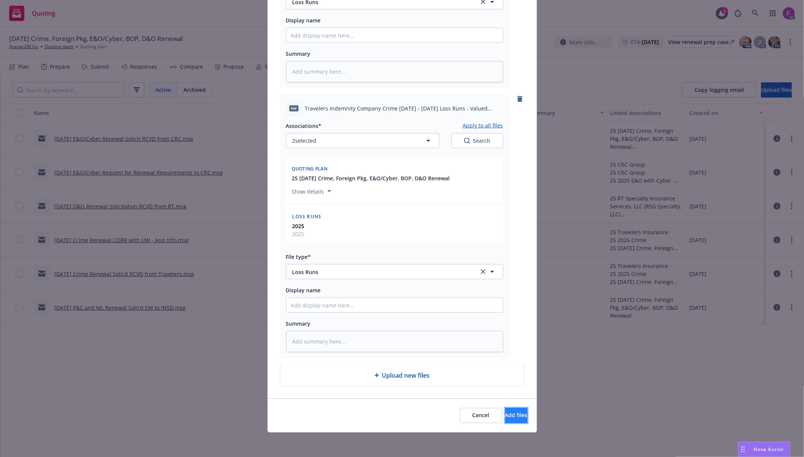
click at [505, 410] on button "Add files" at bounding box center [516, 415] width 22 height 15
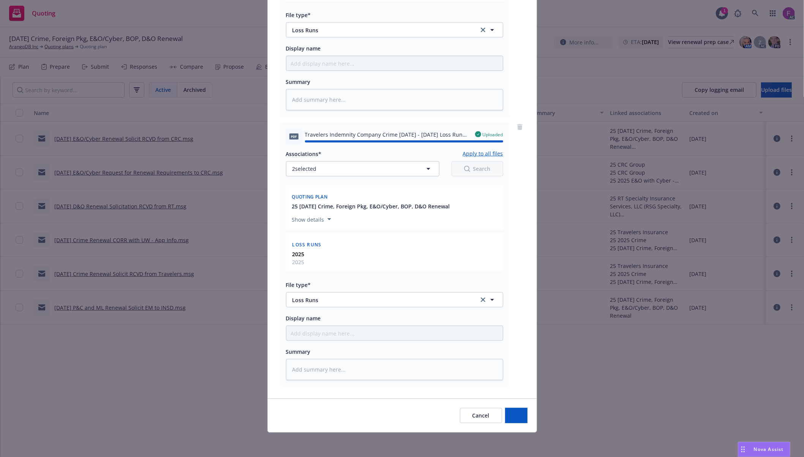
type textarea "x"
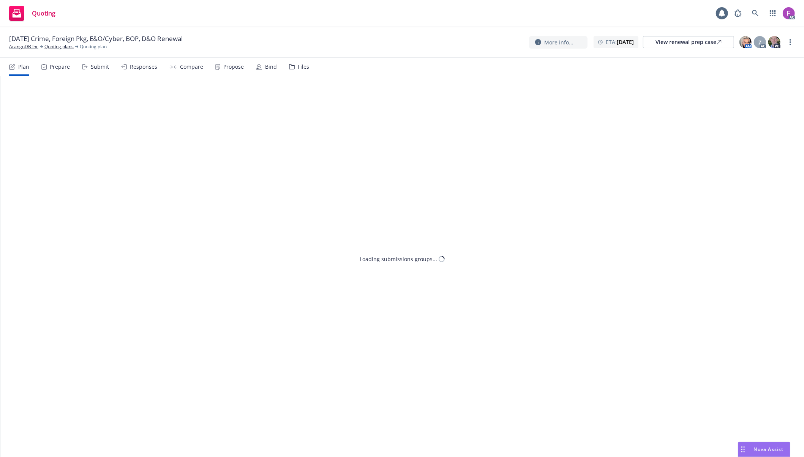
click at [298, 64] on div "Files" at bounding box center [303, 67] width 11 height 6
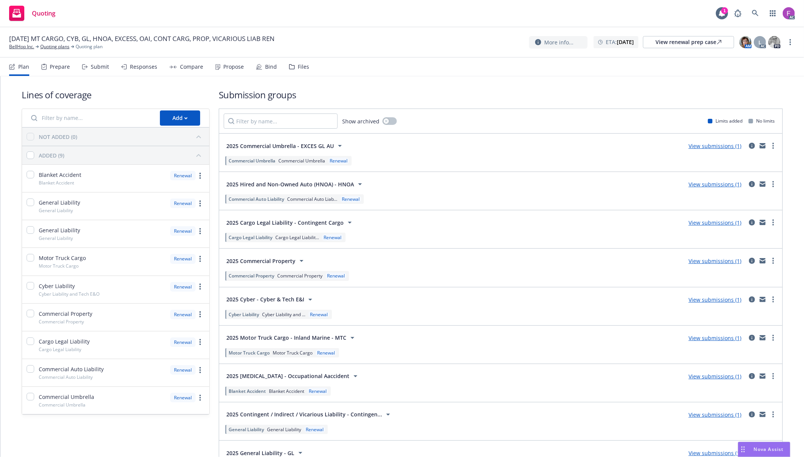
click at [298, 64] on div "Files" at bounding box center [303, 67] width 11 height 6
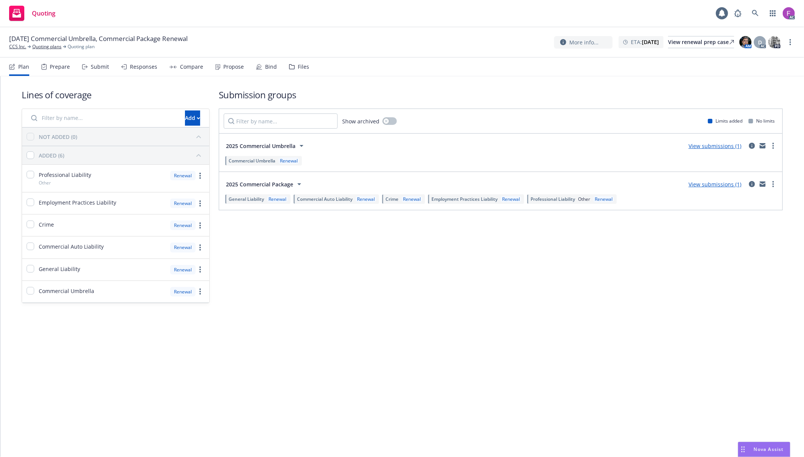
click at [298, 68] on div "Files" at bounding box center [303, 67] width 11 height 6
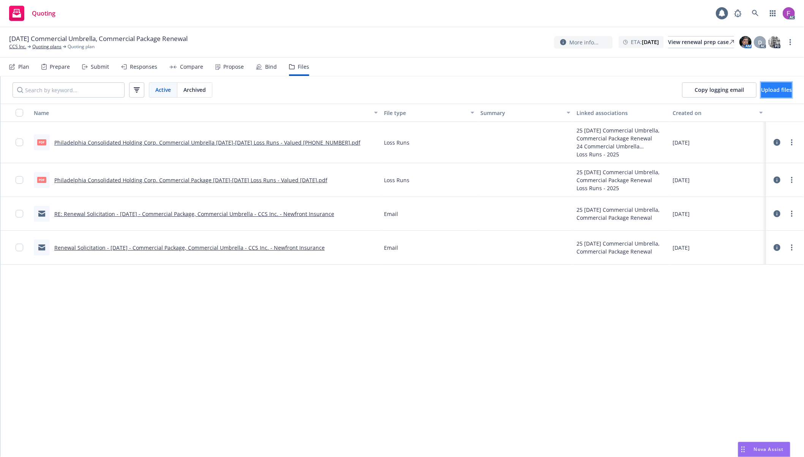
click at [761, 87] on span "Upload files" at bounding box center [776, 89] width 31 height 7
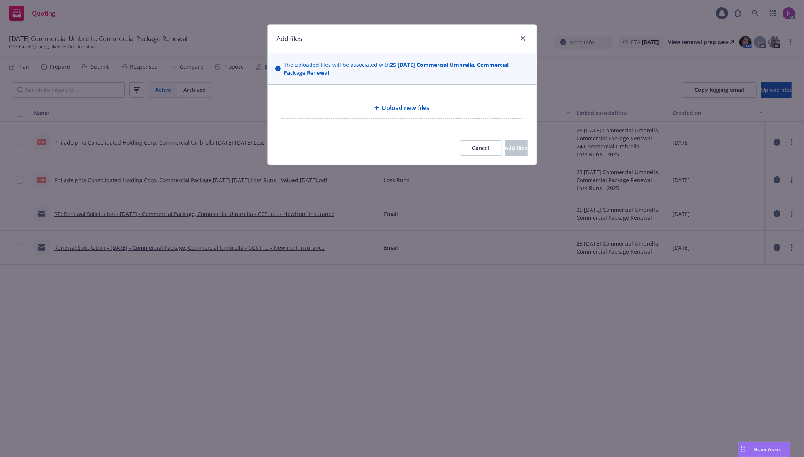
click at [370, 99] on div "Upload new files" at bounding box center [402, 107] width 244 height 21
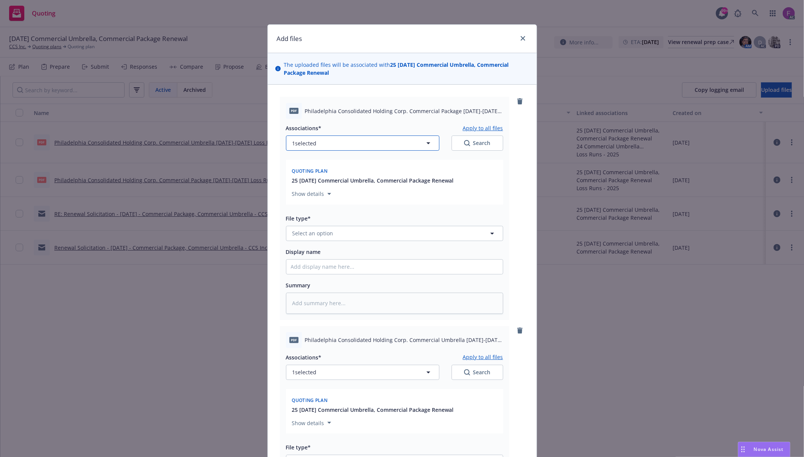
click at [337, 143] on button "1 selected" at bounding box center [362, 143] width 153 height 15
type textarea "x"
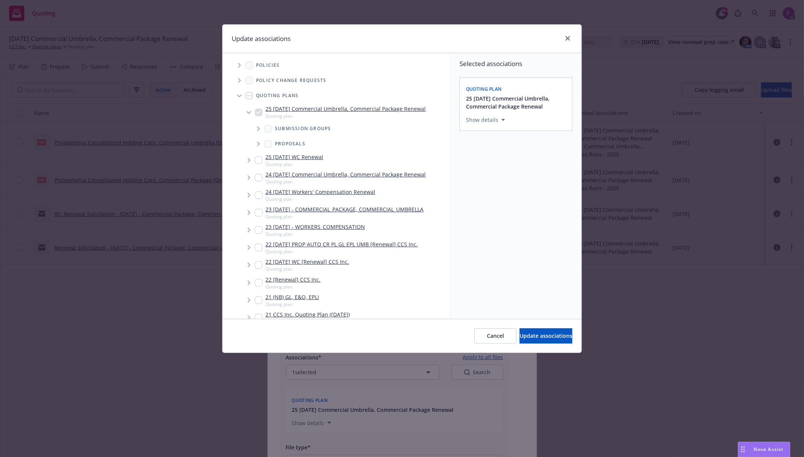
click at [241, 65] on icon "Tree Example" at bounding box center [239, 65] width 3 height 5
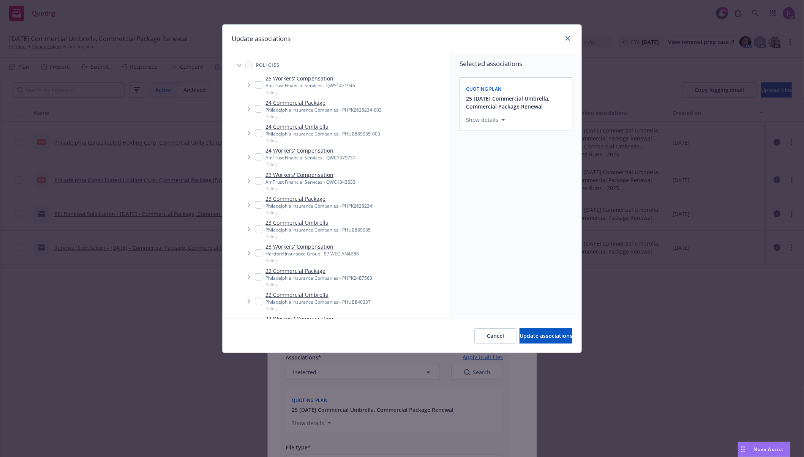
click at [257, 110] on input "Tree Example" at bounding box center [259, 109] width 8 height 8
checkbox input "true"
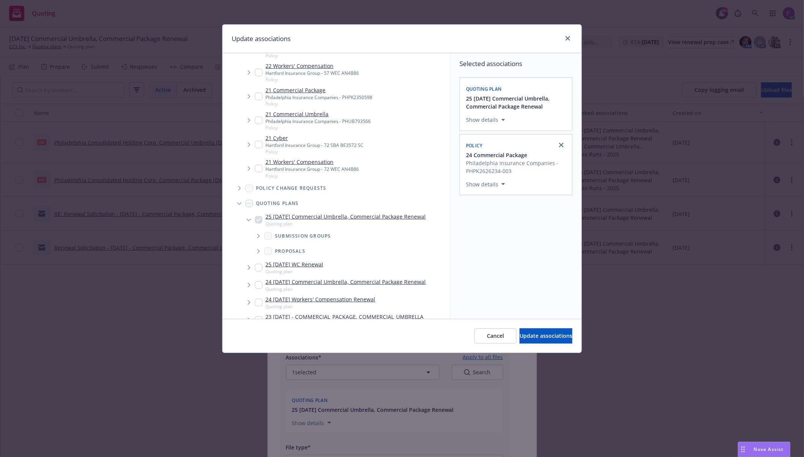
scroll to position [539, 0]
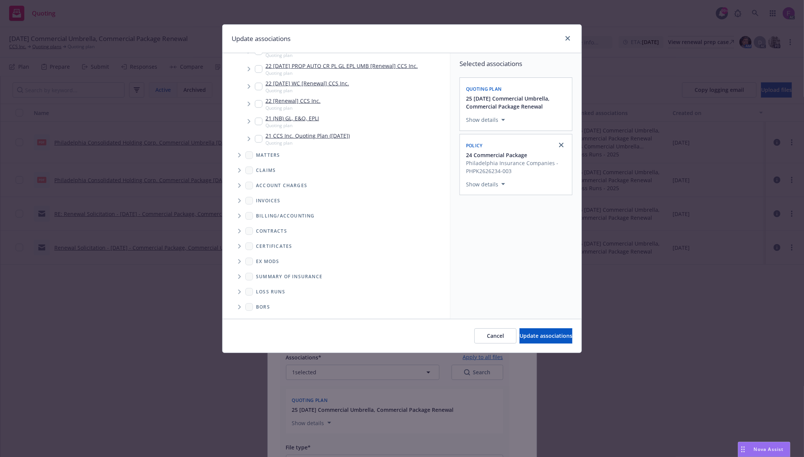
click at [244, 292] on span "Folder Tree Example" at bounding box center [239, 292] width 12 height 12
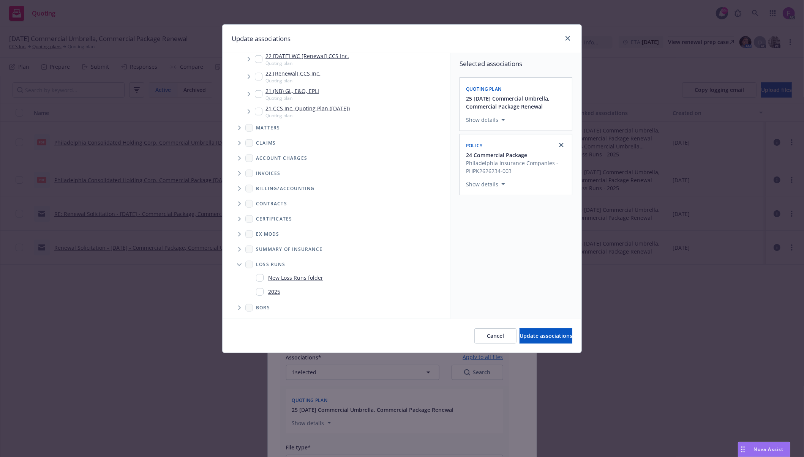
scroll to position [567, 0]
drag, startPoint x: 257, startPoint y: 289, endPoint x: 274, endPoint y: 295, distance: 18.3
click at [263, 292] on input "Folder Tree Example" at bounding box center [260, 292] width 8 height 8
checkbox input "true"
click at [492, 293] on div "Selected associations Quoting plan 25 11/22/25 Commercial Umbrella, Commercial …" at bounding box center [515, 186] width 131 height 266
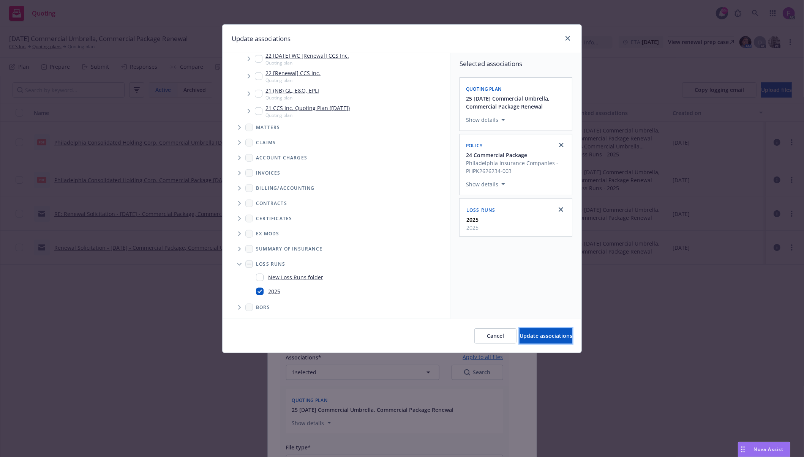
drag, startPoint x: 528, startPoint y: 337, endPoint x: 523, endPoint y: 338, distance: 5.3
click at [528, 337] on span "Update associations" at bounding box center [545, 335] width 53 height 7
type textarea "x"
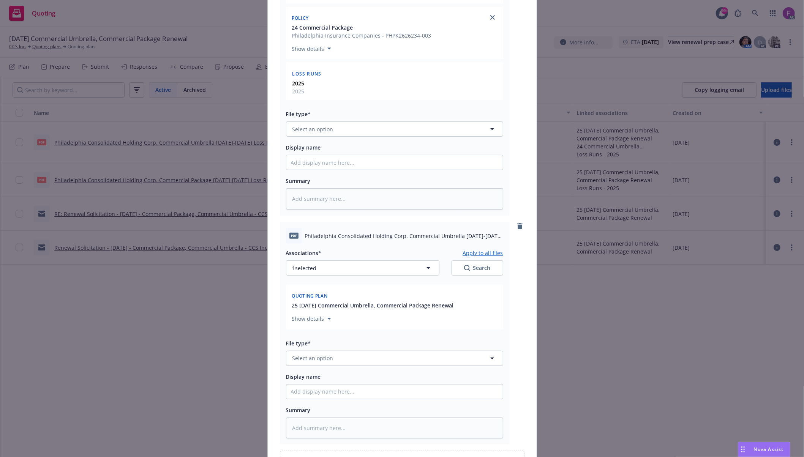
scroll to position [202, 0]
click at [294, 129] on span "Select an option" at bounding box center [312, 128] width 41 height 8
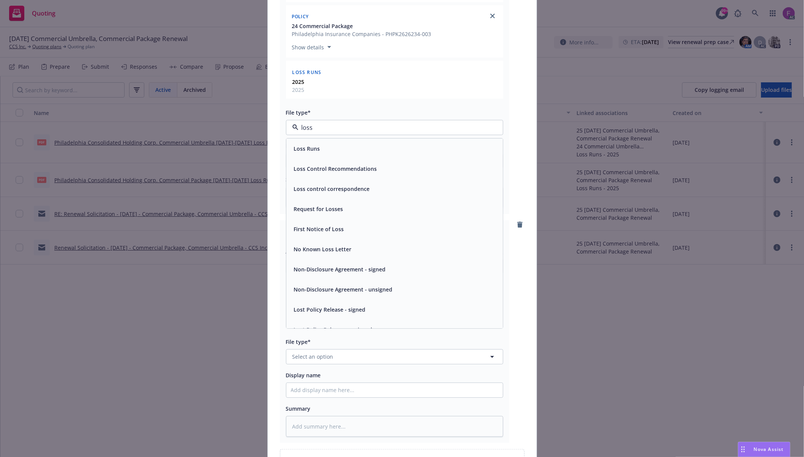
paste input "Loss Run"
type input "Loss Run"
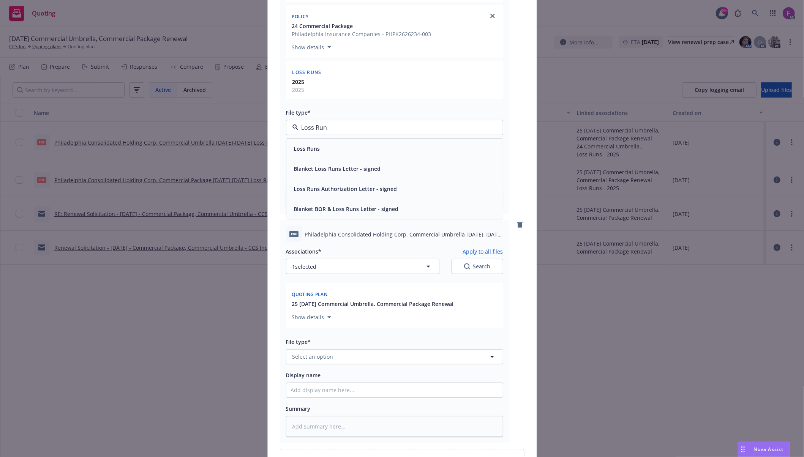
click at [308, 150] on span "Loss Runs" at bounding box center [307, 149] width 26 height 8
type textarea "x"
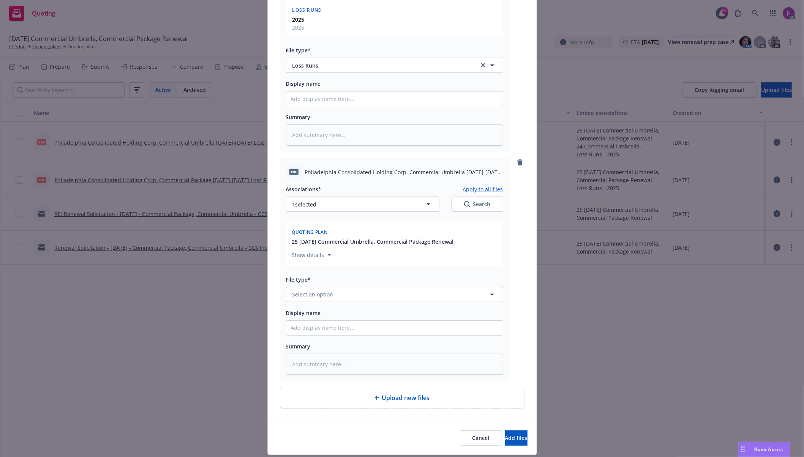
scroll to position [289, 0]
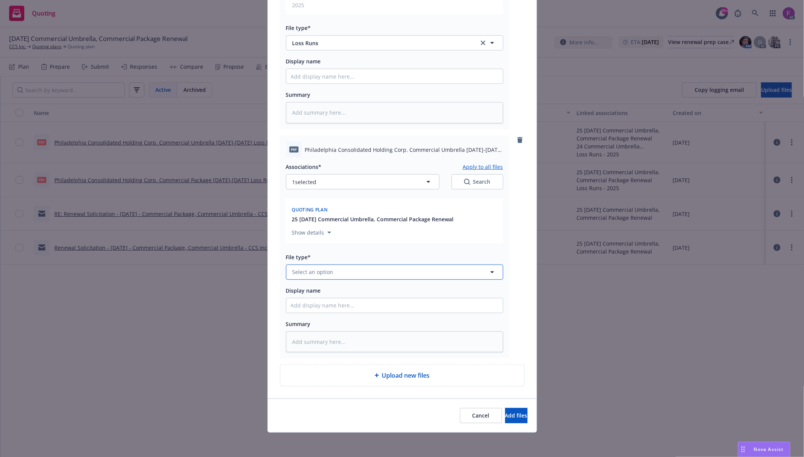
click at [307, 277] on button "Select an option" at bounding box center [394, 272] width 217 height 15
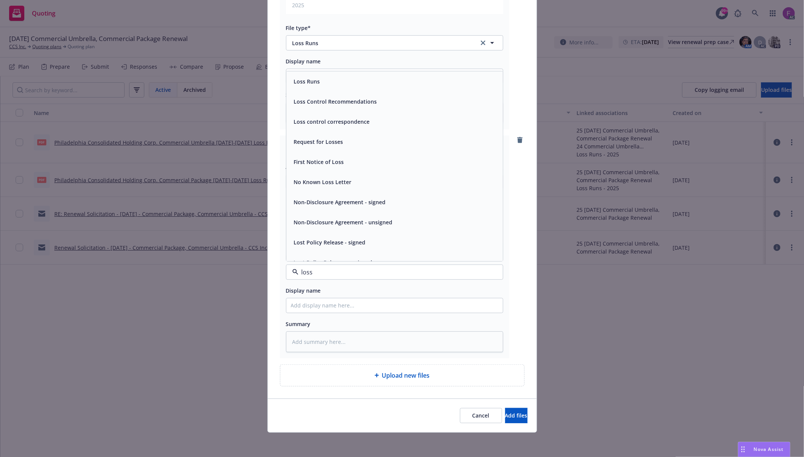
paste input "Loss Run"
type input "Loss Run"
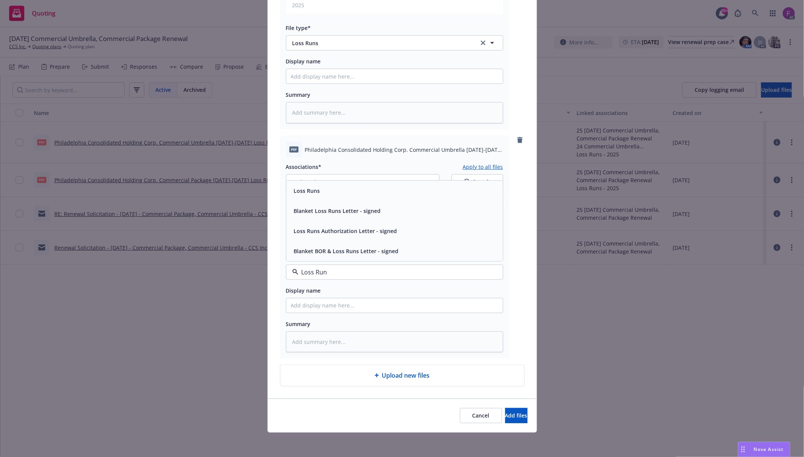
click at [294, 193] on span "Loss Runs" at bounding box center [307, 191] width 26 height 8
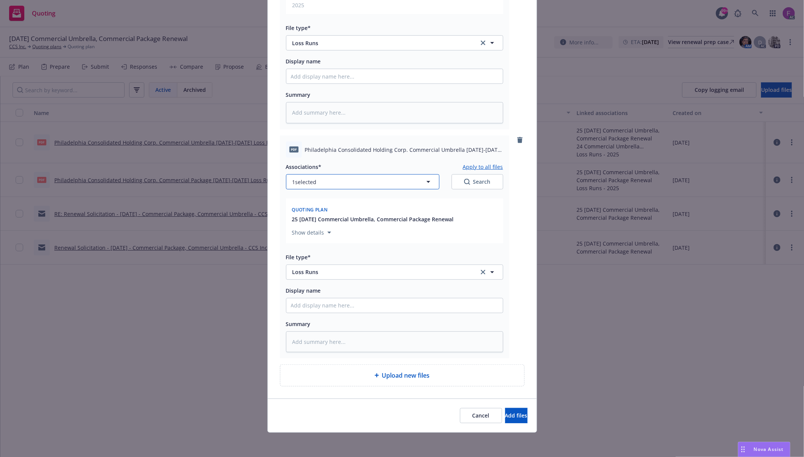
click at [293, 178] on span "1 selected" at bounding box center [304, 182] width 24 height 8
type textarea "x"
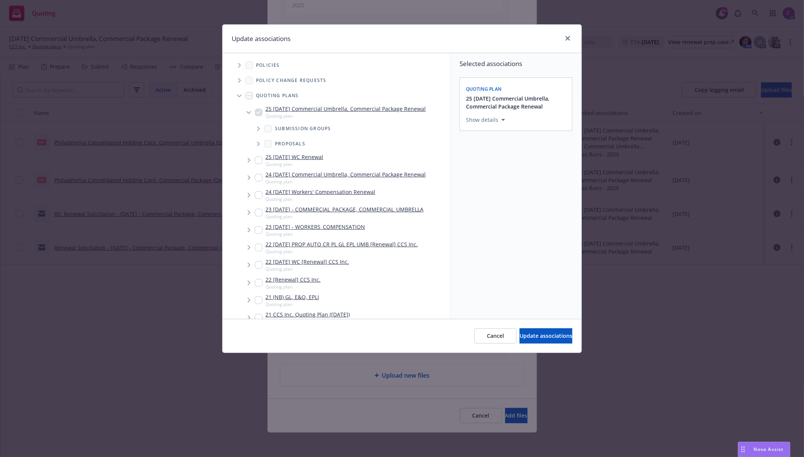
click at [241, 61] on span "Tree Example" at bounding box center [239, 65] width 12 height 12
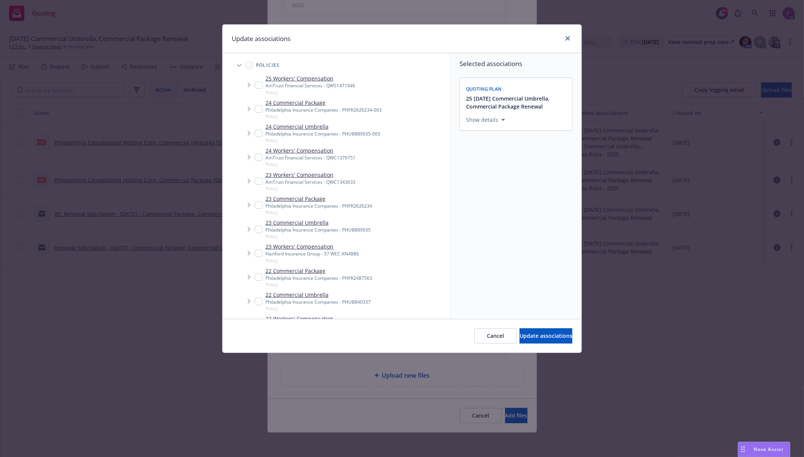
click at [257, 134] on input "Tree Example" at bounding box center [259, 133] width 8 height 8
checkbox input "true"
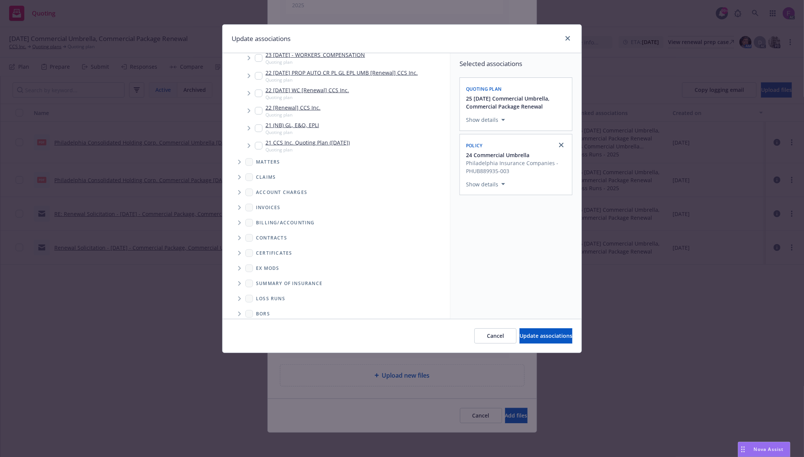
scroll to position [539, 0]
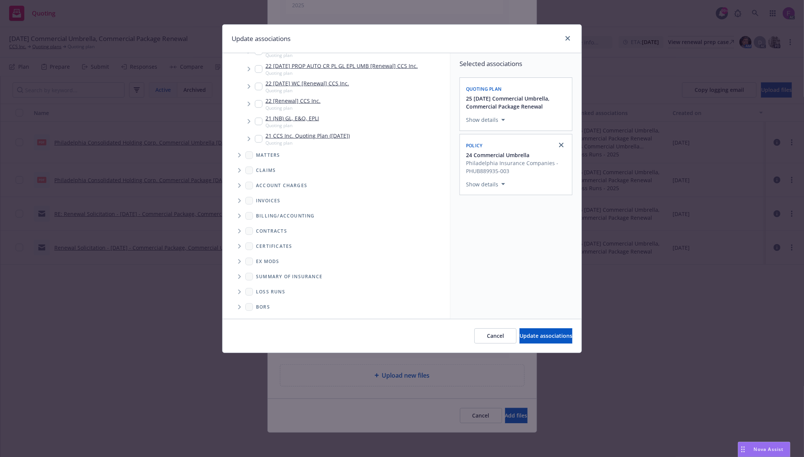
click at [238, 289] on span "Folder Tree Example" at bounding box center [239, 292] width 12 height 12
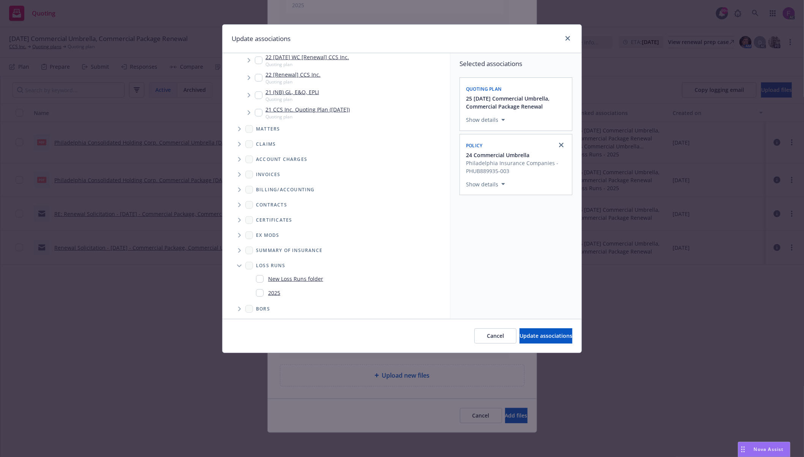
scroll to position [567, 0]
click at [260, 293] on input "Folder Tree Example" at bounding box center [260, 292] width 8 height 8
checkbox input "true"
click at [547, 295] on div "Selected associations Quoting plan 25 11/22/25 Commercial Umbrella, Commercial …" at bounding box center [515, 186] width 131 height 266
click at [539, 338] on span "Update associations" at bounding box center [545, 335] width 53 height 7
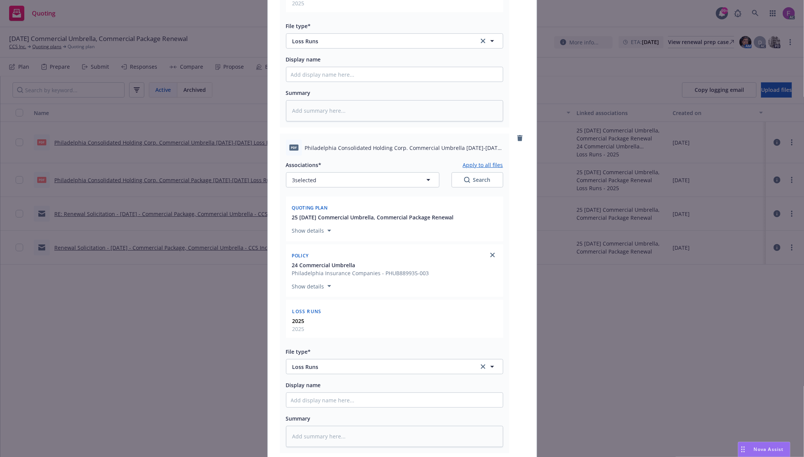
scroll to position [386, 0]
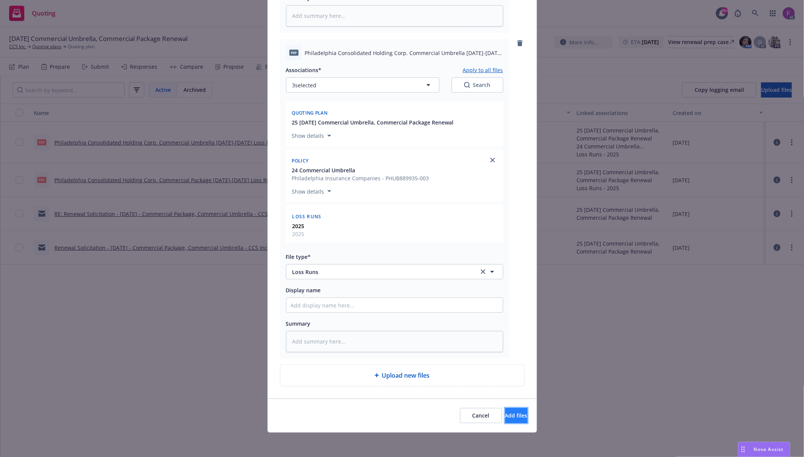
click at [505, 418] on span "Add files" at bounding box center [516, 415] width 22 height 7
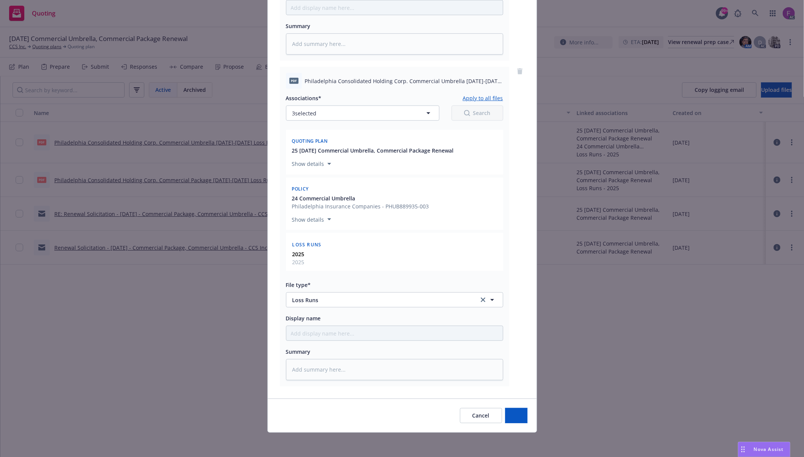
scroll to position [358, 0]
type textarea "x"
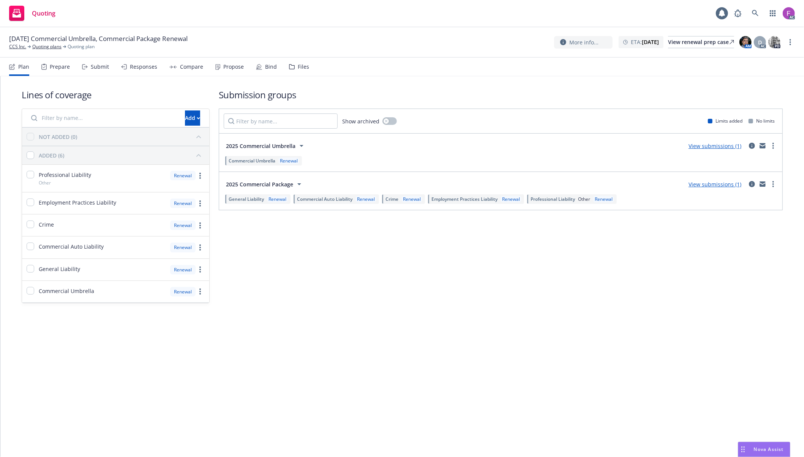
click at [298, 66] on div "Files" at bounding box center [303, 67] width 11 height 6
click at [301, 68] on div "Files" at bounding box center [303, 67] width 11 height 6
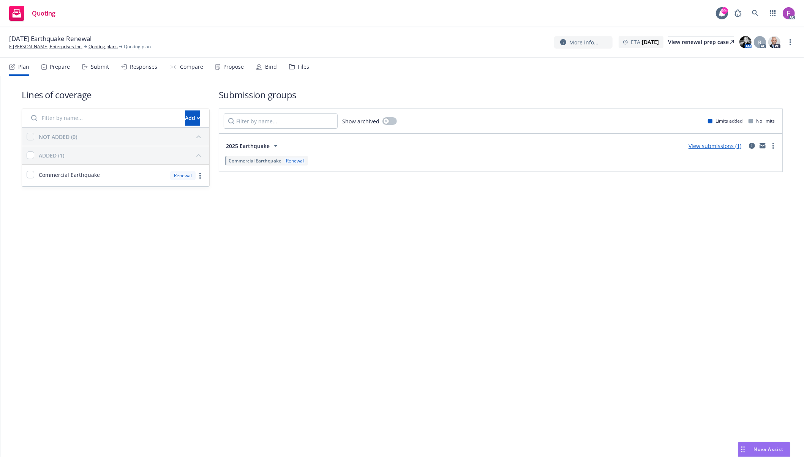
click at [298, 64] on div "Files" at bounding box center [303, 67] width 11 height 6
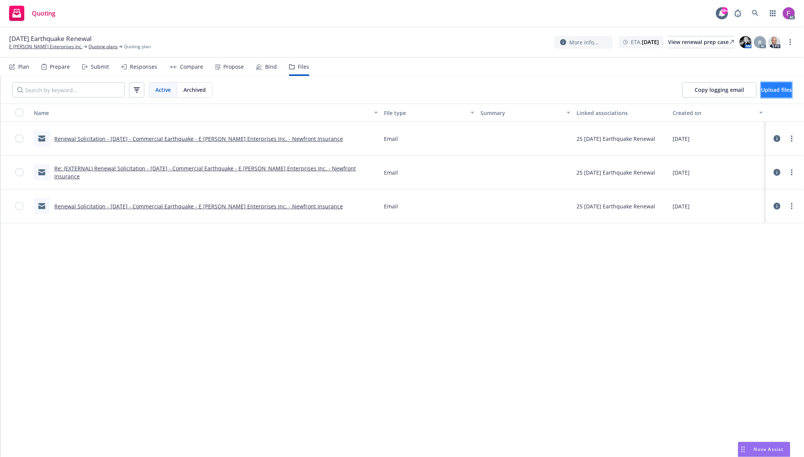
click at [761, 87] on span "Upload files" at bounding box center [776, 89] width 31 height 7
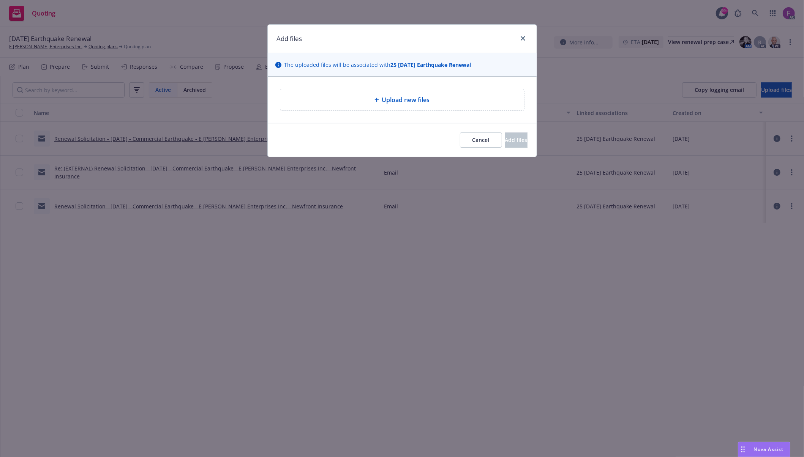
click at [415, 95] on div "Upload new files" at bounding box center [402, 99] width 244 height 21
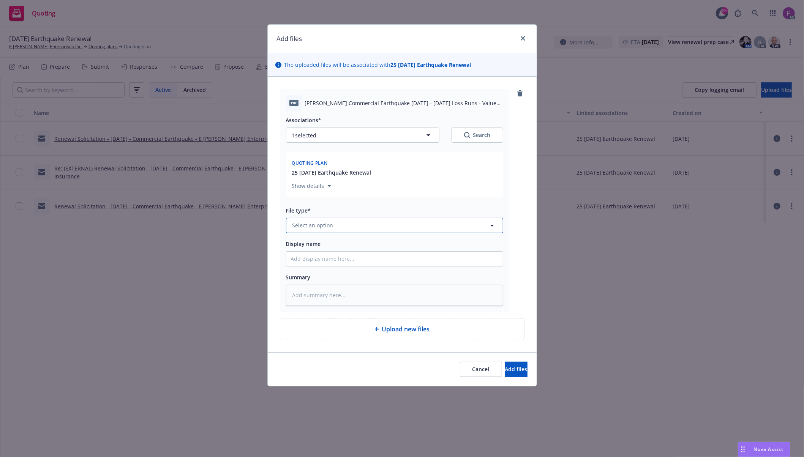
click at [319, 223] on span "Select an option" at bounding box center [312, 225] width 41 height 8
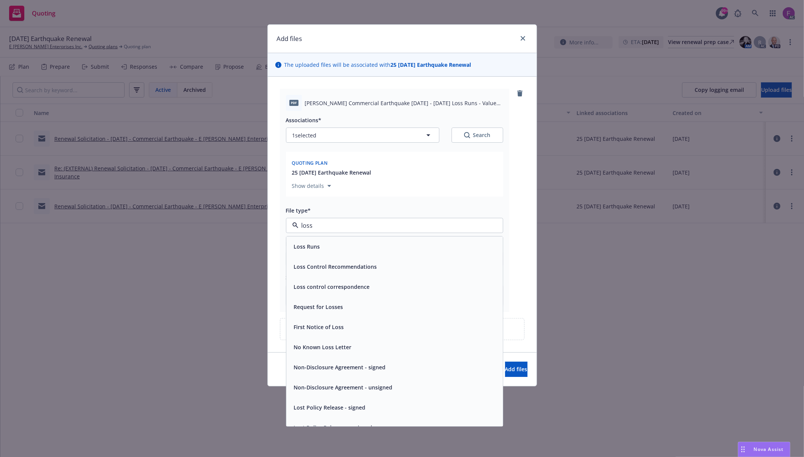
paste input "Loss Run"
type input "Loss Run"
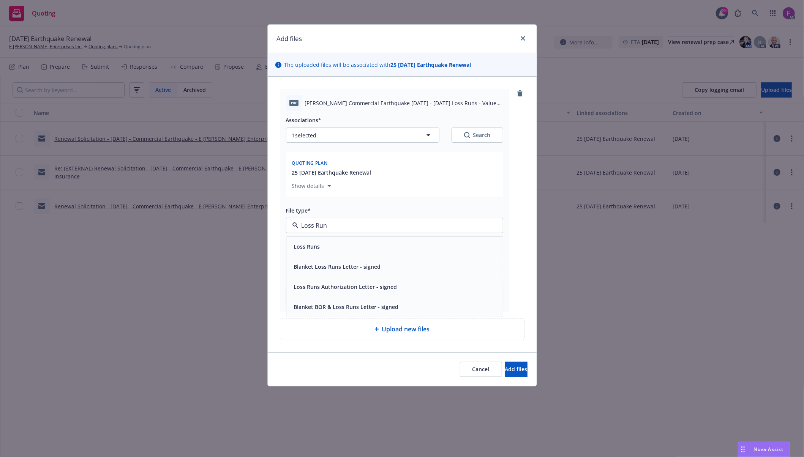
click at [311, 246] on span "Loss Runs" at bounding box center [307, 247] width 26 height 8
click at [344, 135] on button "1 selected" at bounding box center [362, 135] width 153 height 15
type textarea "x"
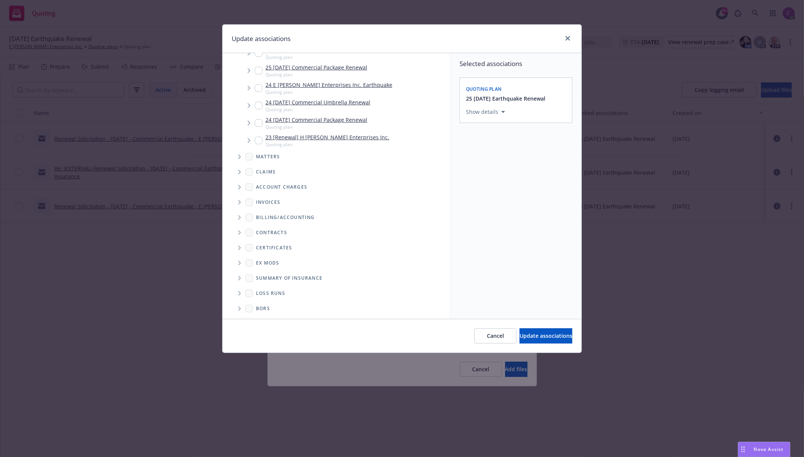
scroll to position [109, 0]
click at [239, 292] on icon "Folder Tree Example" at bounding box center [239, 292] width 3 height 5
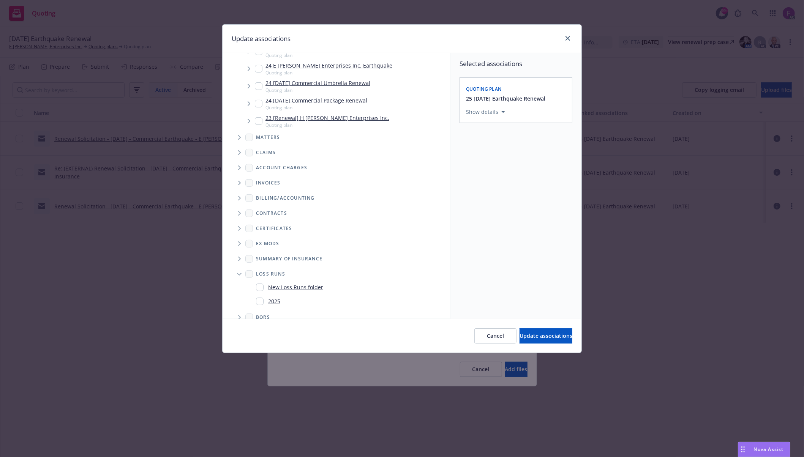
scroll to position [137, 0]
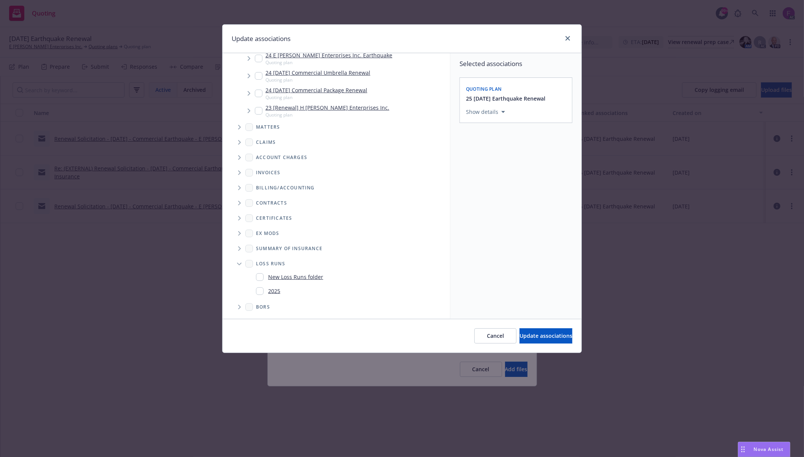
click at [260, 293] on input "Folder Tree Example" at bounding box center [260, 291] width 8 height 8
checkbox input "true"
click at [482, 254] on div "Selected associations Quoting plan 25 [DATE] Earthquake Renewal Show details Lo…" at bounding box center [515, 186] width 131 height 266
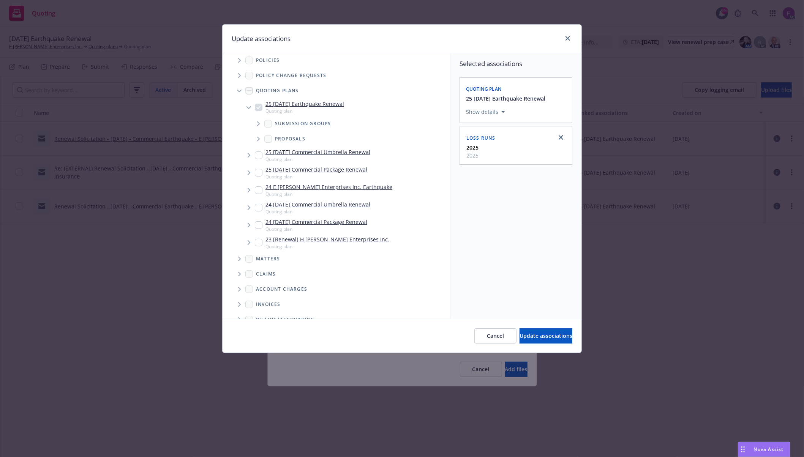
scroll to position [0, 0]
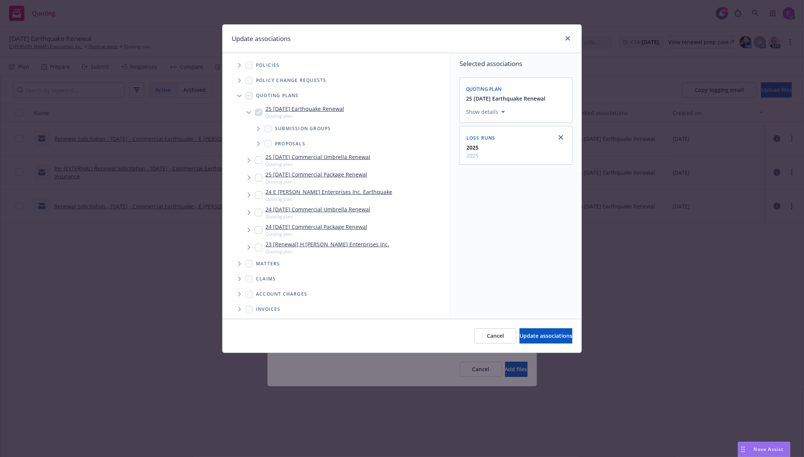
click at [240, 64] on icon "Tree Example" at bounding box center [239, 65] width 3 height 5
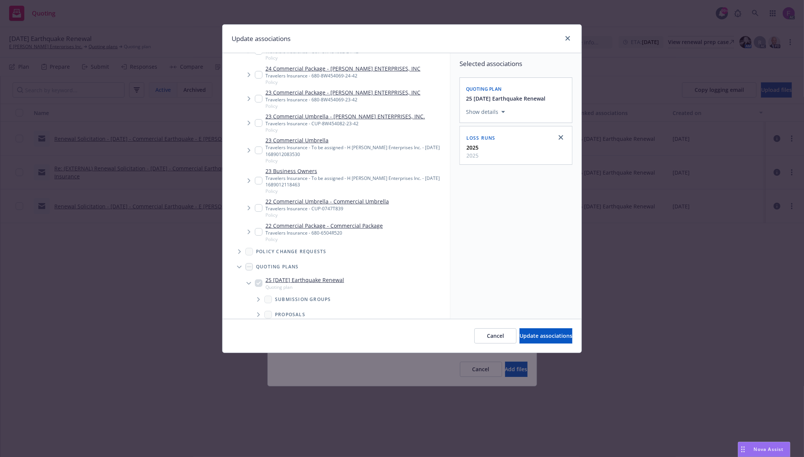
scroll to position [152, 0]
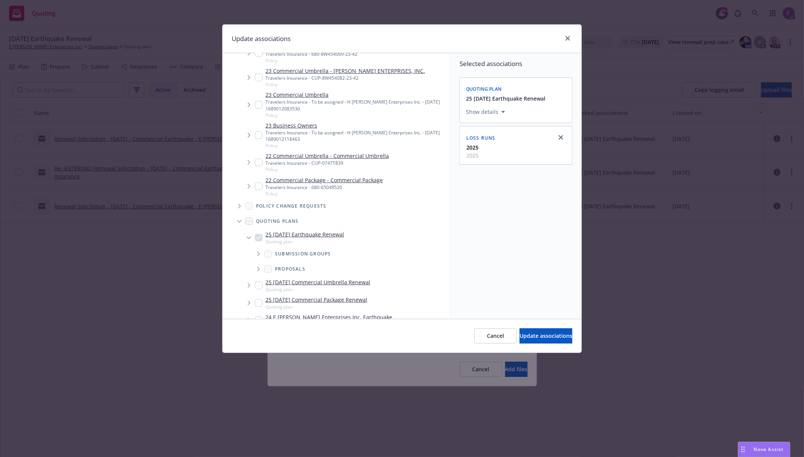
click at [462, 41] on div "Update associations" at bounding box center [401, 39] width 359 height 28
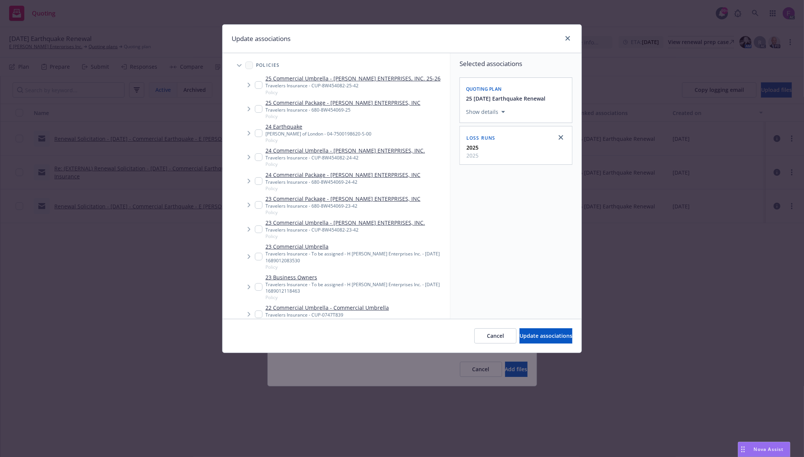
click at [258, 133] on input "Tree Example" at bounding box center [259, 133] width 8 height 8
checkbox input "true"
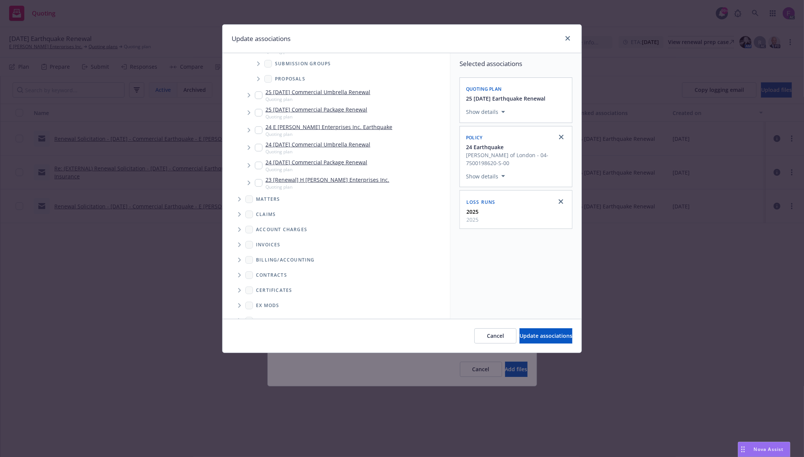
scroll to position [414, 0]
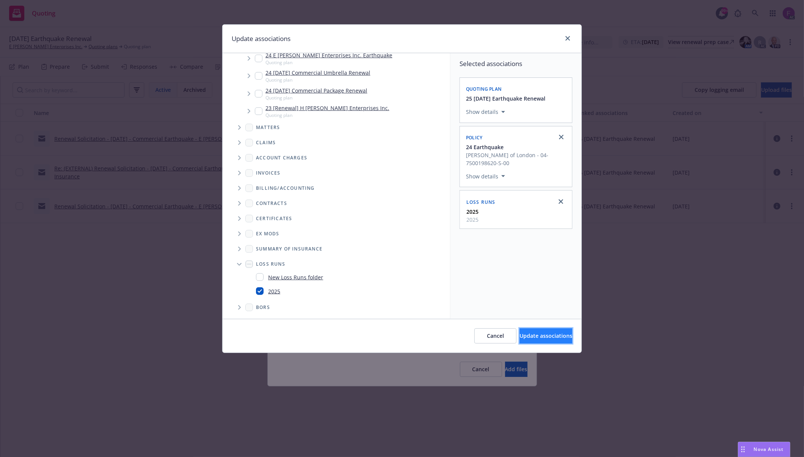
click at [533, 342] on button "Update associations" at bounding box center [545, 335] width 53 height 15
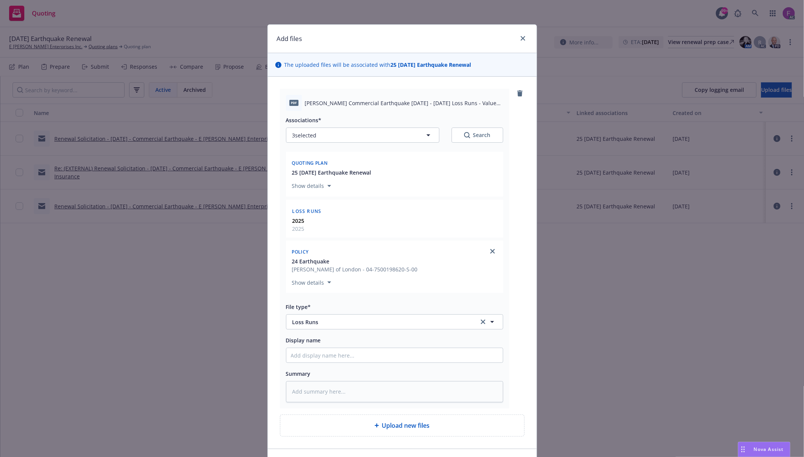
scroll to position [52, 0]
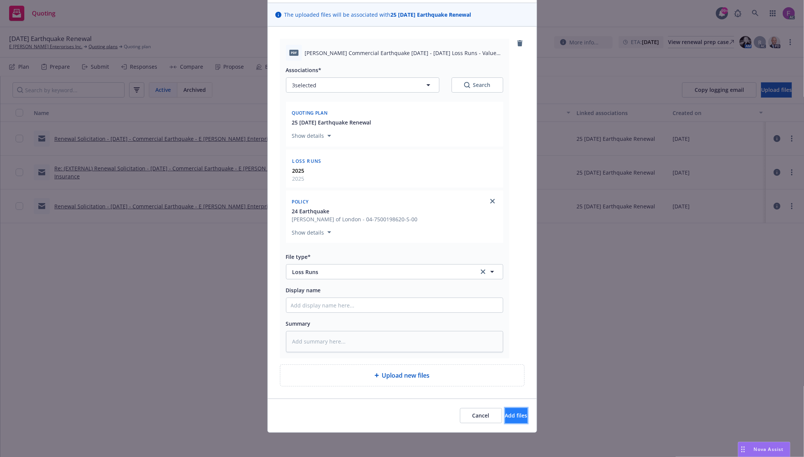
click at [511, 415] on button "Add files" at bounding box center [516, 415] width 22 height 15
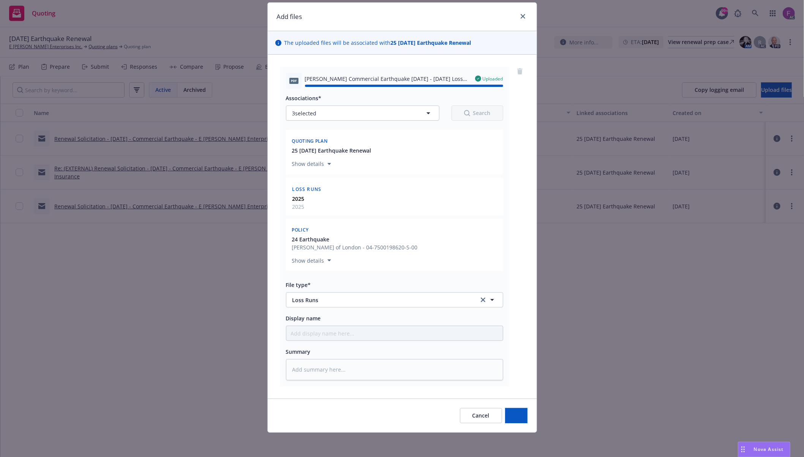
type textarea "x"
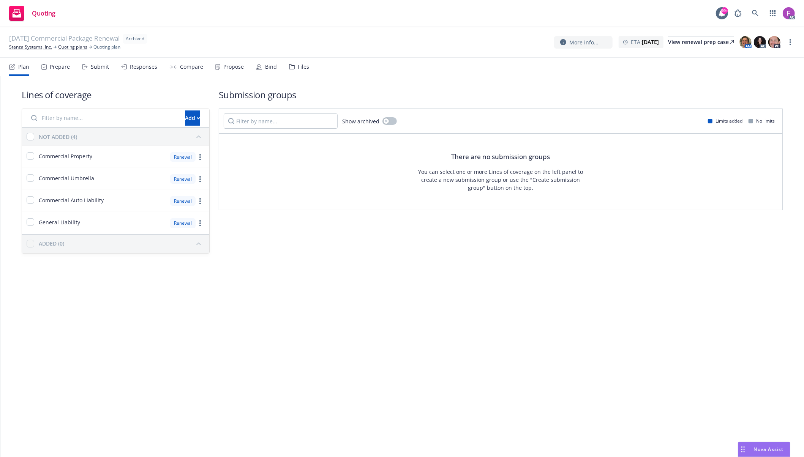
click at [301, 72] on div "Files" at bounding box center [299, 67] width 20 height 18
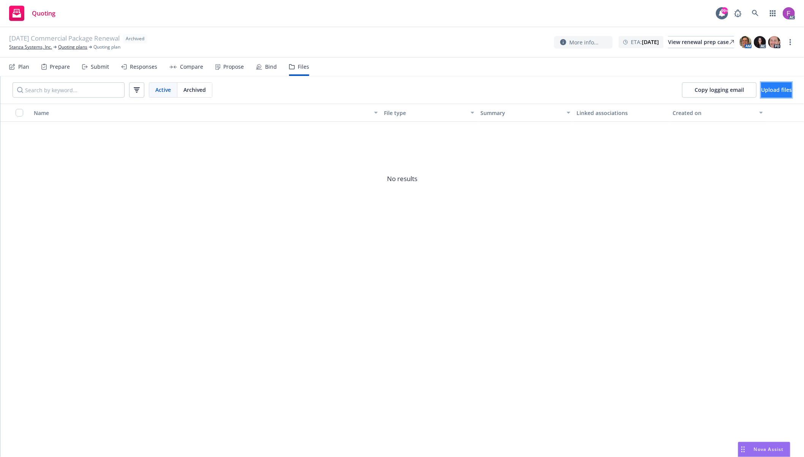
click at [762, 87] on span "Upload files" at bounding box center [776, 89] width 31 height 7
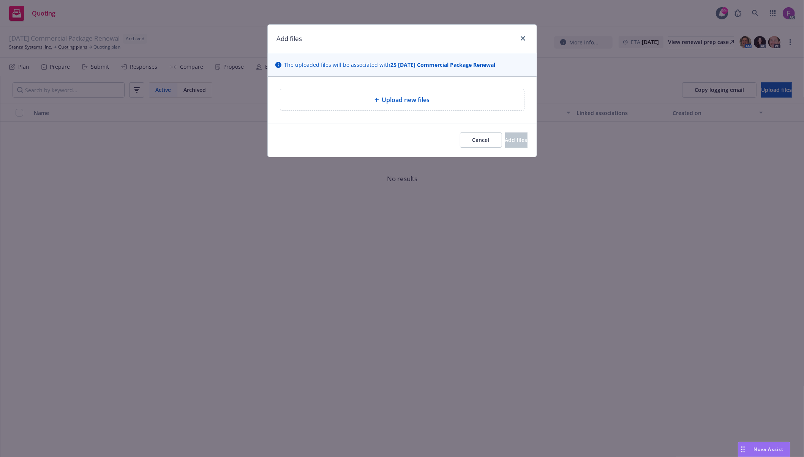
click at [402, 98] on span "Upload new files" at bounding box center [406, 99] width 48 height 9
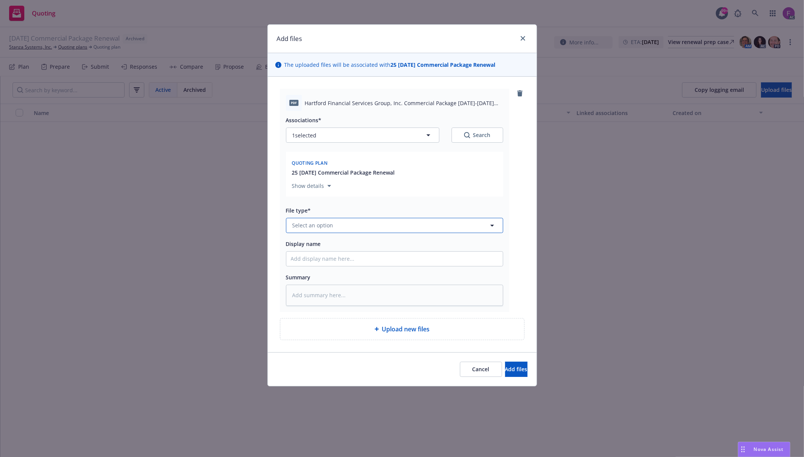
click at [345, 227] on button "Select an option" at bounding box center [394, 225] width 217 height 15
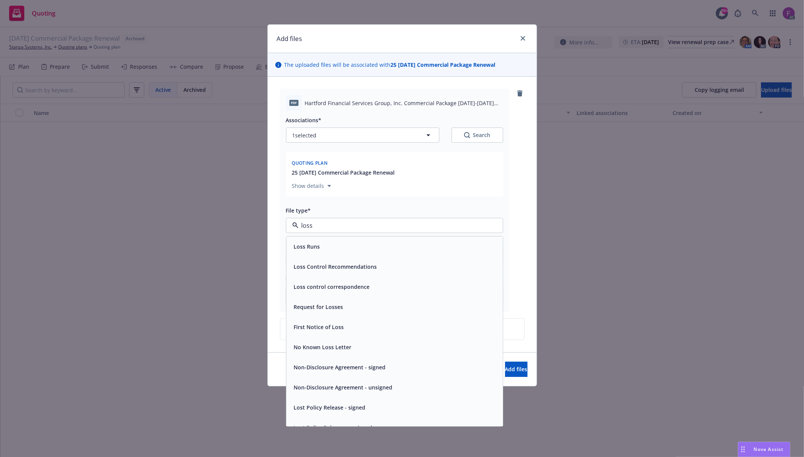
paste input "Loss Run"
type input "Loss Run"
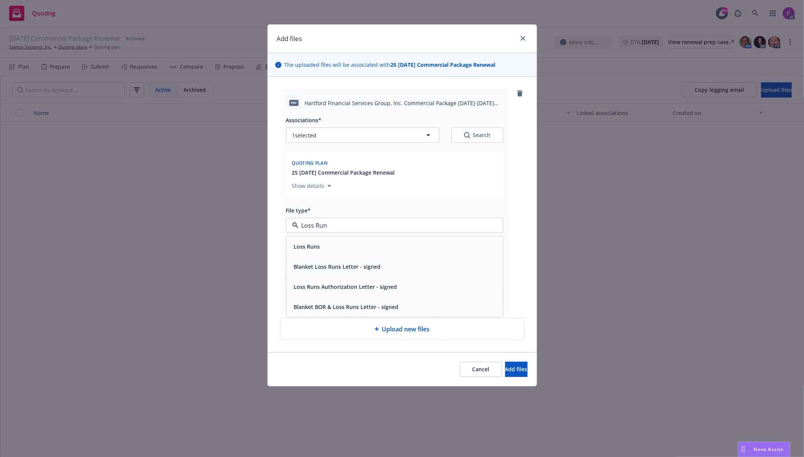
click at [336, 242] on div "Loss Runs" at bounding box center [394, 246] width 207 height 11
click at [326, 133] on button "1 selected" at bounding box center [362, 135] width 153 height 15
type textarea "x"
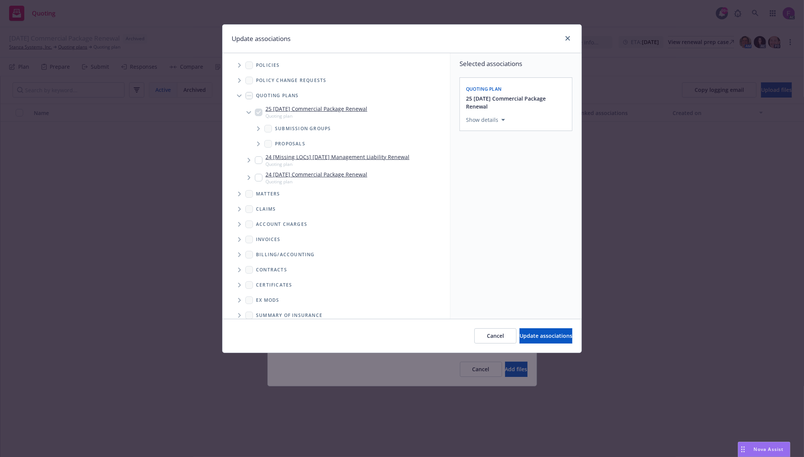
click at [239, 64] on icon "Tree Example" at bounding box center [239, 65] width 3 height 5
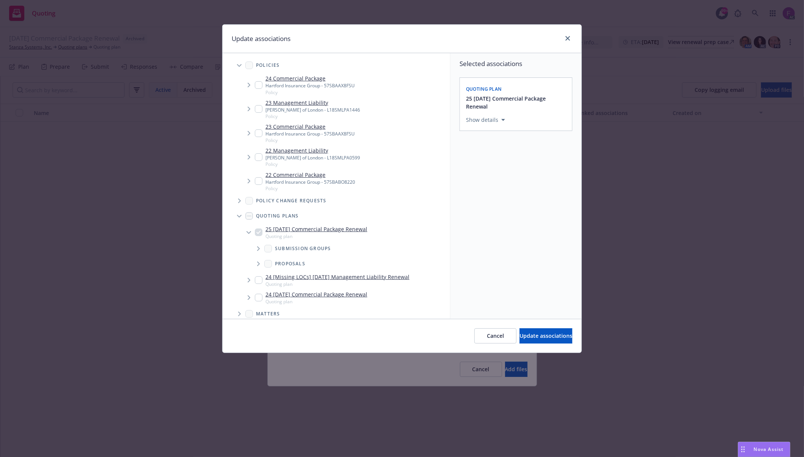
click at [257, 180] on input "Tree Example" at bounding box center [259, 181] width 8 height 8
checkbox input "true"
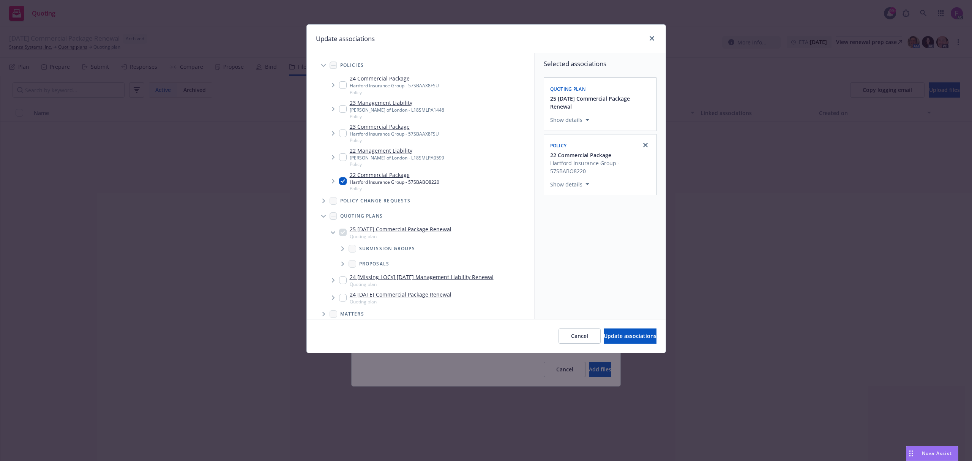
type textarea "x"
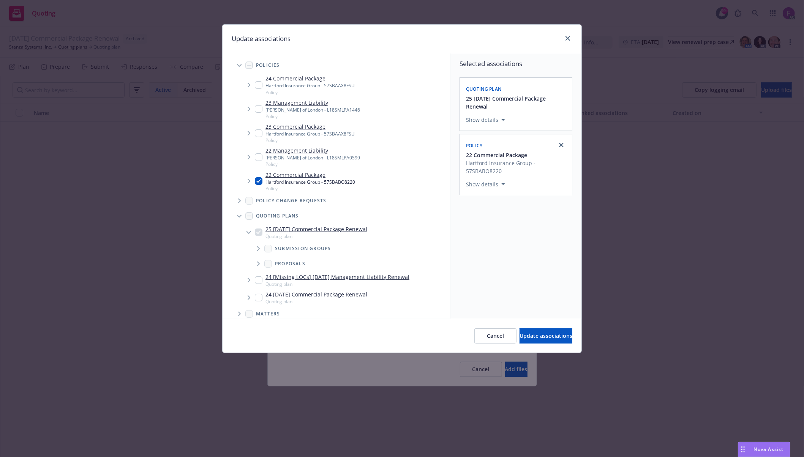
click at [257, 82] on input "Tree Example" at bounding box center [259, 85] width 8 height 8
checkbox input "true"
click at [259, 134] on input "Tree Example" at bounding box center [259, 133] width 8 height 8
checkbox input "true"
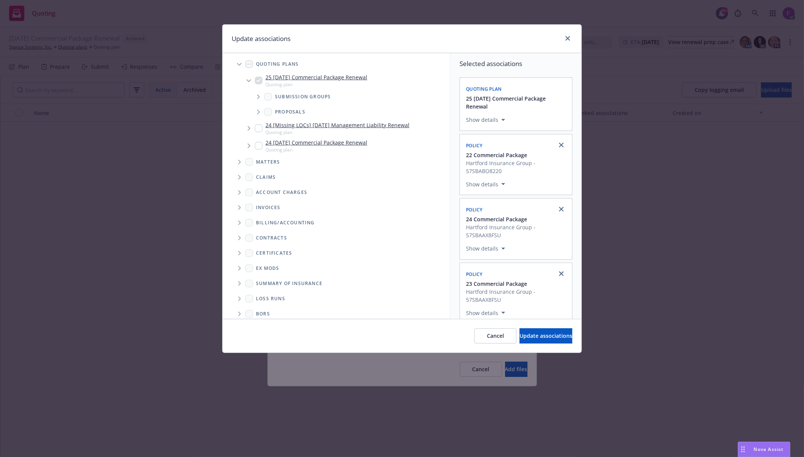
scroll to position [159, 0]
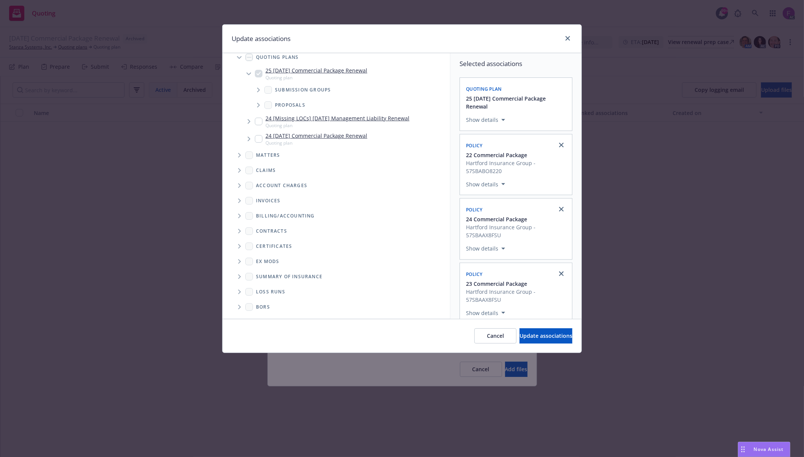
click at [241, 292] on icon "Folder Tree Example" at bounding box center [239, 292] width 3 height 5
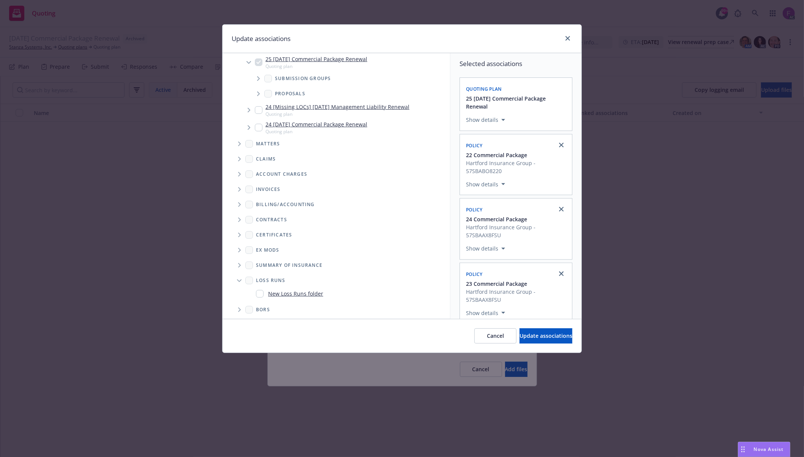
scroll to position [173, 0]
click at [261, 291] on input "Folder Tree Example" at bounding box center [260, 291] width 8 height 8
checkbox input "true"
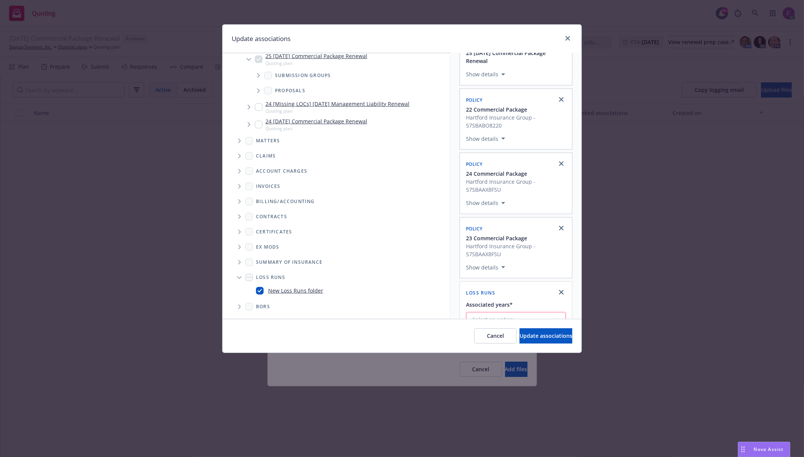
scroll to position [78, 0]
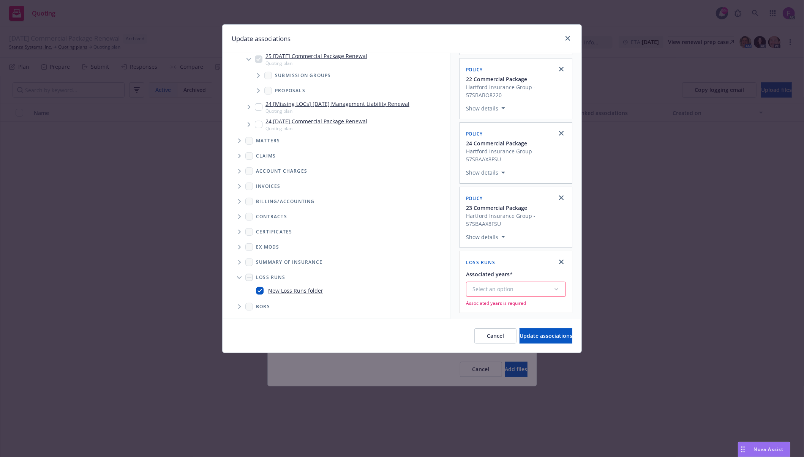
click at [493, 289] on div "Select an option" at bounding box center [512, 289] width 81 height 8
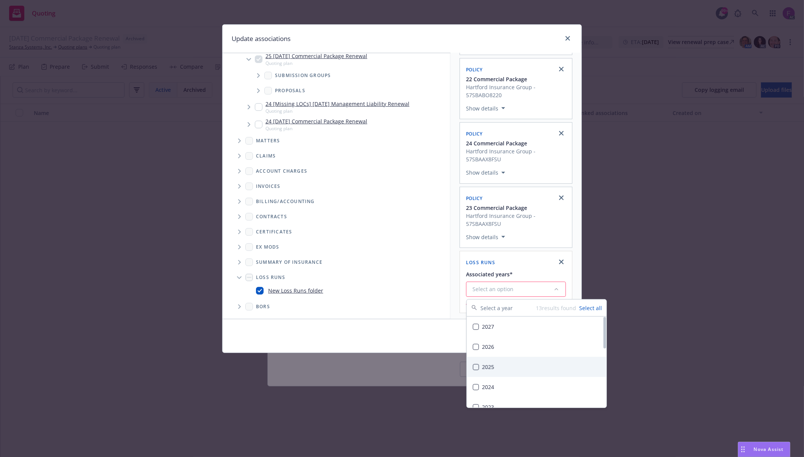
click at [495, 374] on div "2025" at bounding box center [537, 367] width 140 height 20
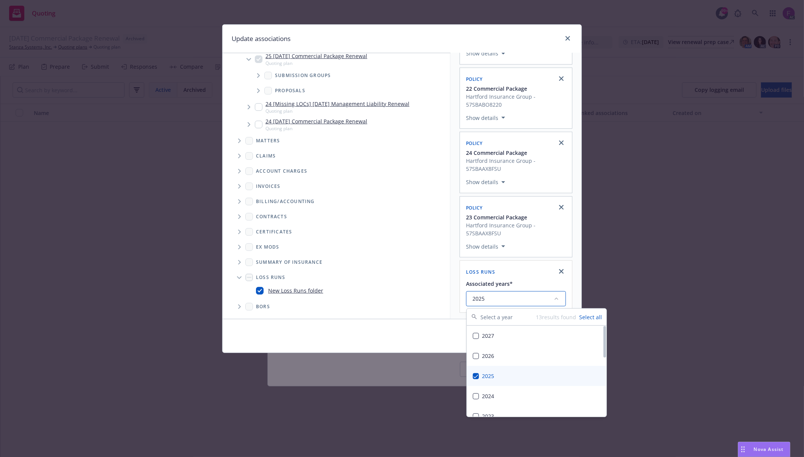
scroll to position [69, 0]
click at [451, 257] on div "Selected associations Quoting plan 25 11/22/25 Commercial Package Renewal Show …" at bounding box center [515, 153] width 131 height 332
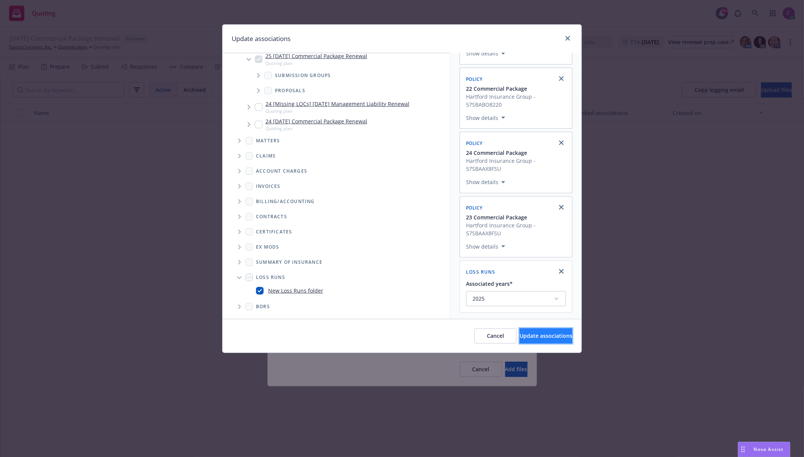
click at [519, 336] on span "Update associations" at bounding box center [545, 335] width 53 height 7
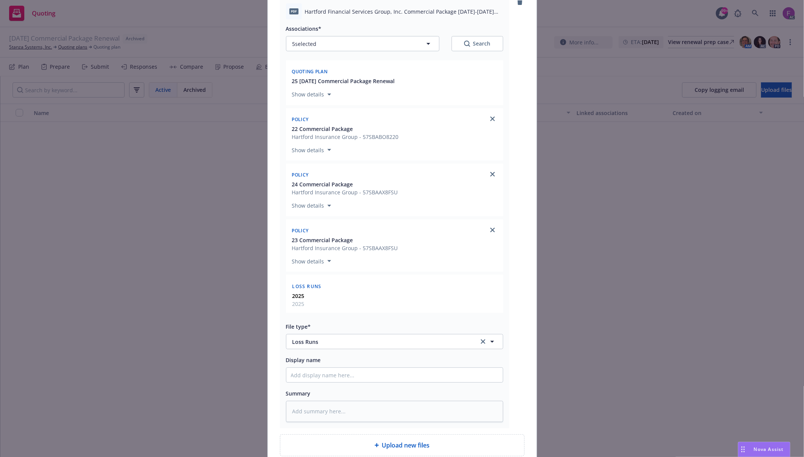
scroll to position [163, 0]
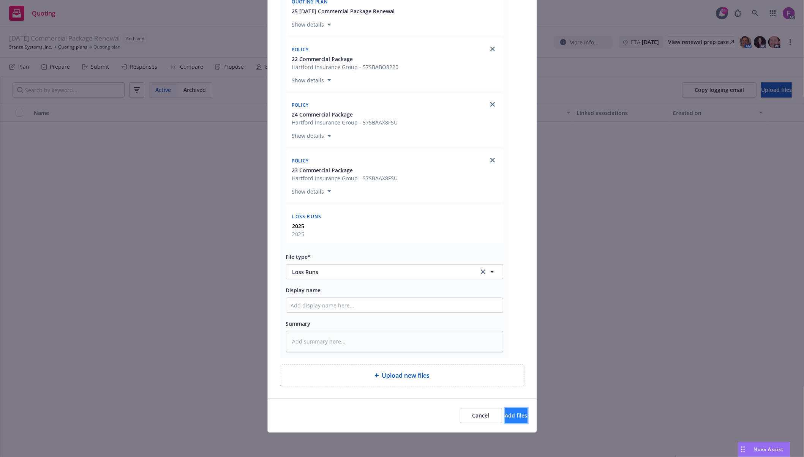
click at [508, 412] on span "Add files" at bounding box center [516, 415] width 22 height 7
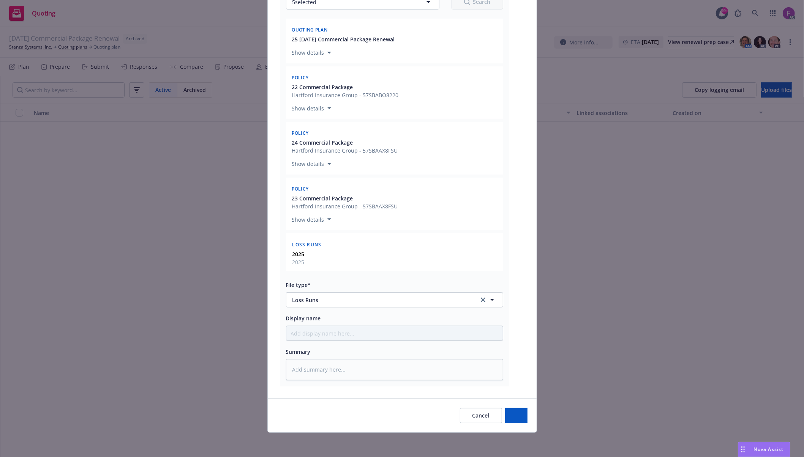
scroll to position [135, 0]
type textarea "x"
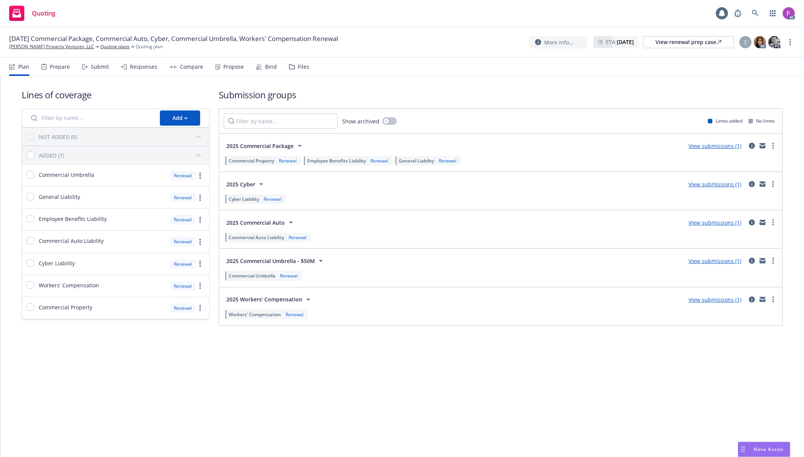
click at [298, 69] on div "Files" at bounding box center [303, 67] width 11 height 6
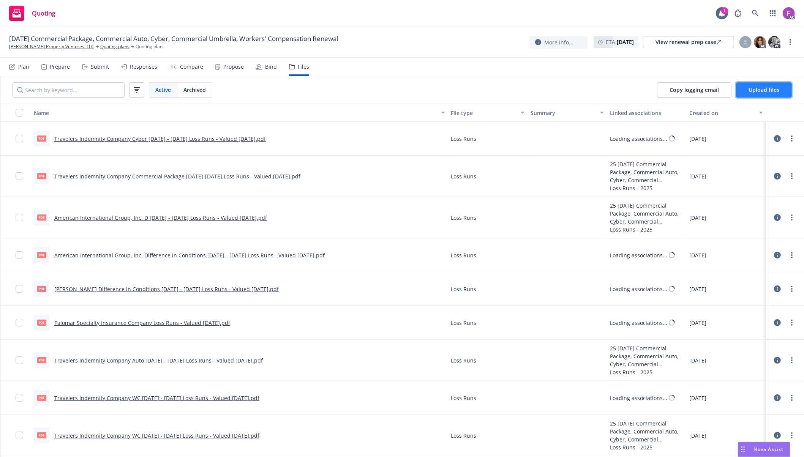
click at [768, 89] on span "Upload files" at bounding box center [763, 89] width 31 height 7
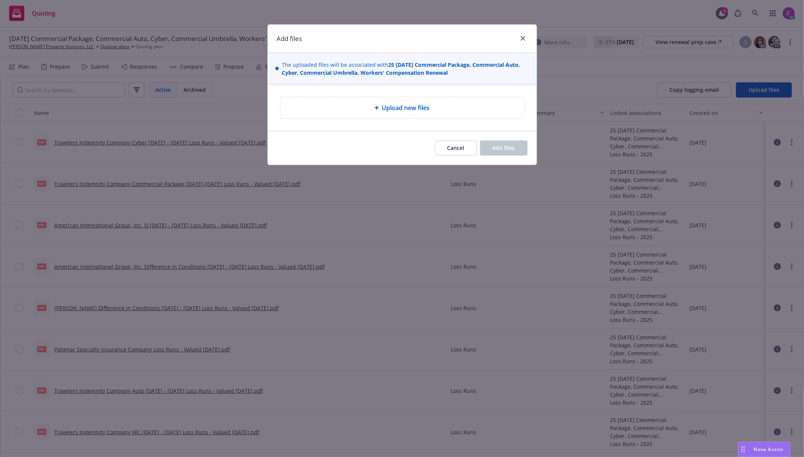
click at [369, 114] on div "Upload new files" at bounding box center [402, 107] width 244 height 21
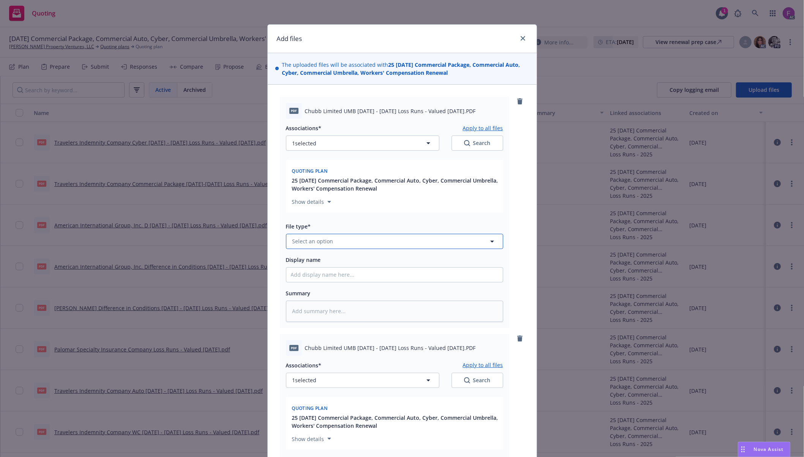
click at [379, 244] on button "Select an option" at bounding box center [394, 241] width 217 height 15
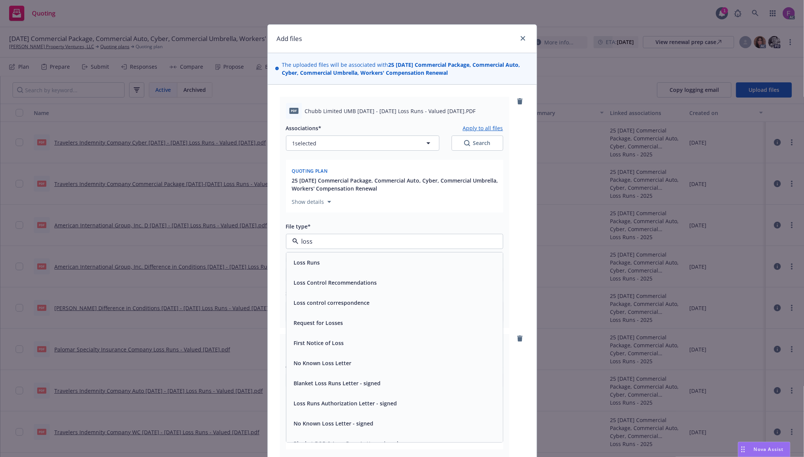
paste input "Loss Run"
type input "Loss Run"
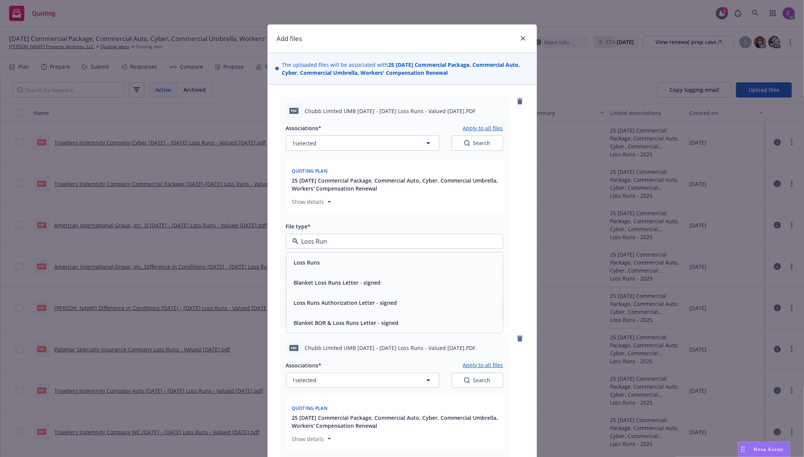
drag, startPoint x: 379, startPoint y: 244, endPoint x: 216, endPoint y: 247, distance: 163.3
click at [216, 247] on div "Add files The uploaded files will be associated with 25 [DATE] Commercial Packa…" at bounding box center [402, 228] width 804 height 457
click at [294, 260] on span "Loss Runs" at bounding box center [307, 263] width 26 height 8
type textarea "x"
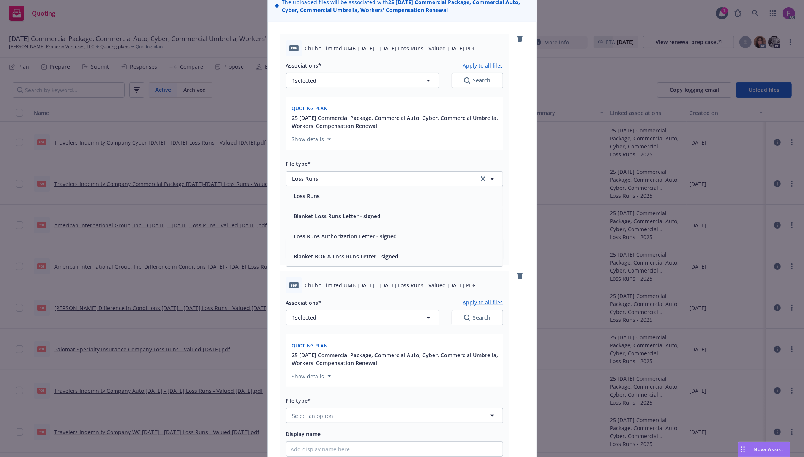
scroll to position [152, 0]
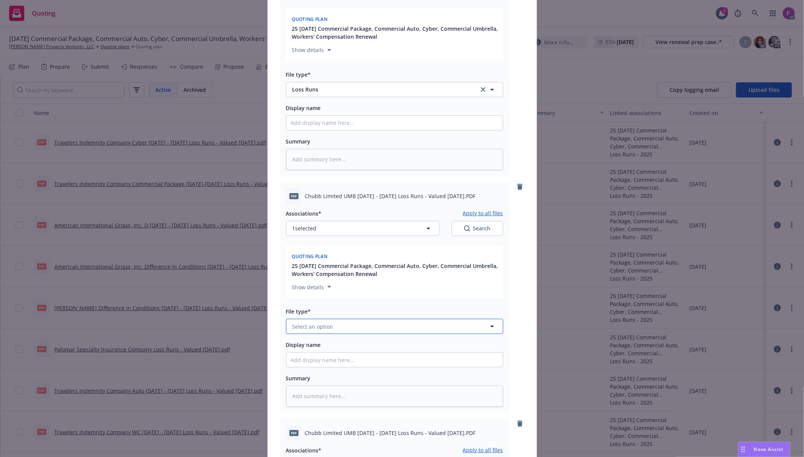
click at [329, 326] on button "Select an option" at bounding box center [394, 326] width 217 height 15
paste input "Loss Run"
type input "Loss Run"
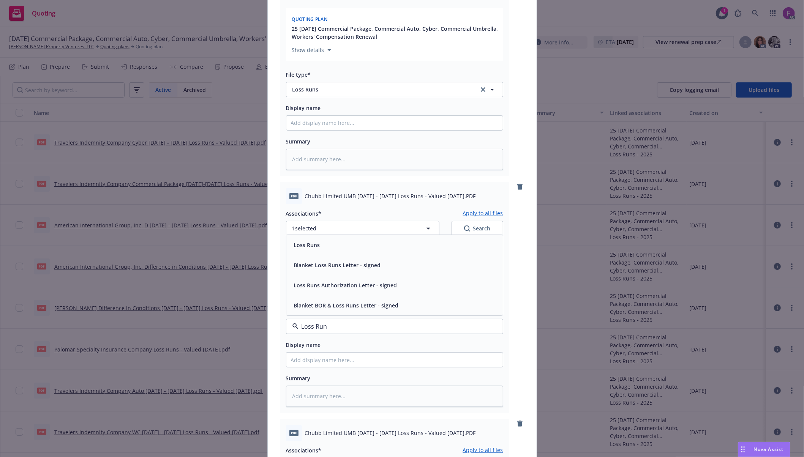
click at [327, 245] on div "Loss Runs" at bounding box center [394, 245] width 207 height 11
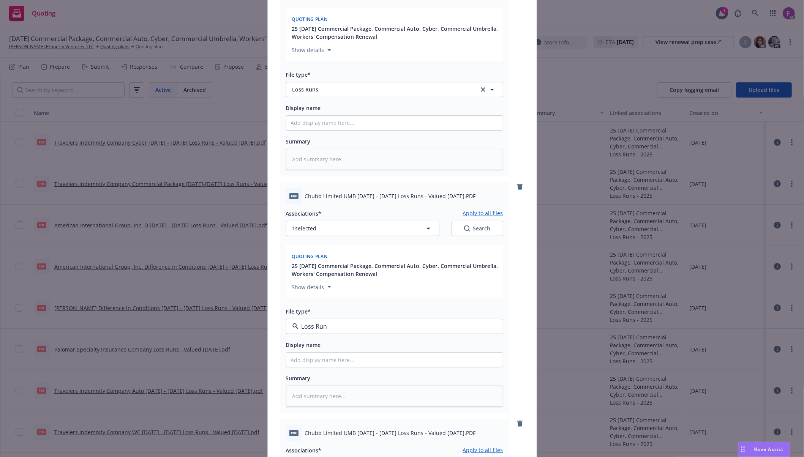
type textarea "x"
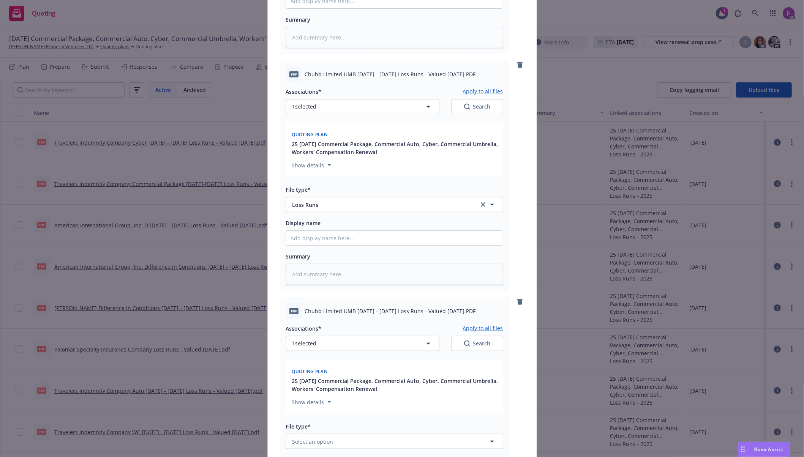
scroll to position [456, 0]
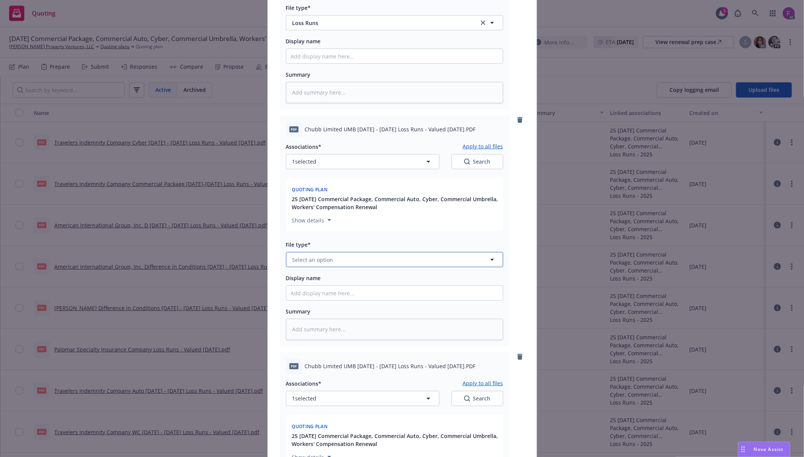
click at [312, 259] on span "Select an option" at bounding box center [312, 260] width 41 height 8
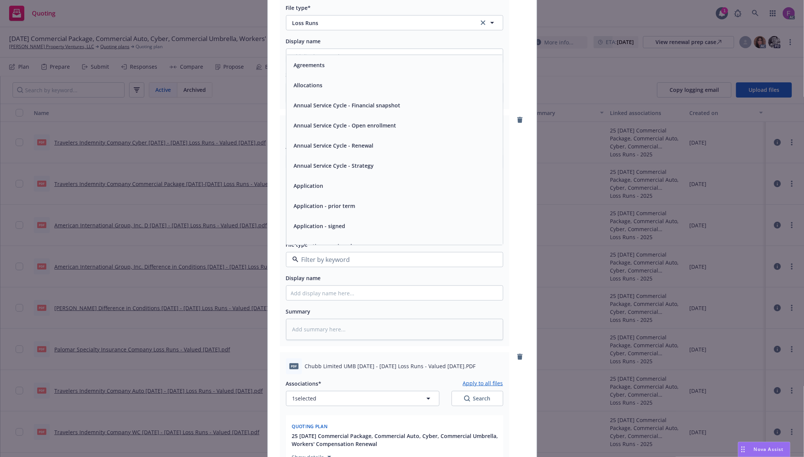
paste input "Loss Run"
type input "Loss Run"
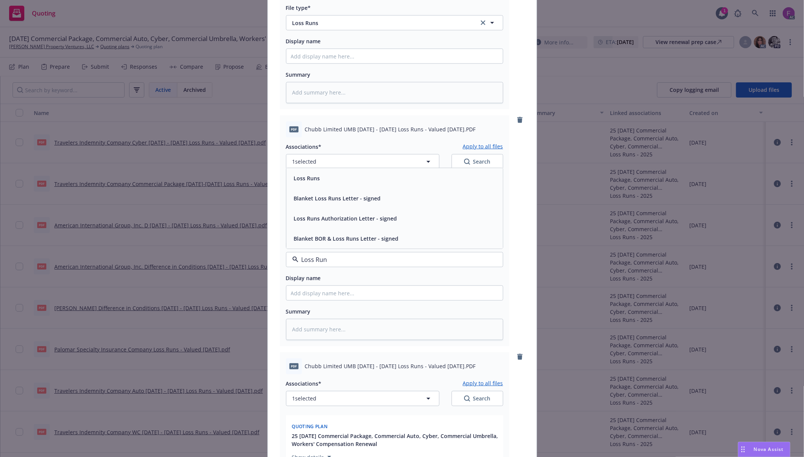
click at [309, 182] on span "Loss Runs" at bounding box center [307, 178] width 26 height 8
type textarea "x"
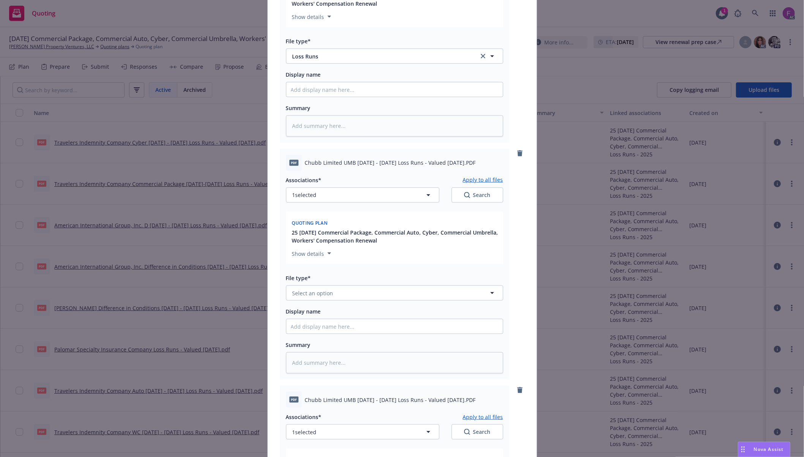
scroll to position [759, 0]
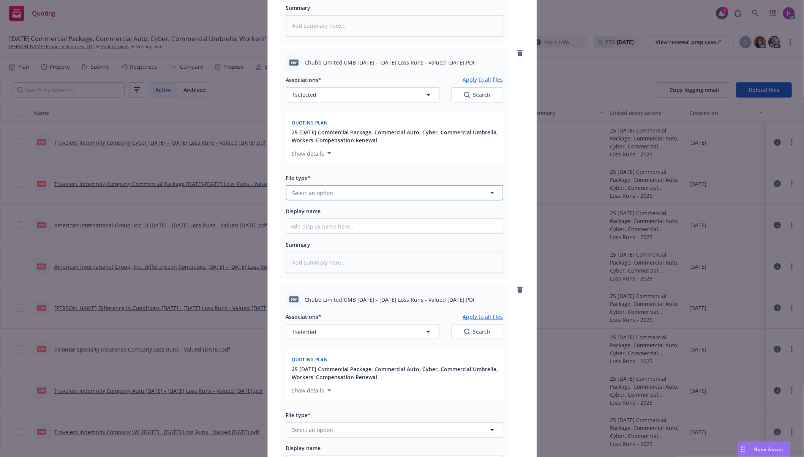
drag, startPoint x: 305, startPoint y: 193, endPoint x: 309, endPoint y: 200, distance: 8.2
click at [305, 194] on span "Select an option" at bounding box center [312, 193] width 41 height 8
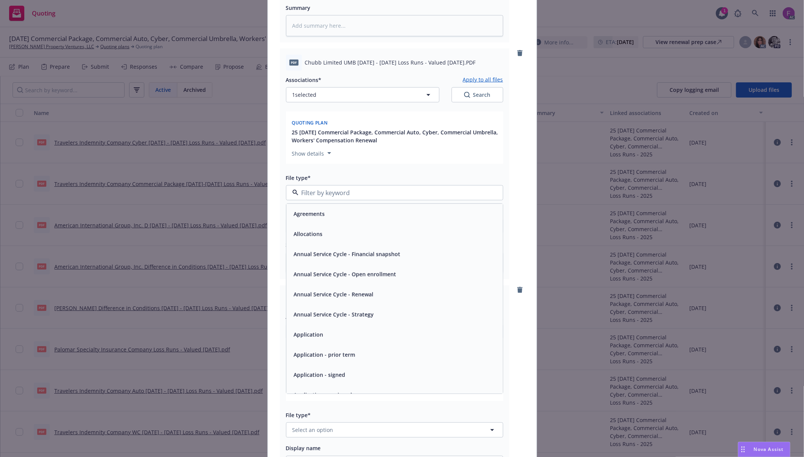
paste input "Loss Run"
type input "Loss Run"
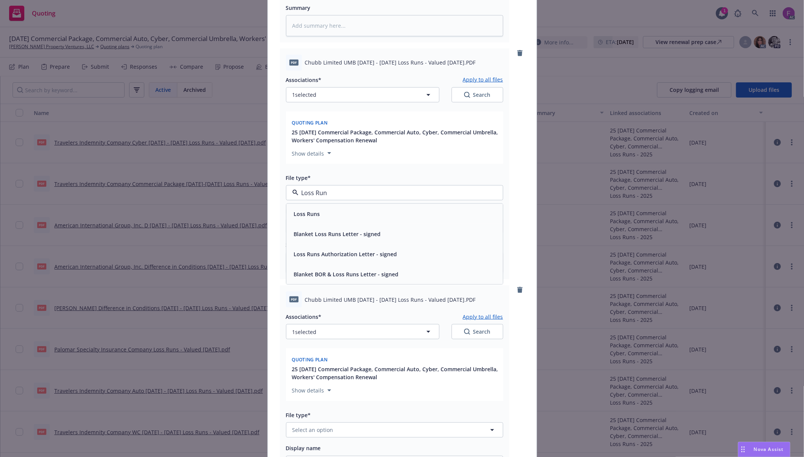
click at [317, 212] on div "Loss Runs" at bounding box center [306, 213] width 31 height 11
type textarea "x"
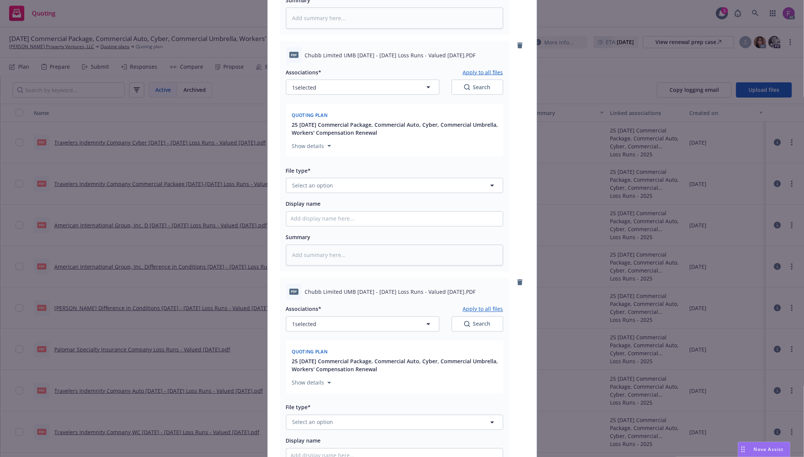
scroll to position [1012, 0]
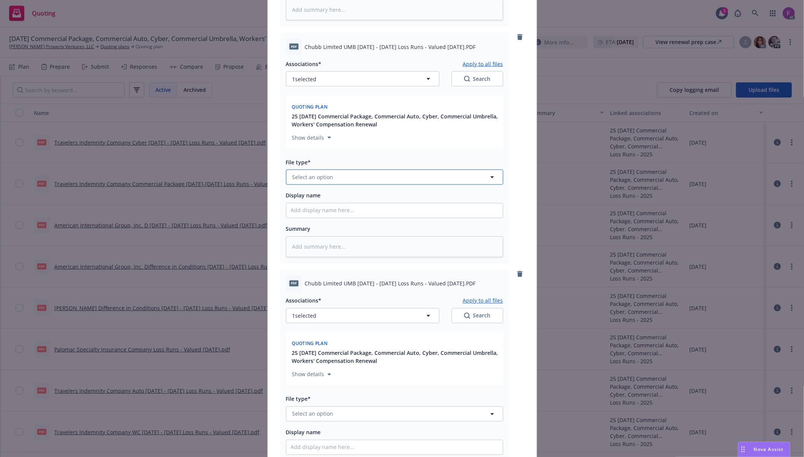
click at [302, 175] on span "Select an option" at bounding box center [312, 177] width 41 height 8
paste input "Loss Run"
type input "Loss Run"
click at [313, 197] on span "Loss Runs" at bounding box center [307, 198] width 26 height 8
type textarea "x"
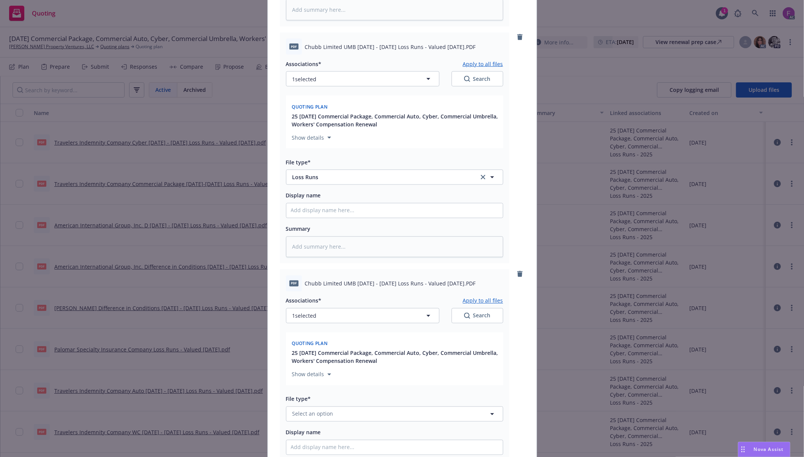
scroll to position [1156, 0]
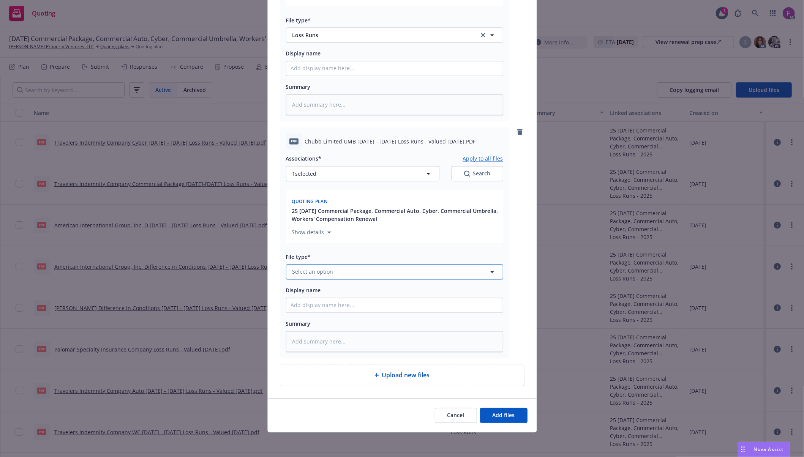
click at [302, 270] on span "Select an option" at bounding box center [312, 272] width 41 height 8
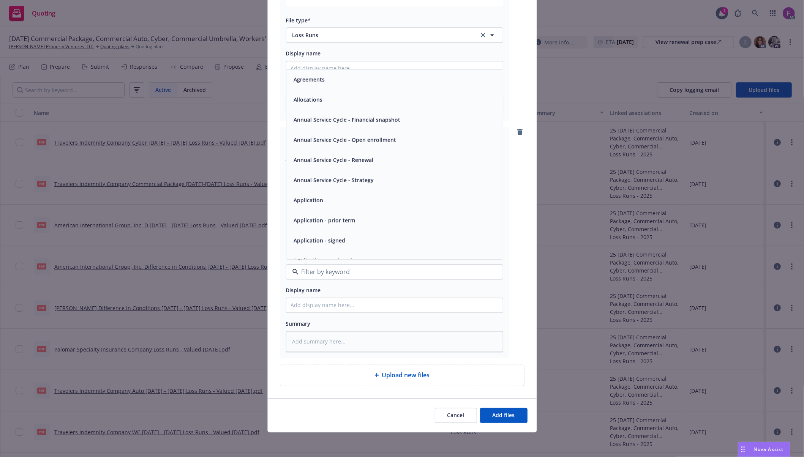
paste input "Loss Run"
type input "Loss Run"
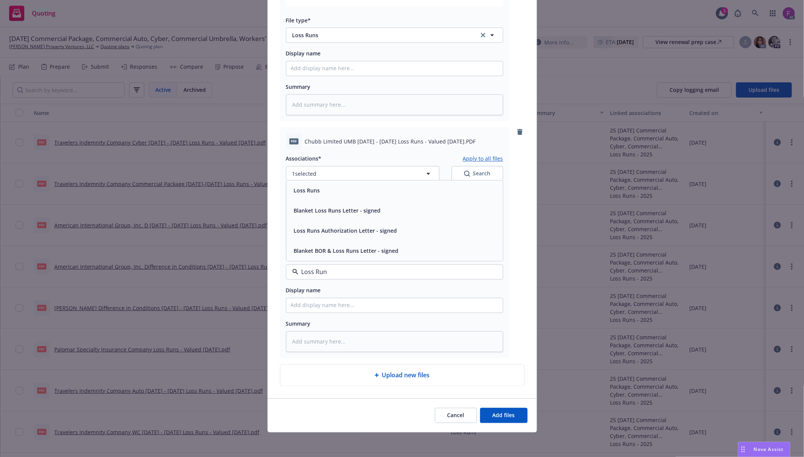
click at [336, 188] on div "Loss Runs" at bounding box center [394, 190] width 207 height 11
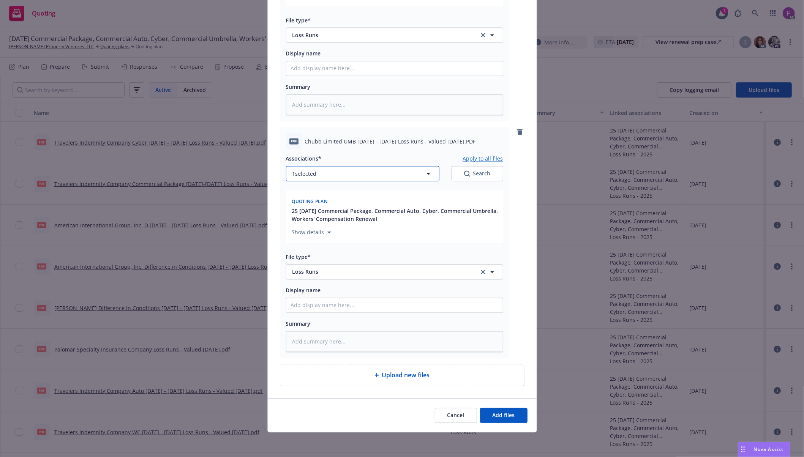
click at [322, 173] on button "1 selected" at bounding box center [362, 173] width 153 height 15
type textarea "x"
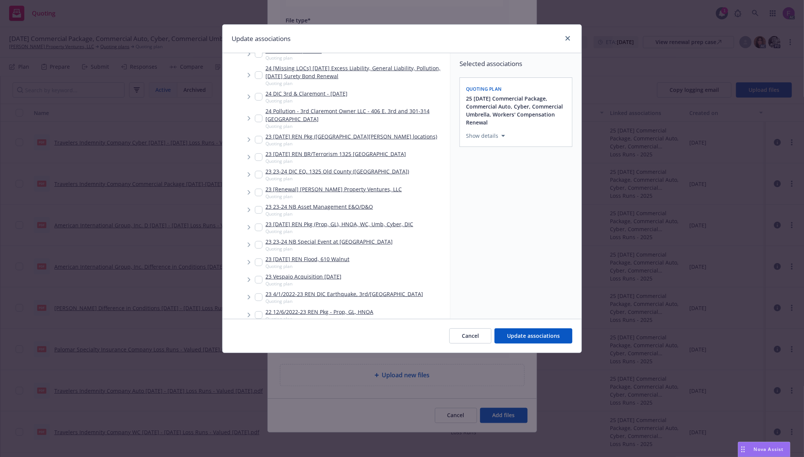
scroll to position [454, 0]
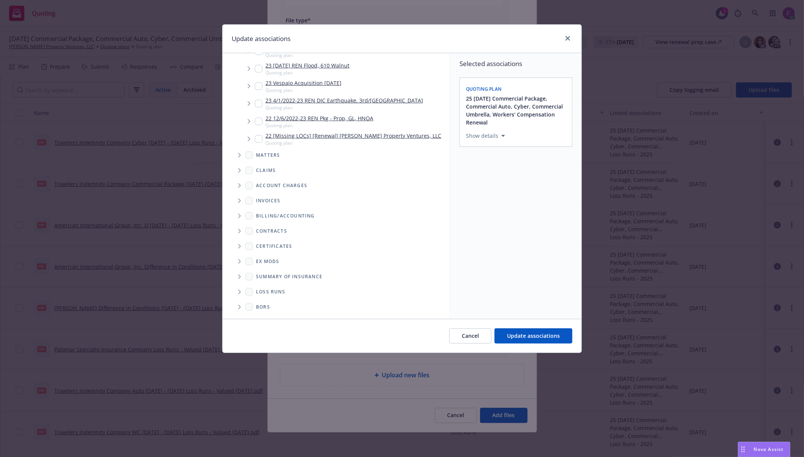
click at [238, 290] on icon "Folder Tree Example" at bounding box center [239, 292] width 3 height 5
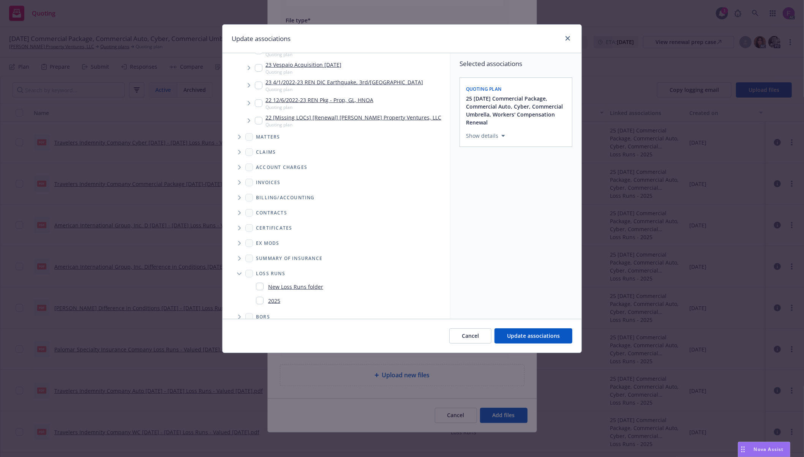
scroll to position [482, 0]
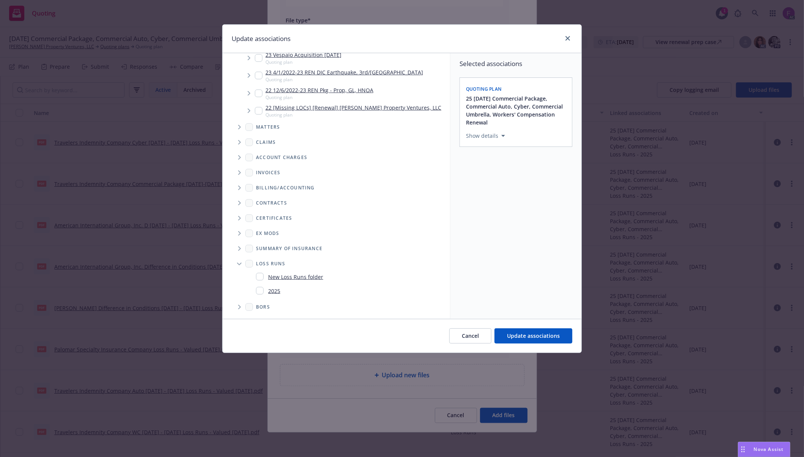
click at [260, 290] on input "Folder Tree Example" at bounding box center [260, 291] width 8 height 8
checkbox input "true"
click at [549, 292] on div "Selected associations Quoting plan 25 [DATE] Commercial Package, Commercial Aut…" at bounding box center [515, 186] width 131 height 266
click at [544, 336] on span "Update associations" at bounding box center [533, 335] width 53 height 7
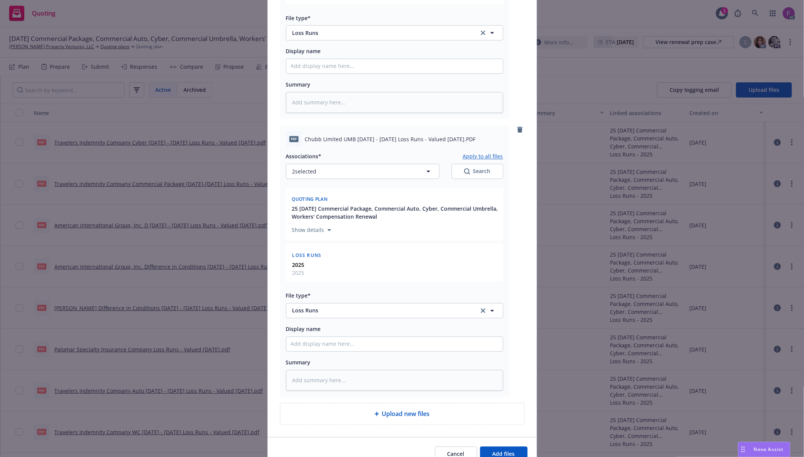
click at [473, 156] on button "Apply to all files" at bounding box center [483, 156] width 40 height 9
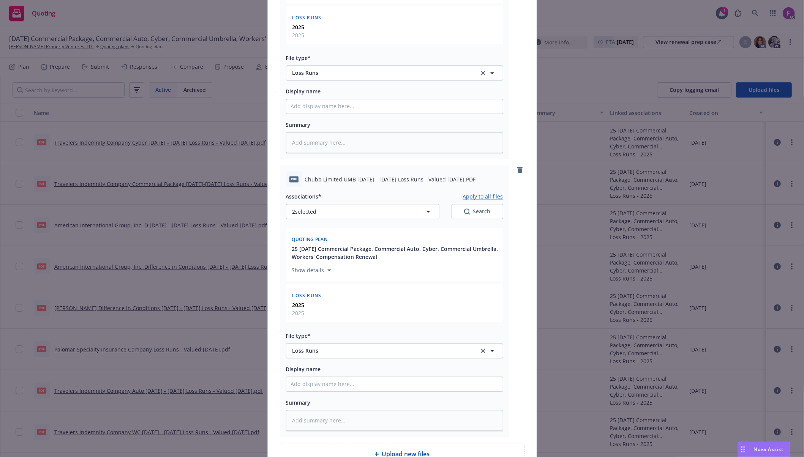
scroll to position [1404, 0]
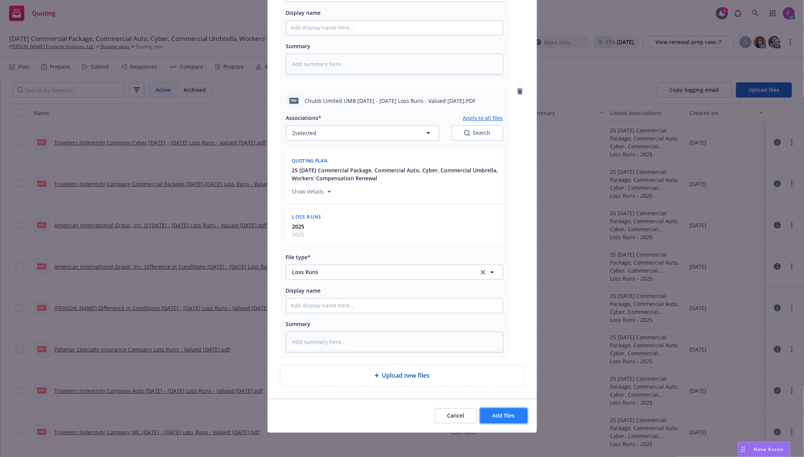
click at [508, 412] on span "Add files" at bounding box center [503, 415] width 22 height 7
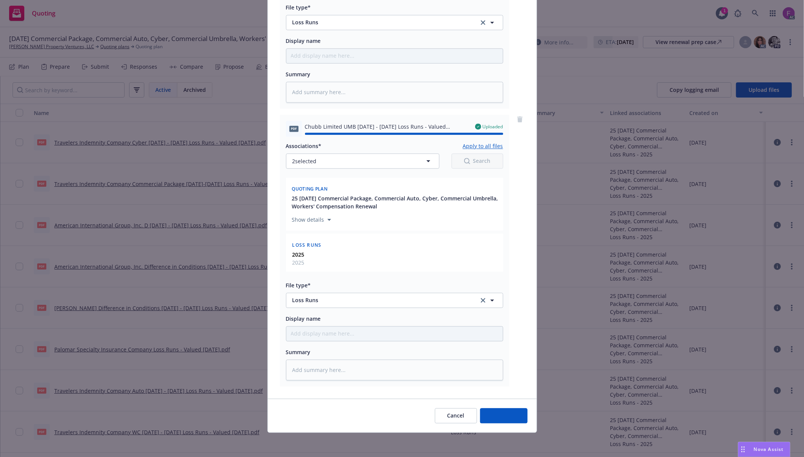
type textarea "x"
